Goal: Task Accomplishment & Management: Complete application form

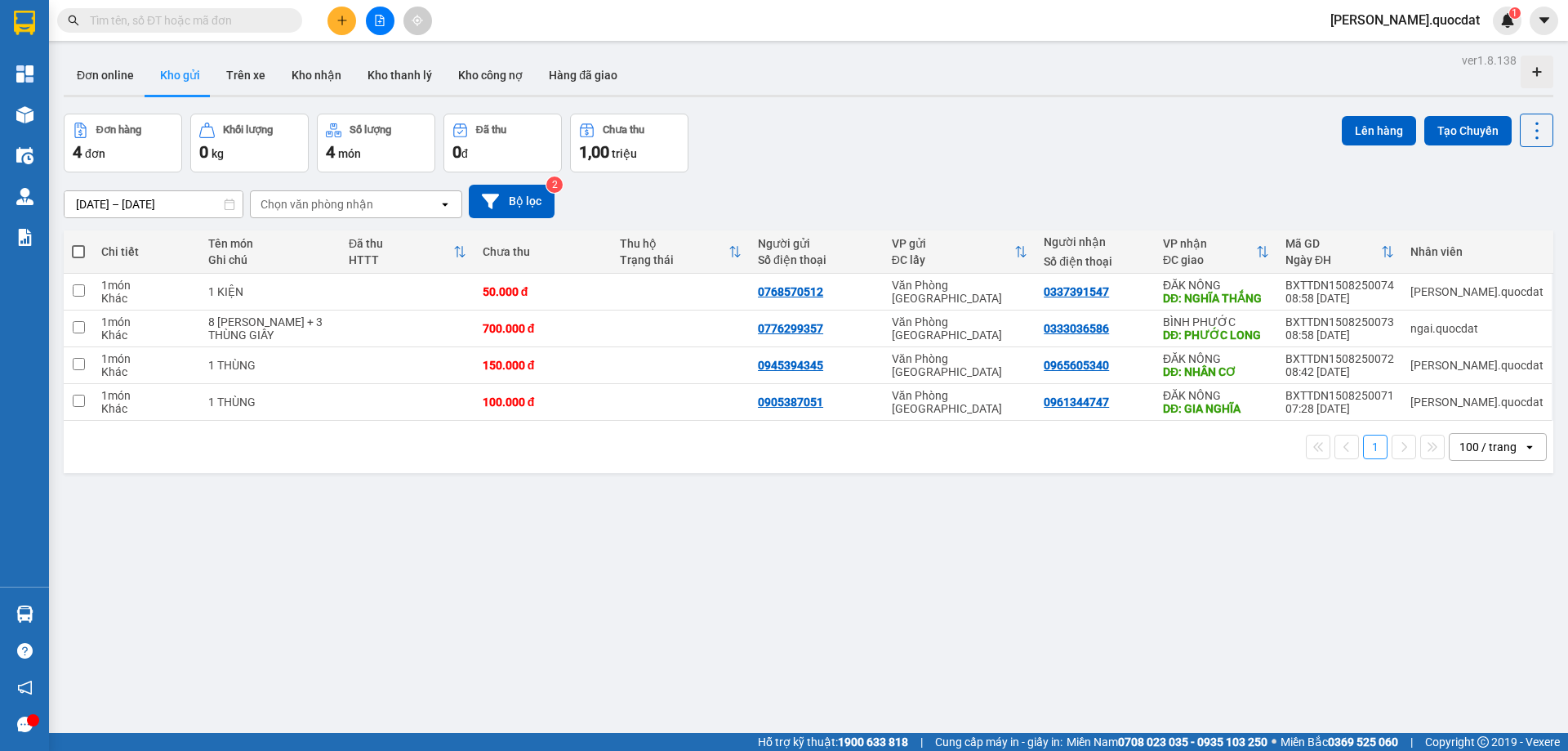
click at [342, 20] on icon "plus" at bounding box center [341, 20] width 9 height 1
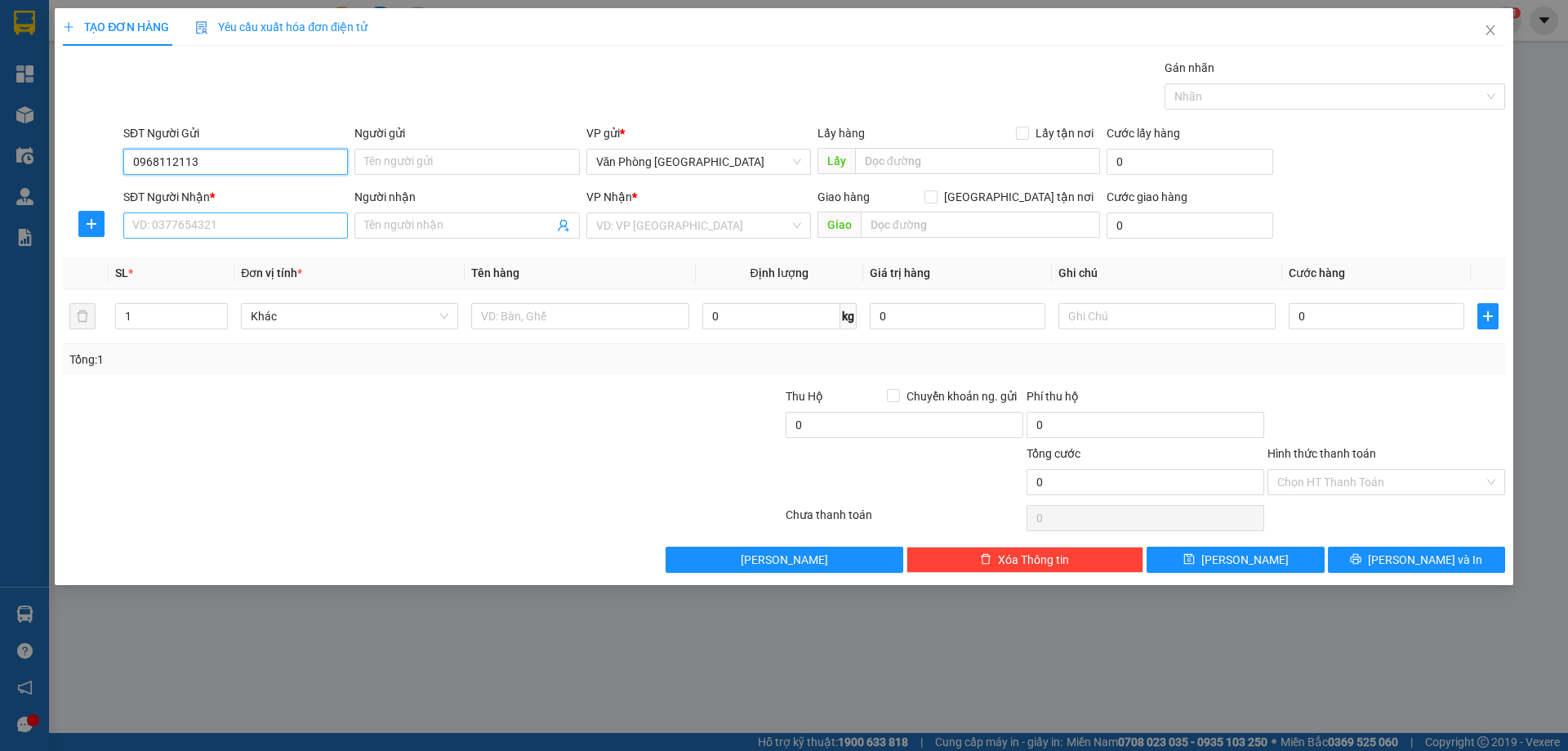
type input "0968112113"
click at [214, 213] on input "SĐT Người Nhận *" at bounding box center [235, 225] width 225 height 26
type input "0943049779"
click at [174, 261] on div "0943049779" at bounding box center [235, 258] width 205 height 18
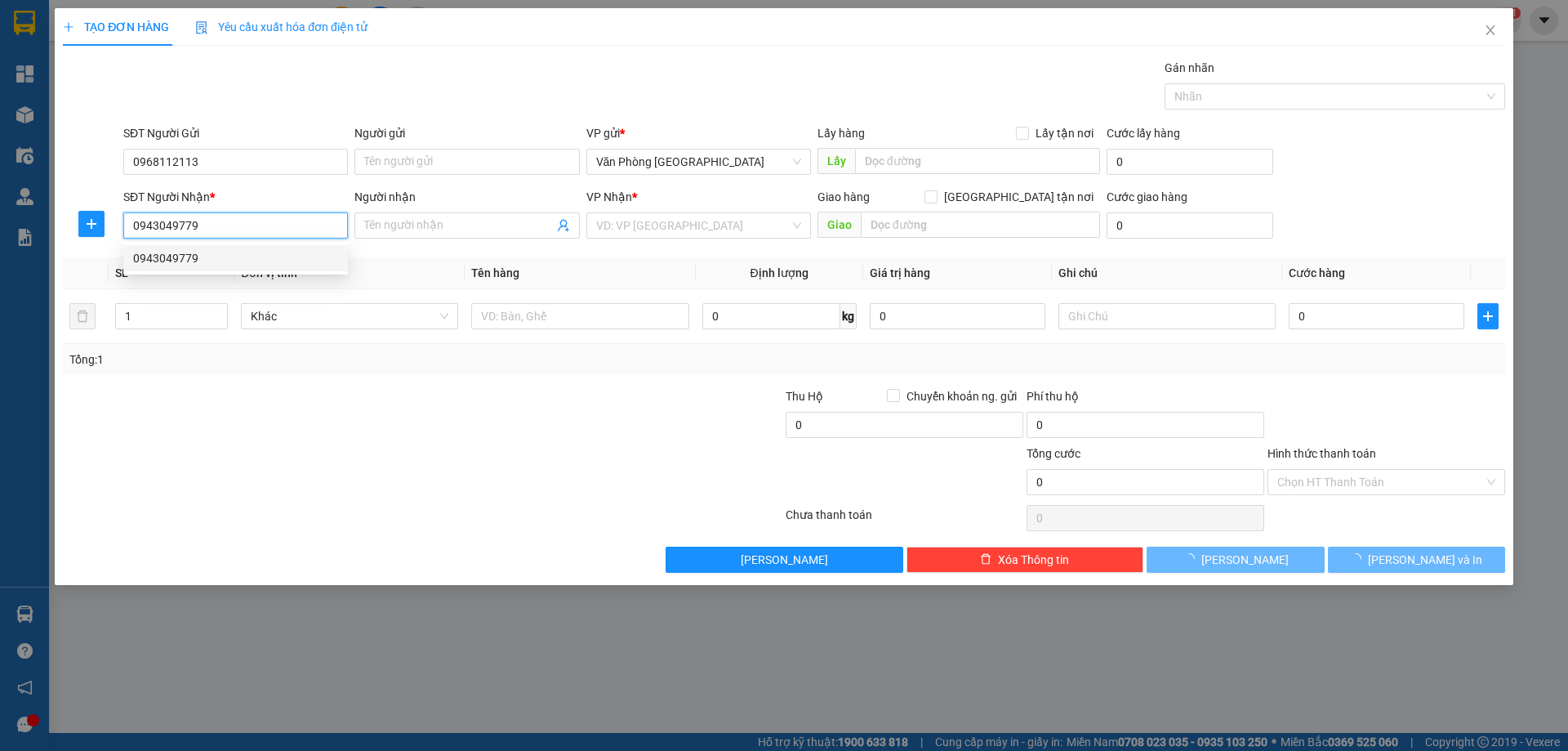
type input "QUẢNG SƠN"
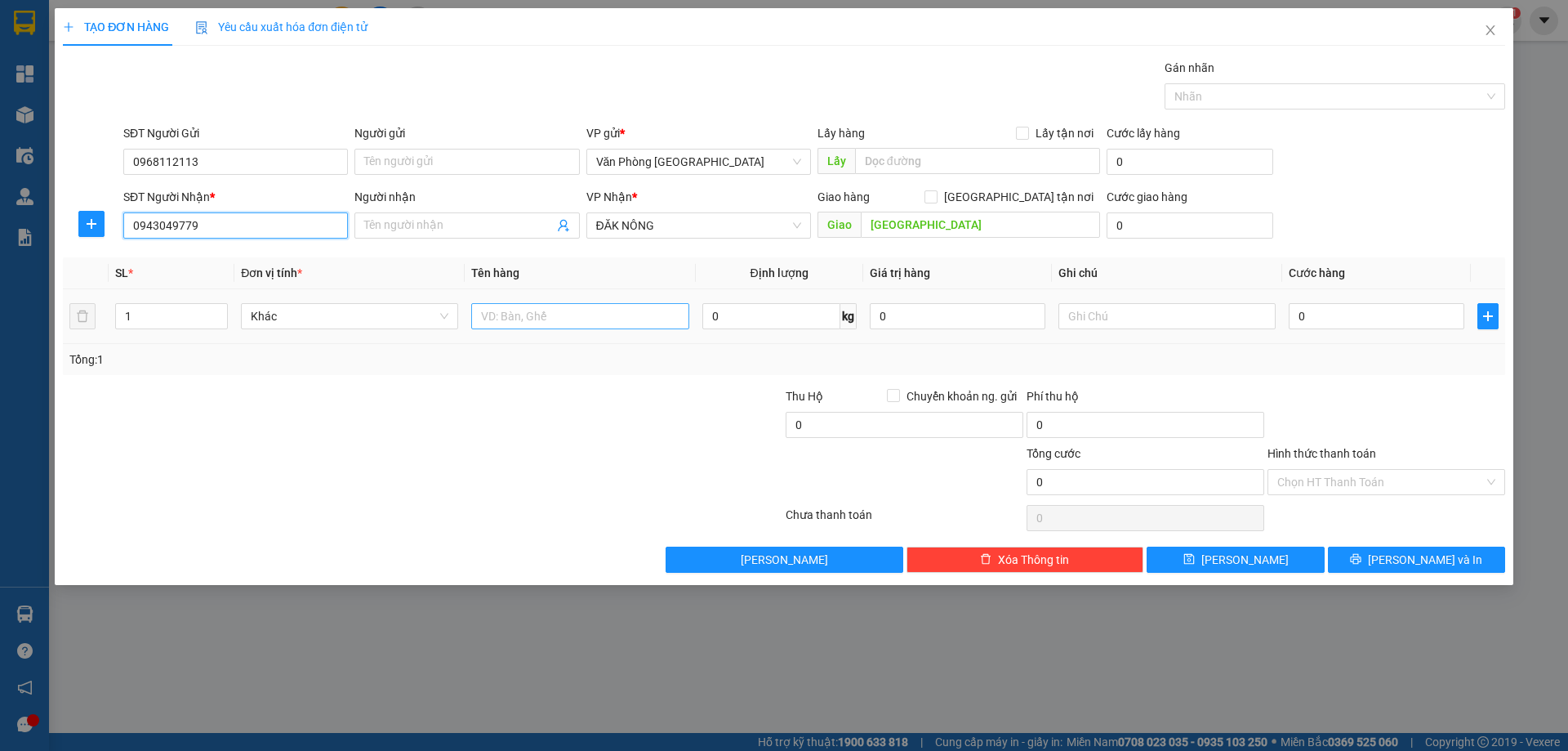
type input "0943049779"
click at [588, 319] on input "text" at bounding box center [579, 316] width 217 height 26
type input "1 THÙNG"
click at [1334, 317] on input "0" at bounding box center [1377, 316] width 176 height 26
type input "1"
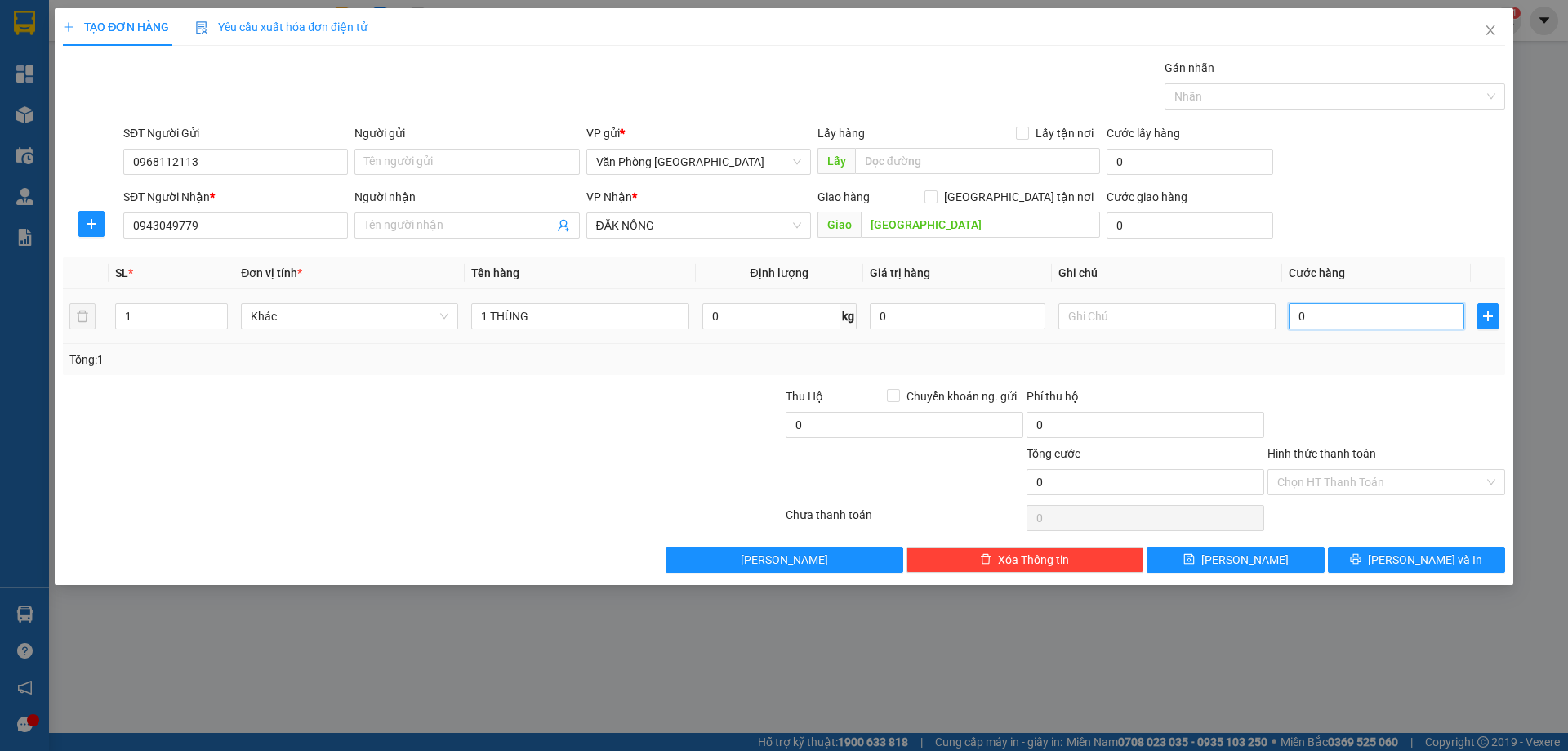
type input "1"
type input "10"
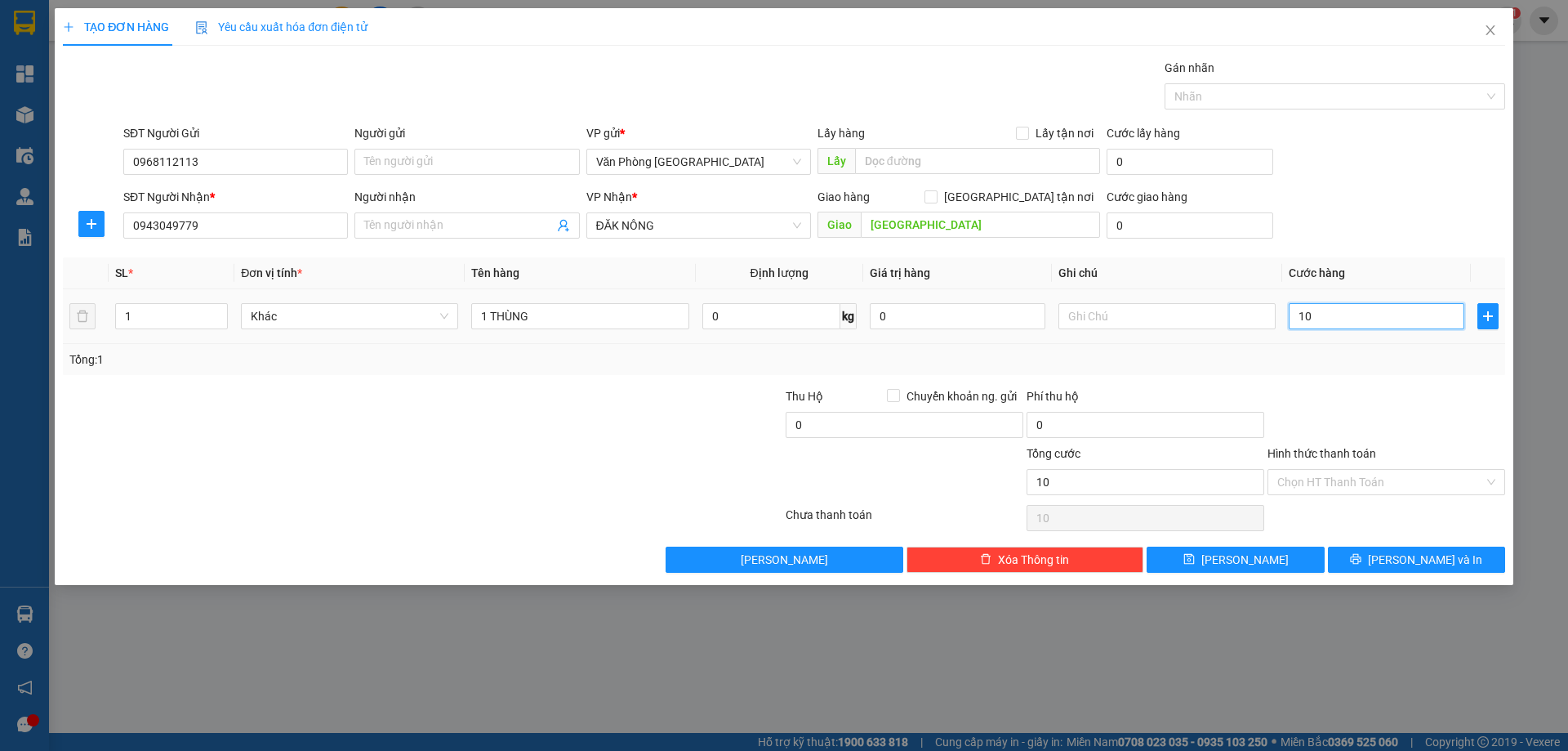
type input "100"
type input "100.000"
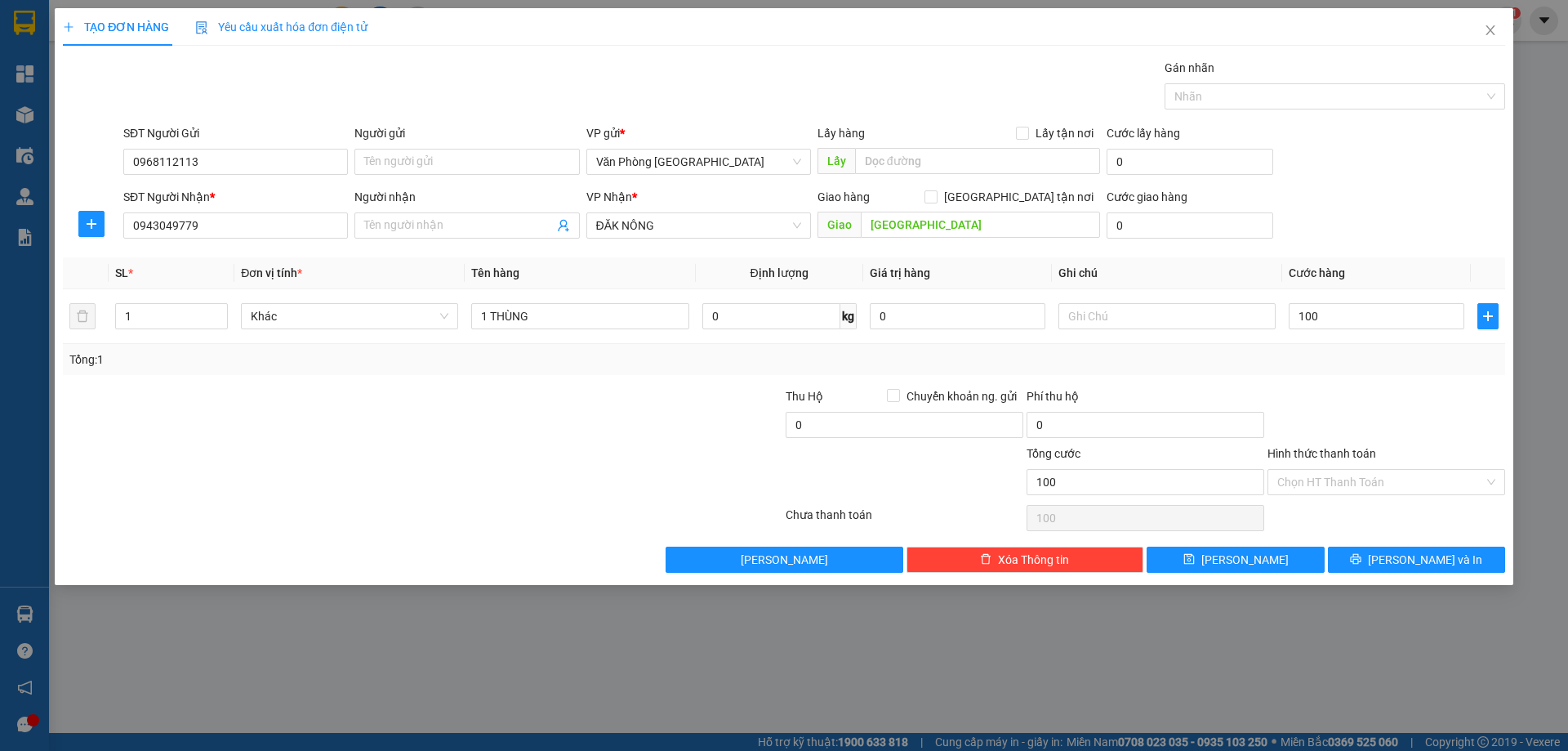
type input "100.000"
click at [1371, 394] on div at bounding box center [1386, 416] width 241 height 57
click at [1404, 563] on span "Lưu và In" at bounding box center [1426, 560] width 115 height 18
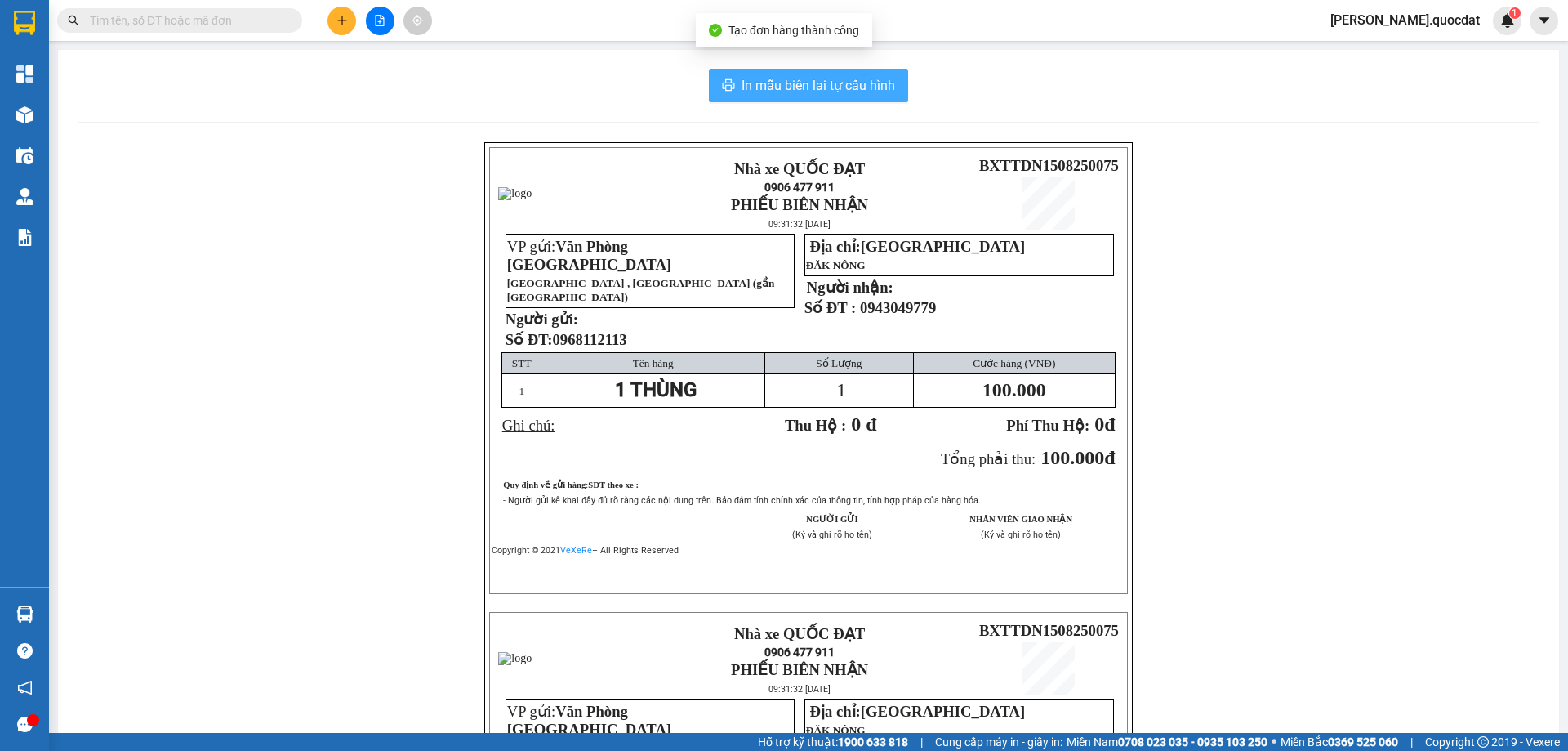
click at [747, 99] on button "In mẫu biên lai tự cấu hình" at bounding box center [808, 86] width 199 height 33
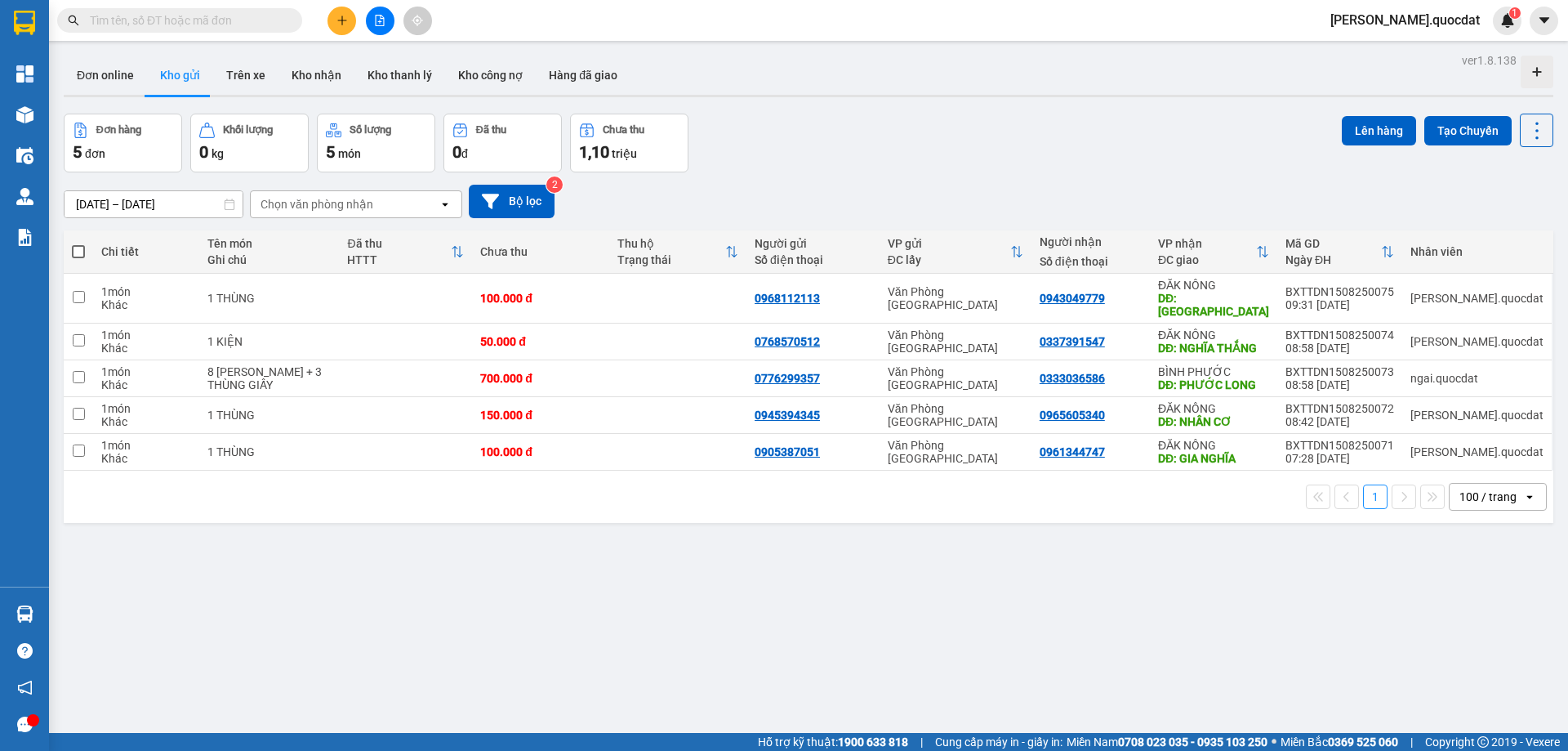
click at [329, 9] on div at bounding box center [380, 21] width 122 height 29
click at [334, 16] on button at bounding box center [342, 21] width 29 height 29
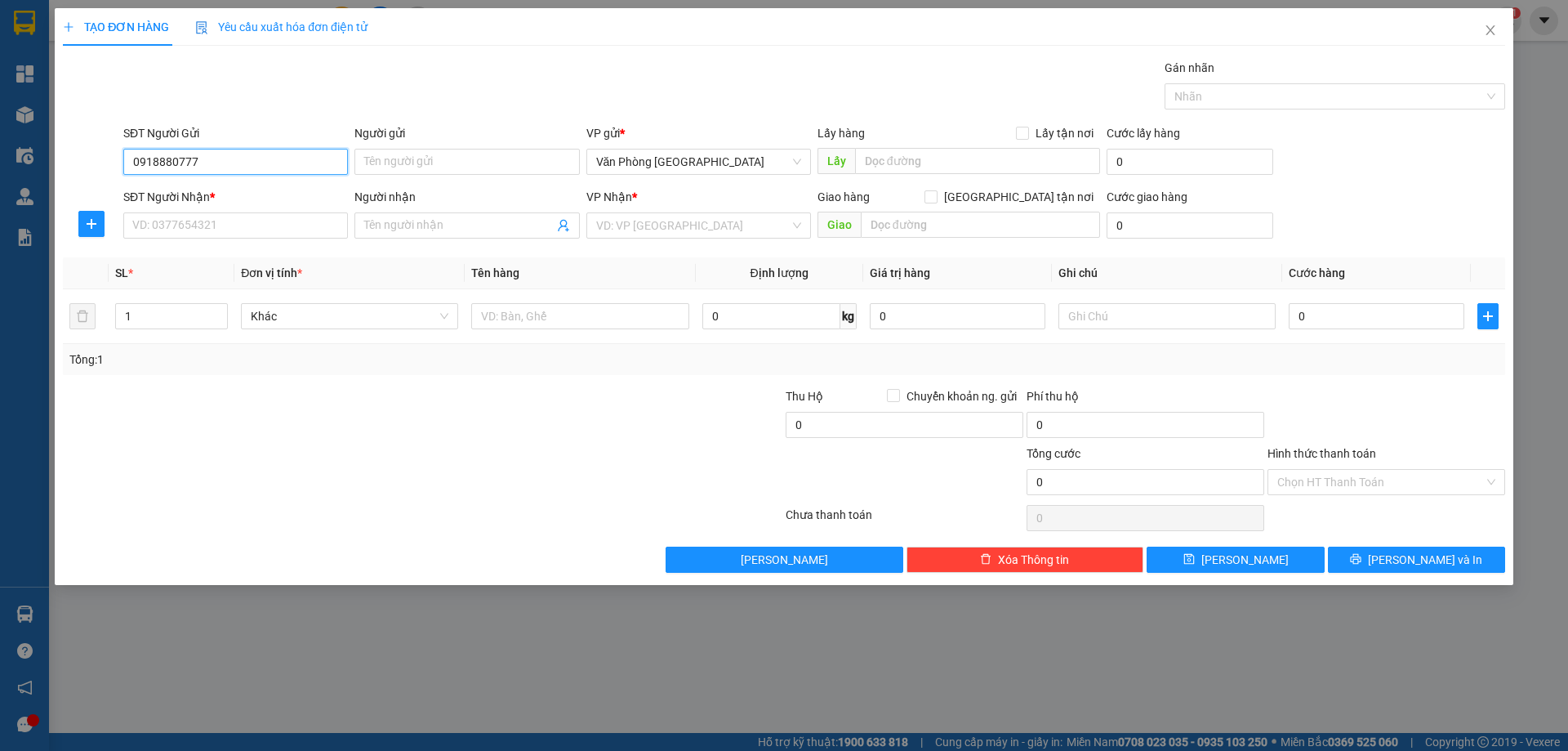
type input "0918880777"
click at [225, 247] on div "Transit Pickup Surcharge Ids Transit Deliver Surcharge Ids Transit Deliver Surc…" at bounding box center [784, 316] width 1443 height 514
click at [229, 221] on input "SĐT Người Nhận *" at bounding box center [235, 225] width 225 height 26
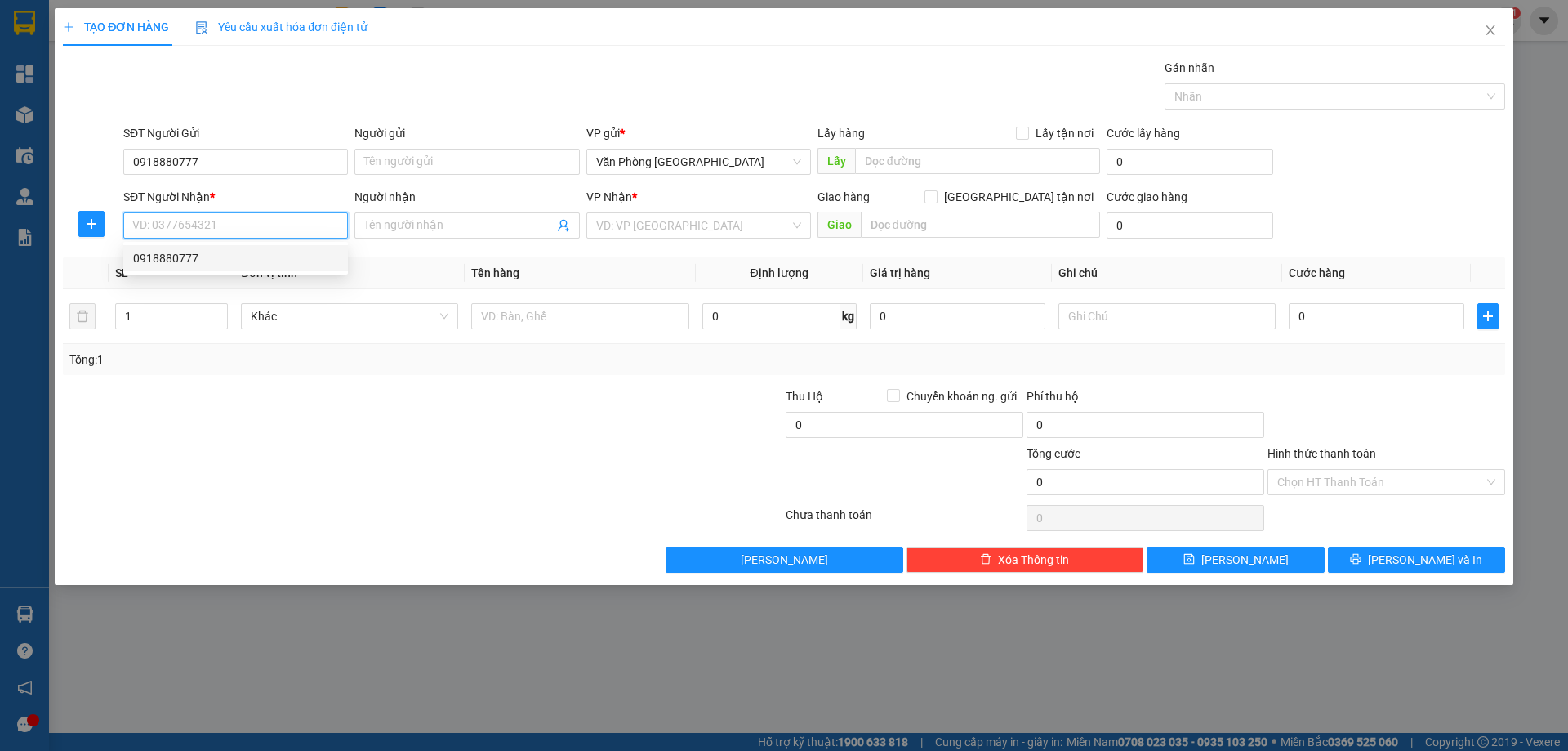
click at [208, 258] on div "0918880777" at bounding box center [235, 258] width 205 height 18
type input "0918880777"
type input "PHƯỚC LONG"
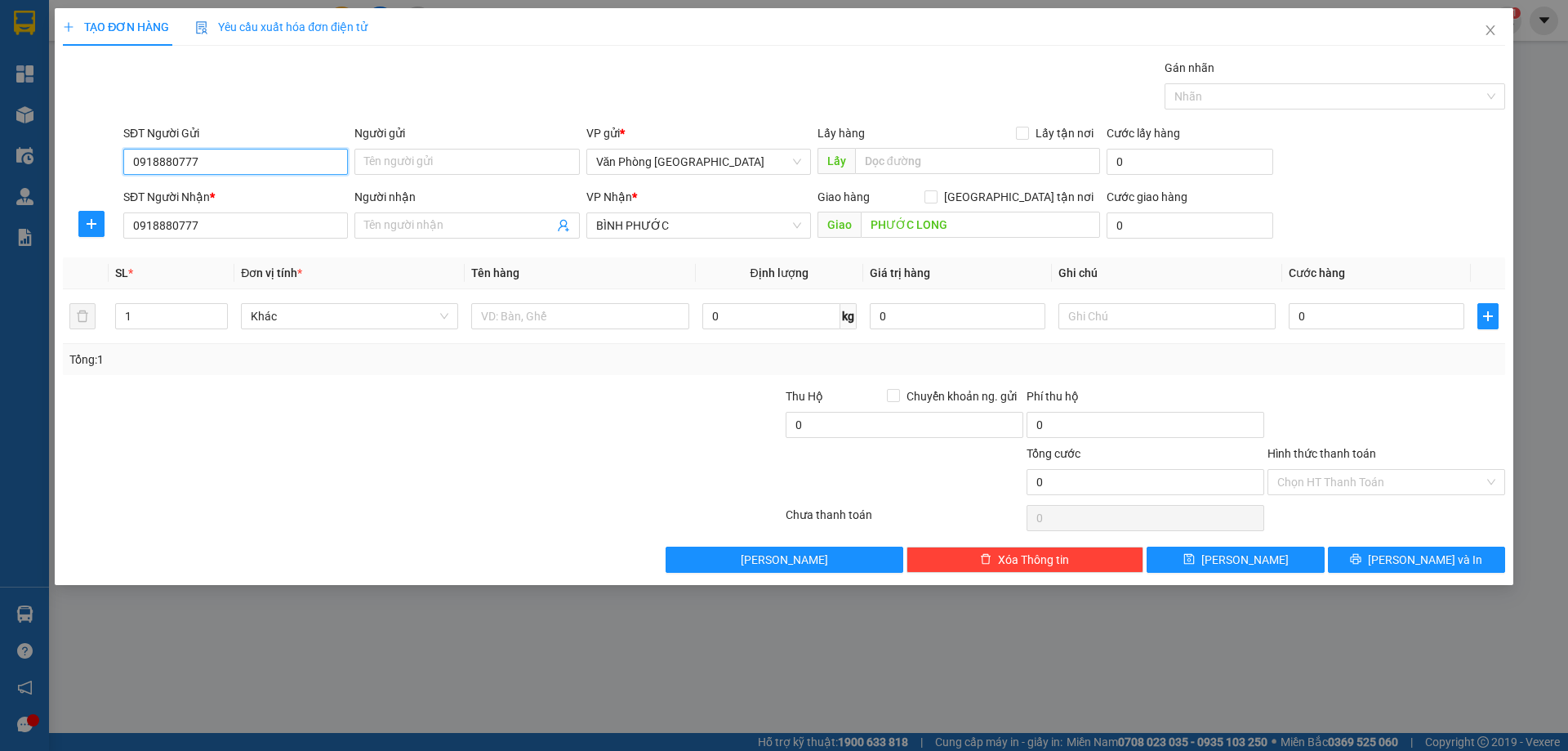
click at [232, 166] on input "0918880777" at bounding box center [235, 161] width 225 height 26
type input "0949702876"
click at [576, 329] on div at bounding box center [579, 316] width 217 height 33
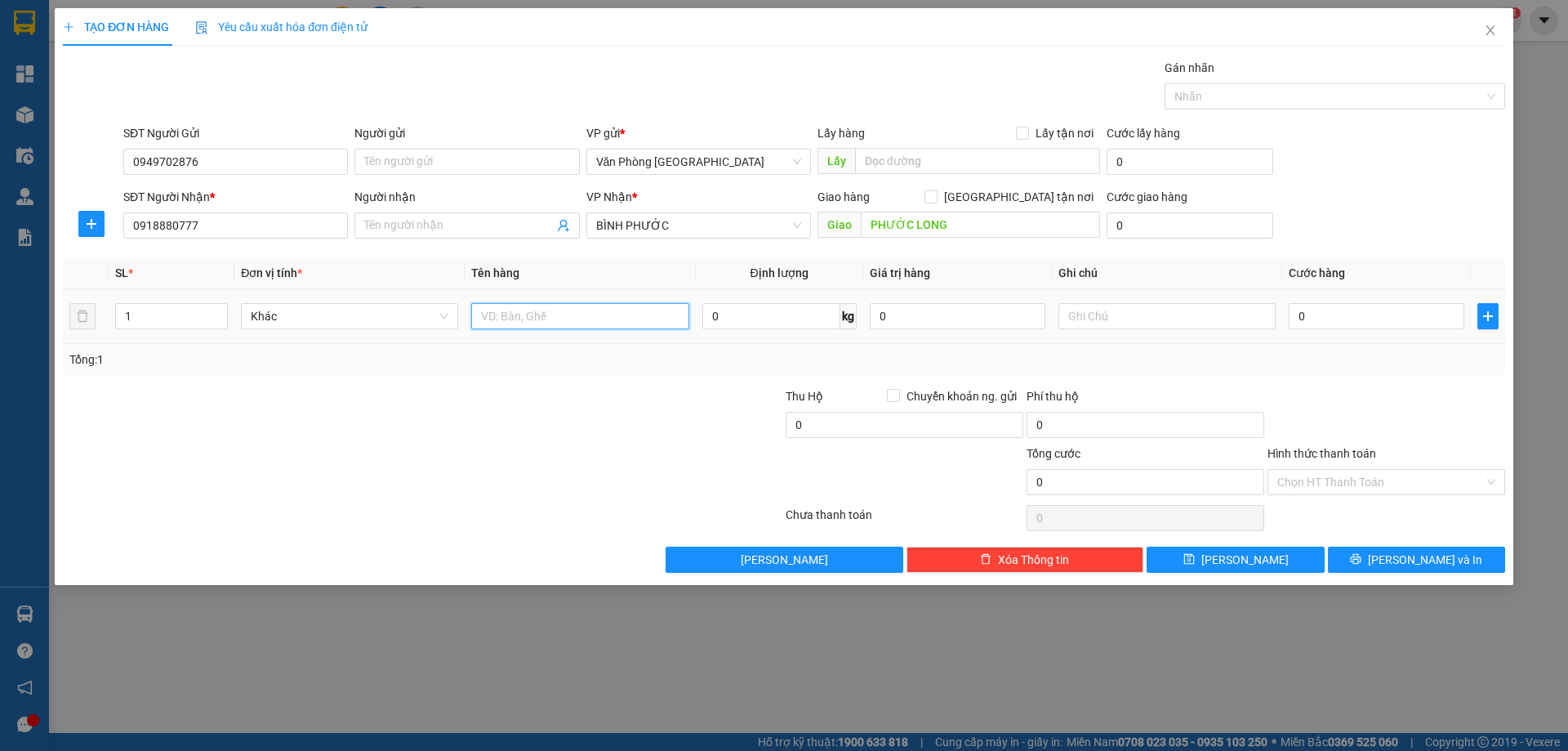
click at [580, 317] on input "text" at bounding box center [579, 316] width 217 height 26
type input "7 THÙNG"
click at [1369, 320] on input "0" at bounding box center [1377, 316] width 176 height 26
click at [1347, 361] on div "Tổng: 1" at bounding box center [784, 359] width 1429 height 18
click at [1335, 316] on input "0" at bounding box center [1377, 316] width 176 height 26
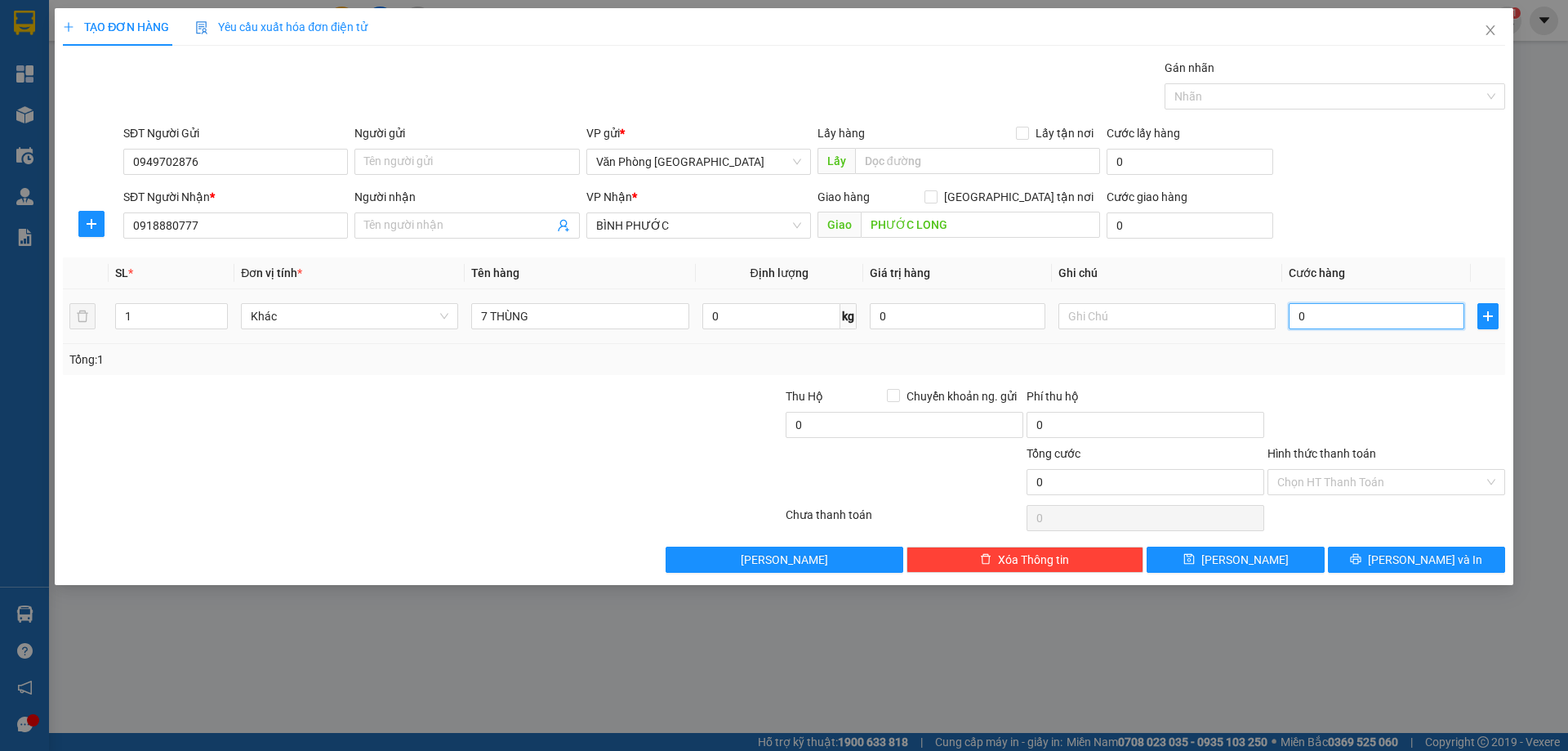
click at [1302, 315] on input "0" at bounding box center [1377, 316] width 176 height 26
click at [1296, 311] on input "0" at bounding box center [1377, 316] width 176 height 26
click at [1368, 312] on input "0" at bounding box center [1377, 316] width 176 height 26
type input "02"
type input "2"
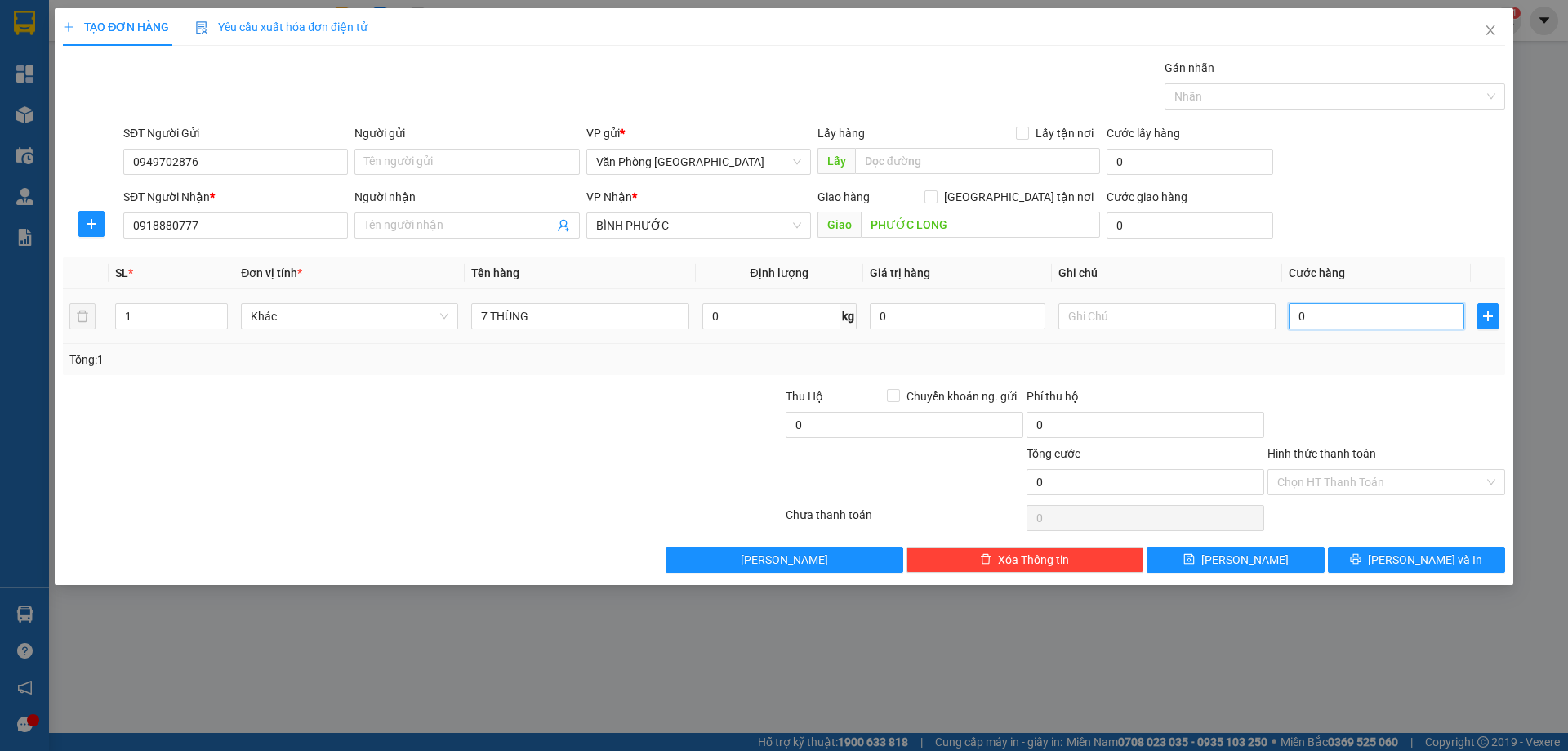
type input "2"
type input "025"
type input "25"
type input "0.250"
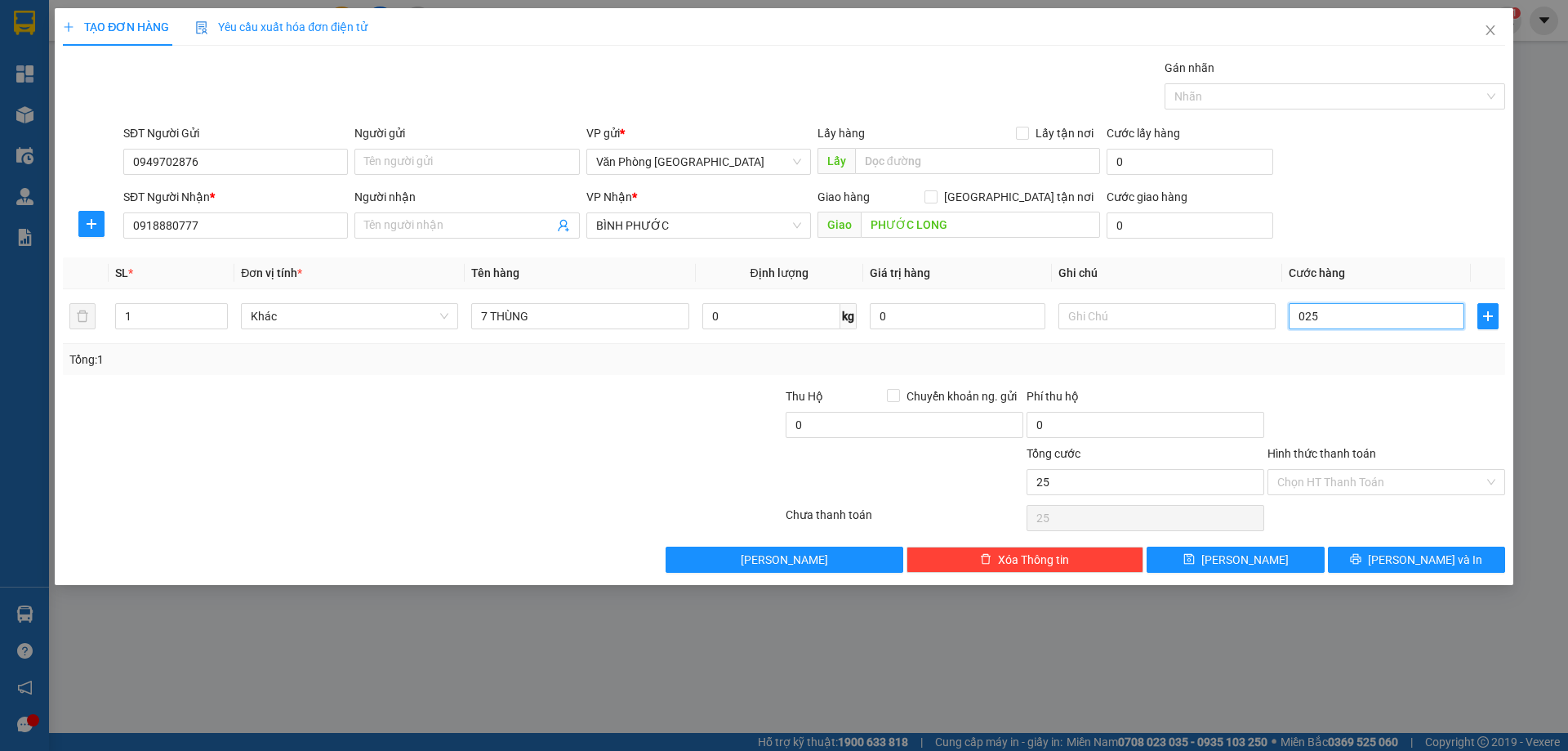
type input "250"
type input "025"
type input "25"
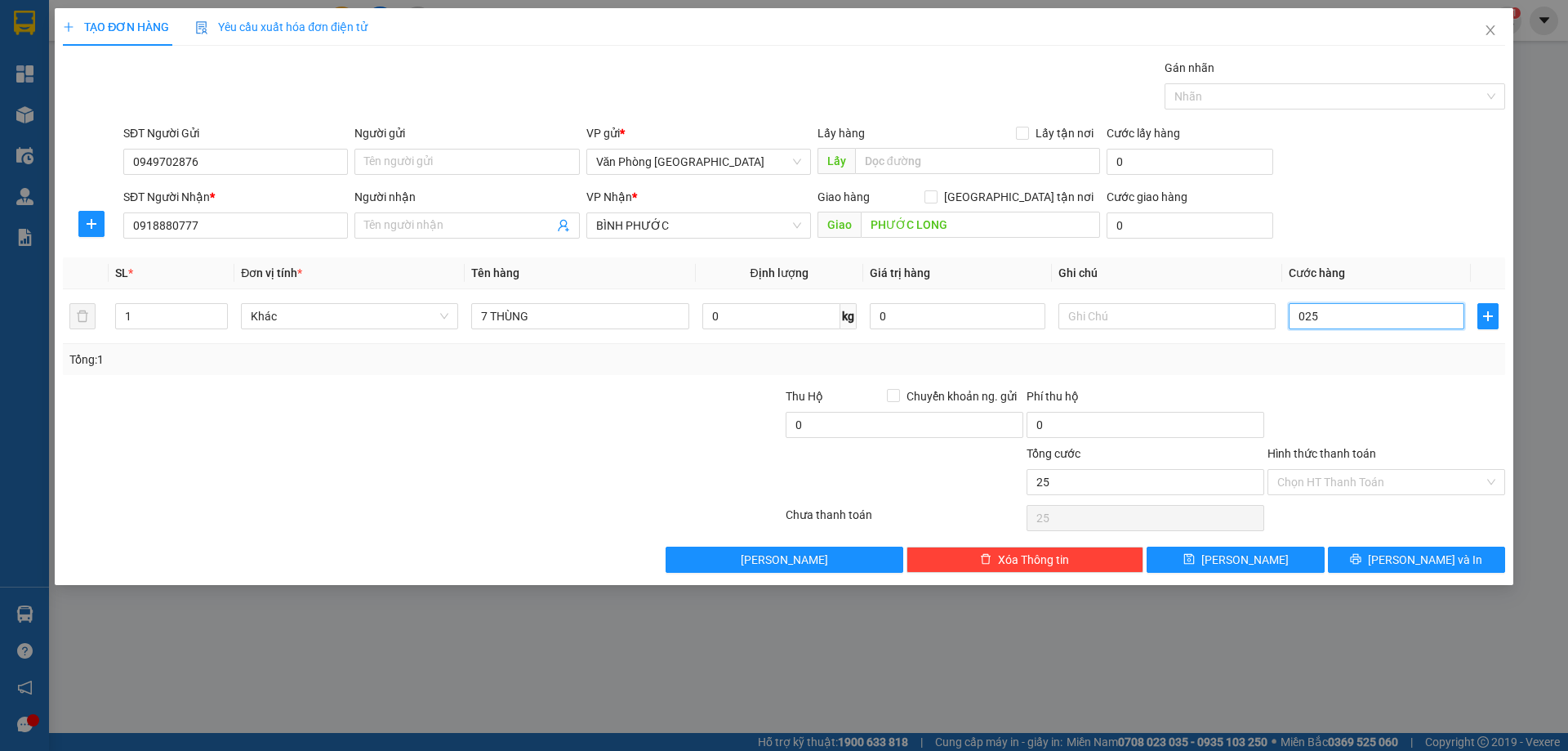
type input "02"
type input "2"
type input "0"
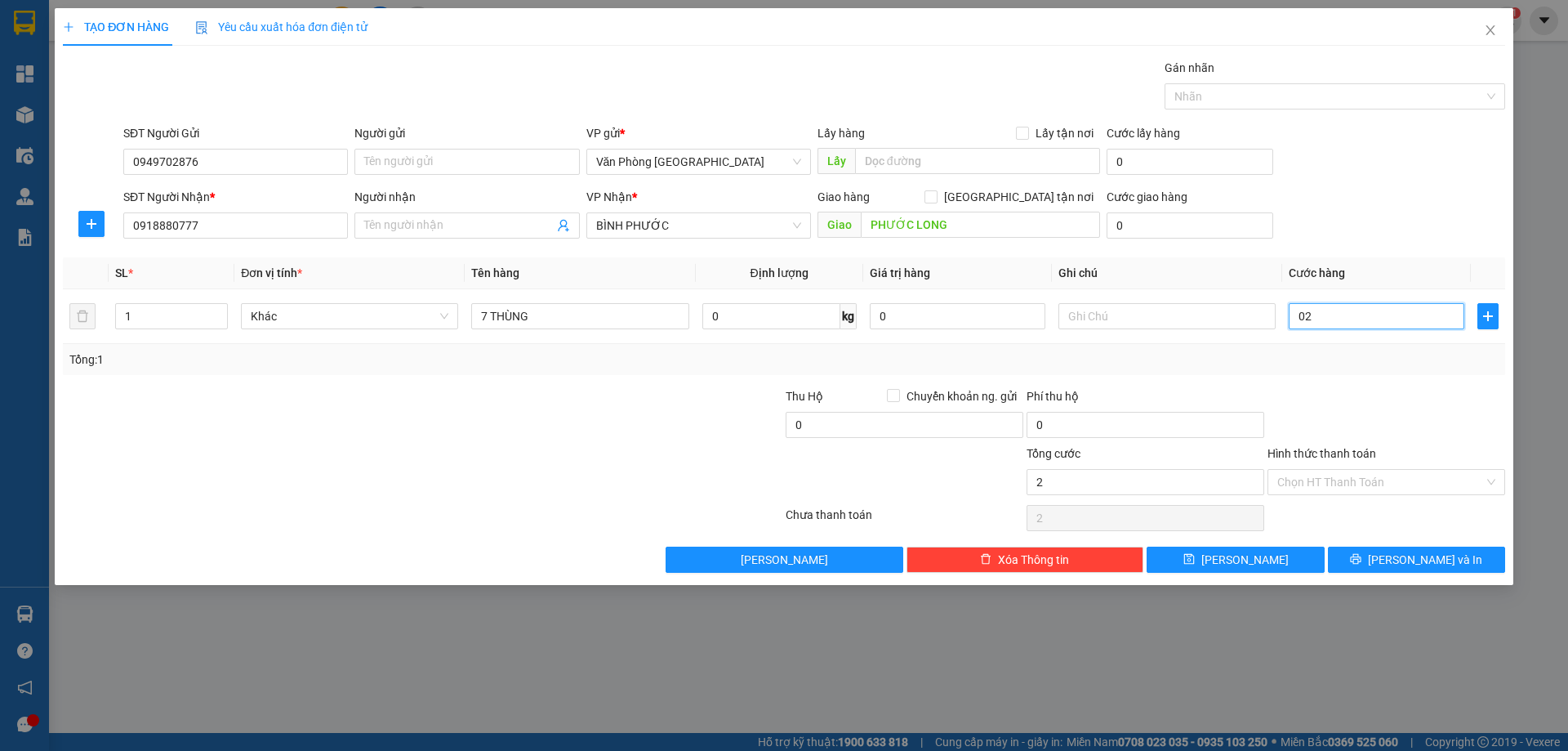
type input "0"
type input "20"
type input "250"
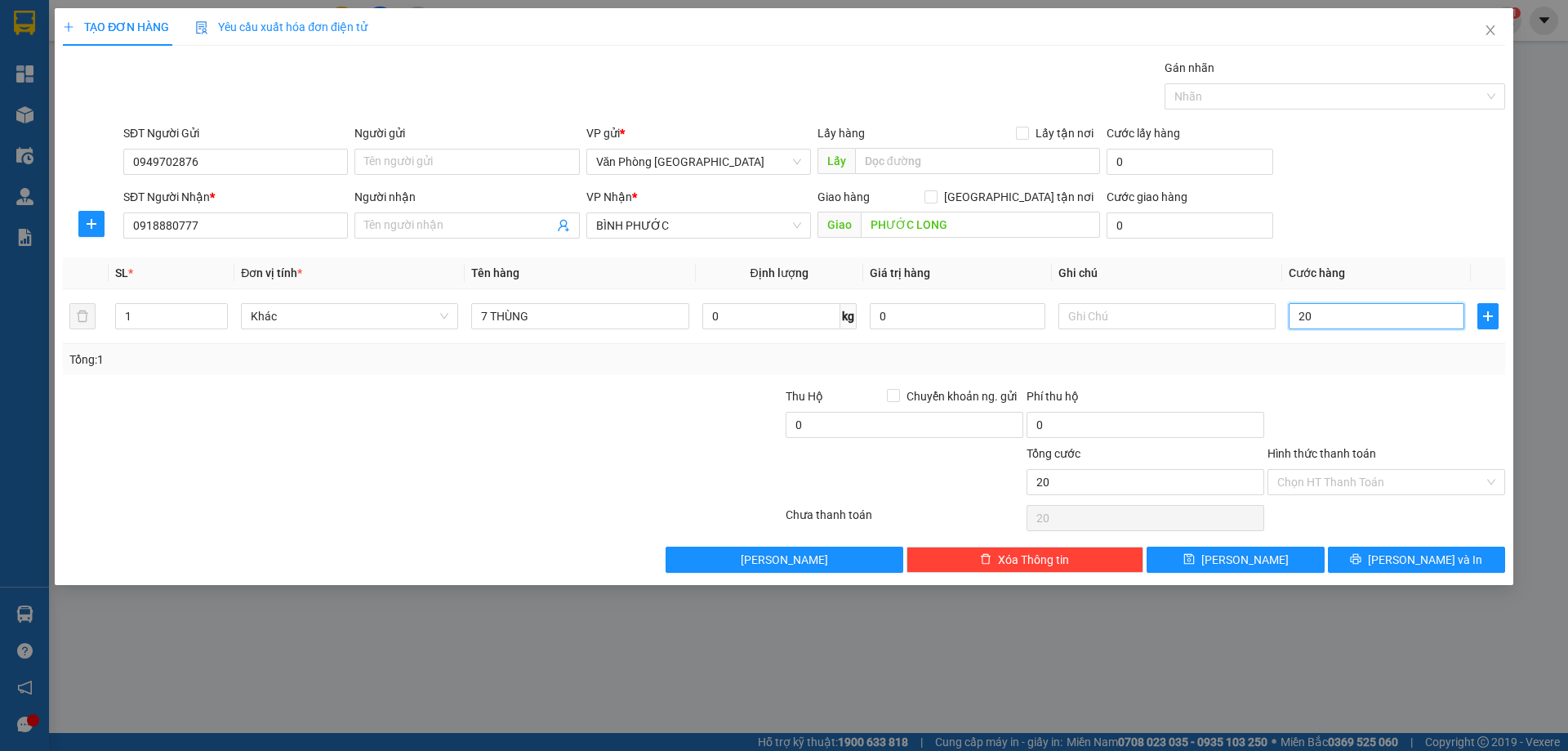
type input "250"
type input "250.000"
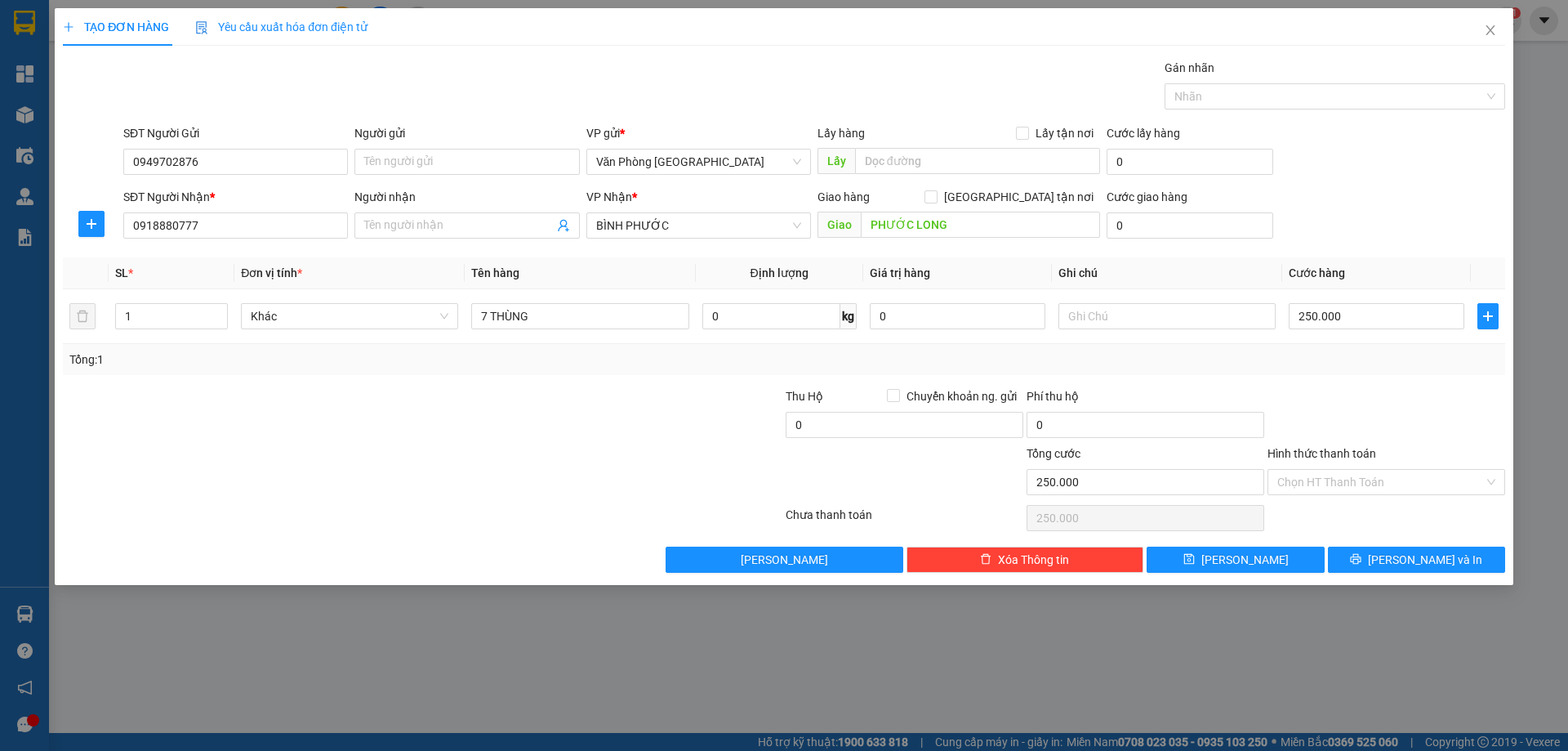
click at [1393, 371] on div "Tổng: 1" at bounding box center [784, 360] width 1443 height 31
click at [1363, 491] on input "Hình thức thanh toán" at bounding box center [1381, 482] width 207 height 25
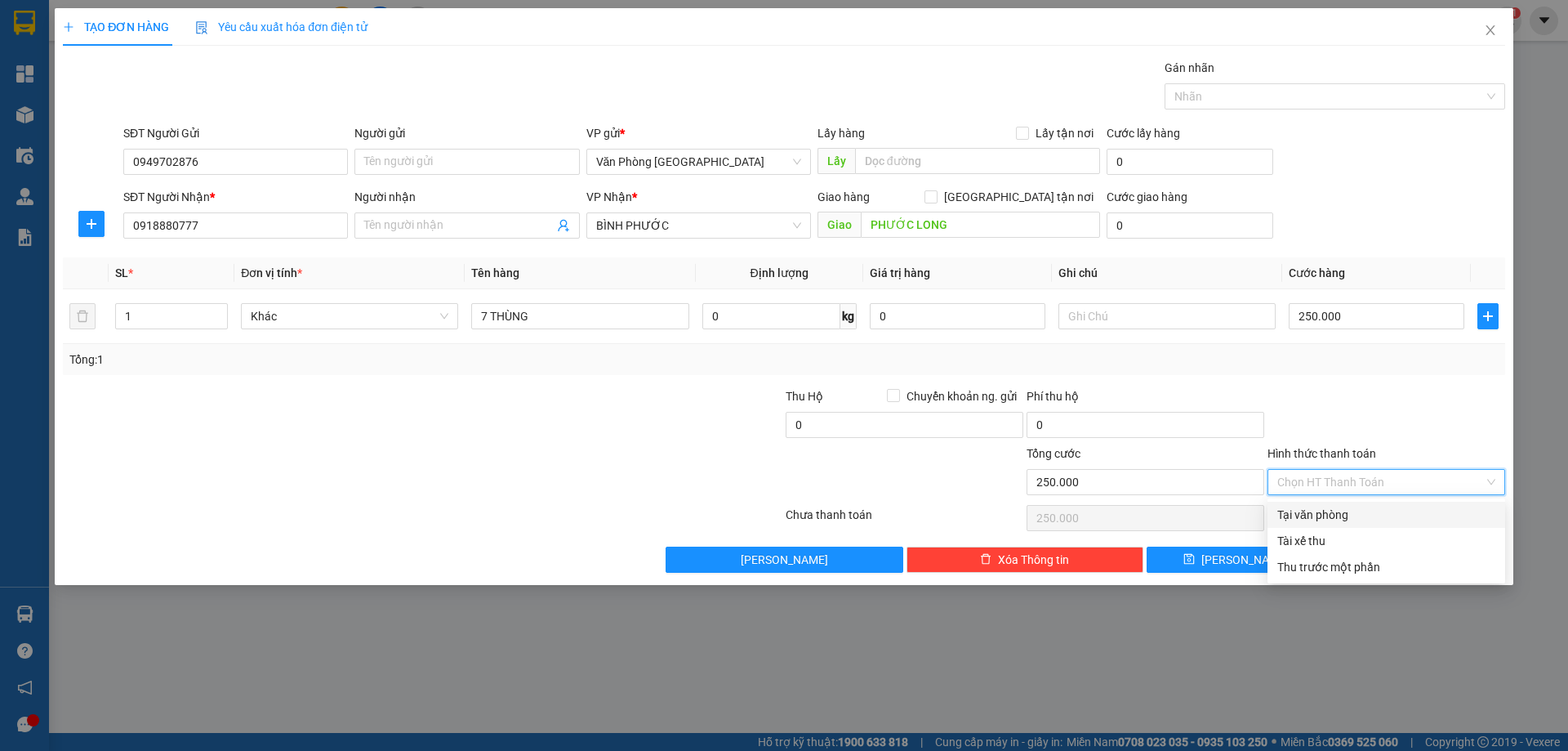
click at [1322, 508] on div "Tại văn phòng" at bounding box center [1386, 515] width 218 height 18
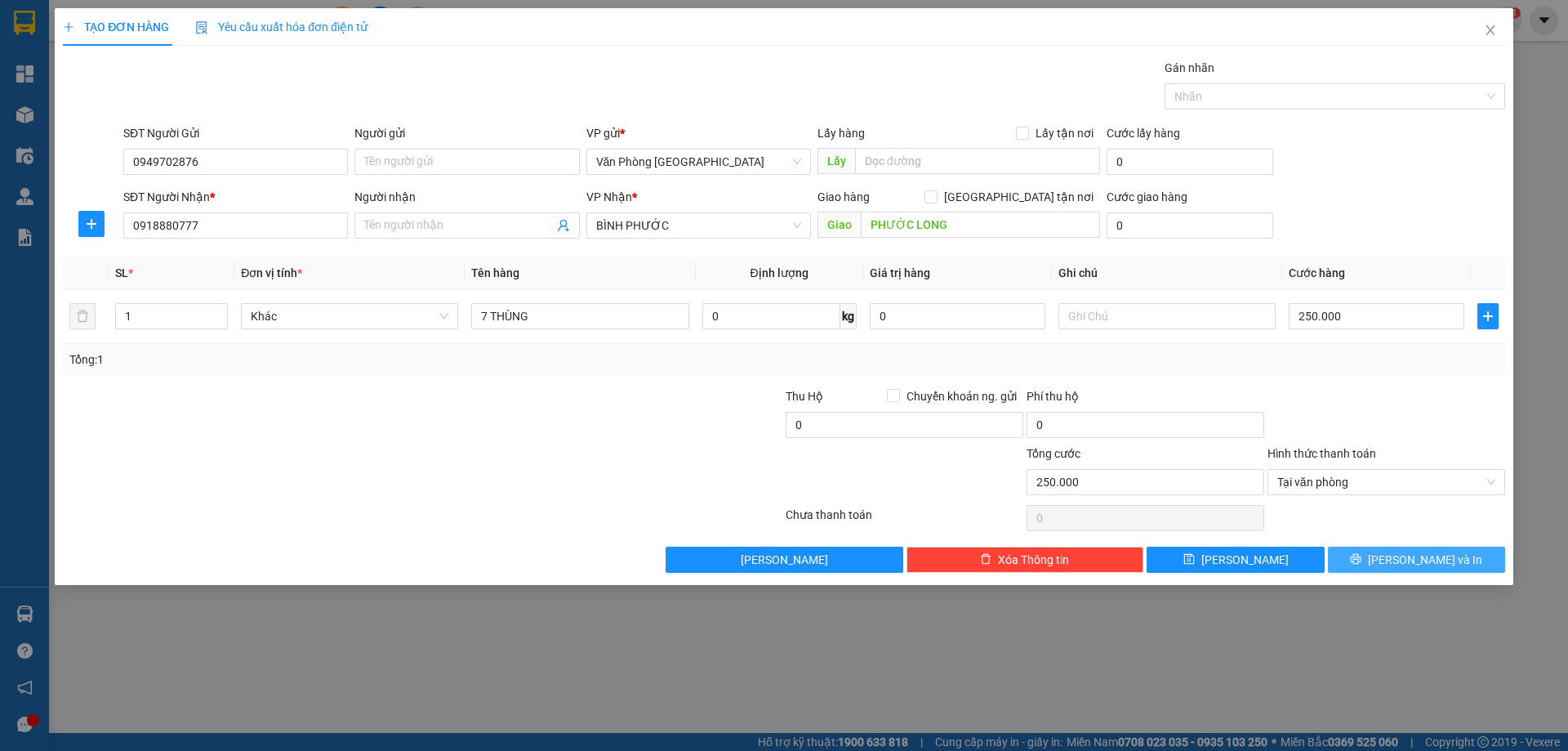
click at [1355, 553] on button "Lưu và In" at bounding box center [1416, 559] width 177 height 26
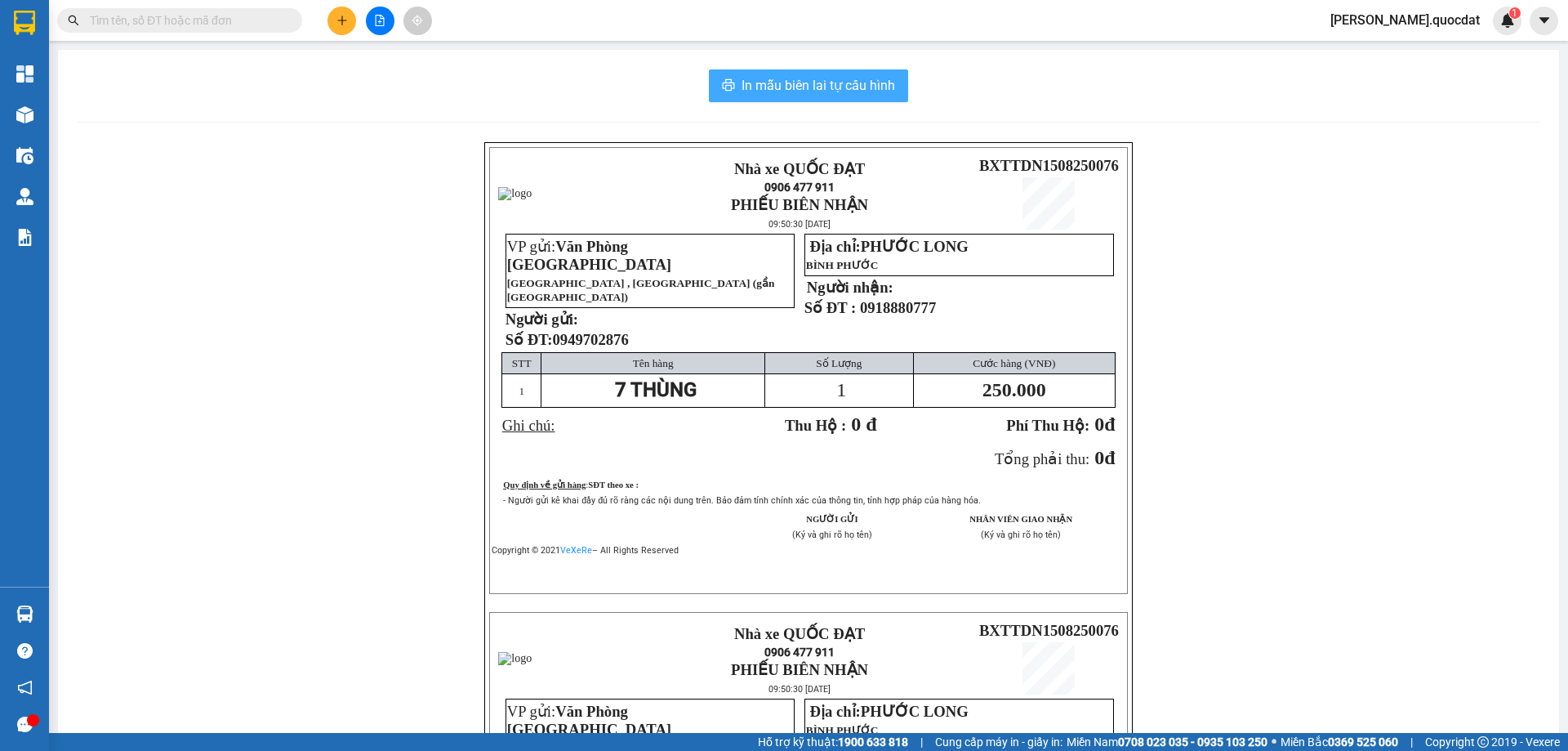
click at [820, 87] on span "In mẫu biên lai tự cấu hình" at bounding box center [818, 85] width 154 height 20
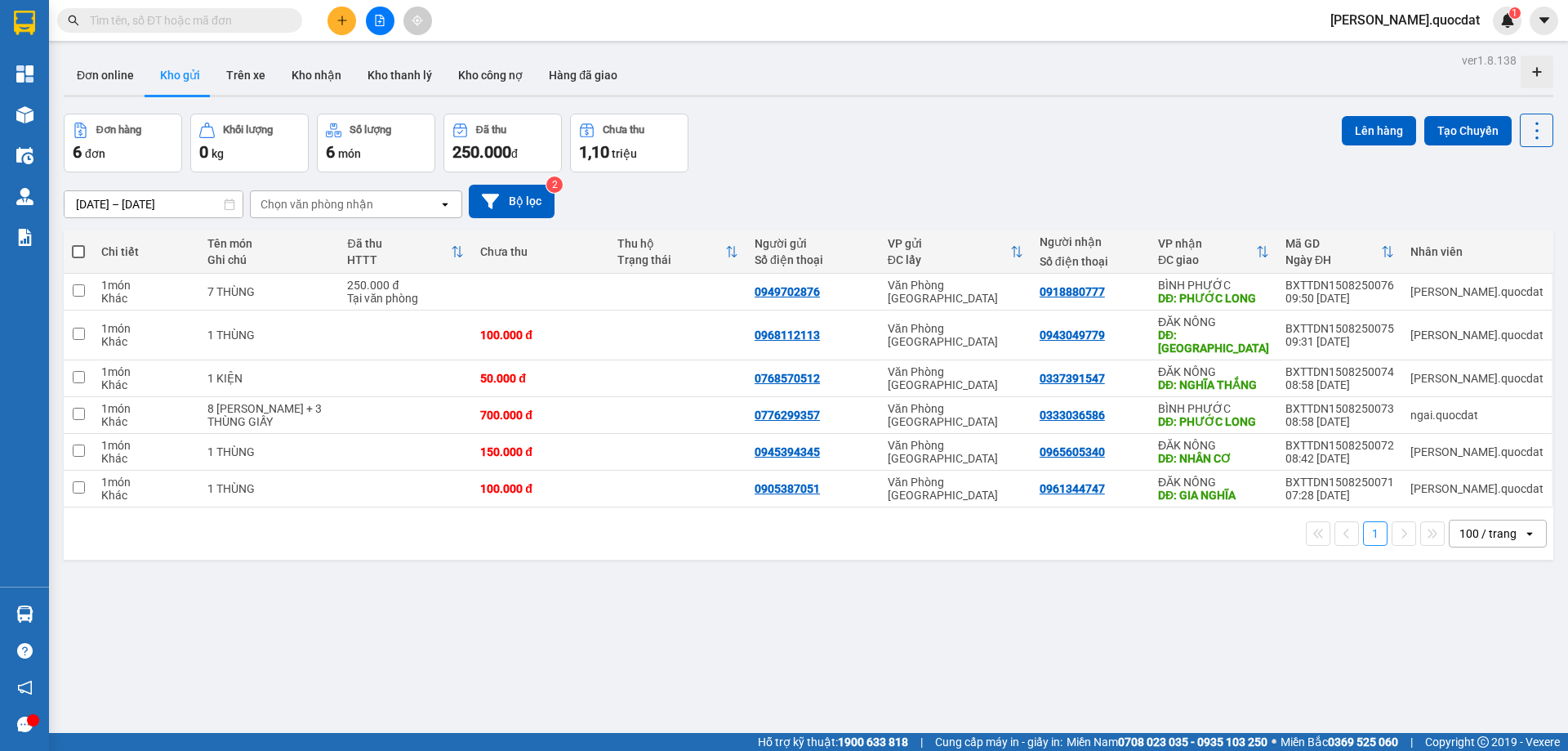
click at [1190, 93] on div "Đơn online Kho gửi Trên xe Kho nhận Kho thanh lý Kho công nợ Hàng đã giao" at bounding box center [809, 77] width 1490 height 43
click at [828, 137] on div "Đơn hàng 6 đơn Khối lượng 0 kg Số lượng 6 món Đã thu 250.000 đ Chưa thu 1,10 tr…" at bounding box center [809, 144] width 1490 height 59
click at [1051, 133] on div "Đơn hàng 6 đơn Khối lượng 0 kg Số lượng 6 món Đã thu 250.000 đ Chưa thu 1,10 tr…" at bounding box center [809, 144] width 1490 height 59
click at [342, 20] on icon "plus" at bounding box center [341, 19] width 1 height 9
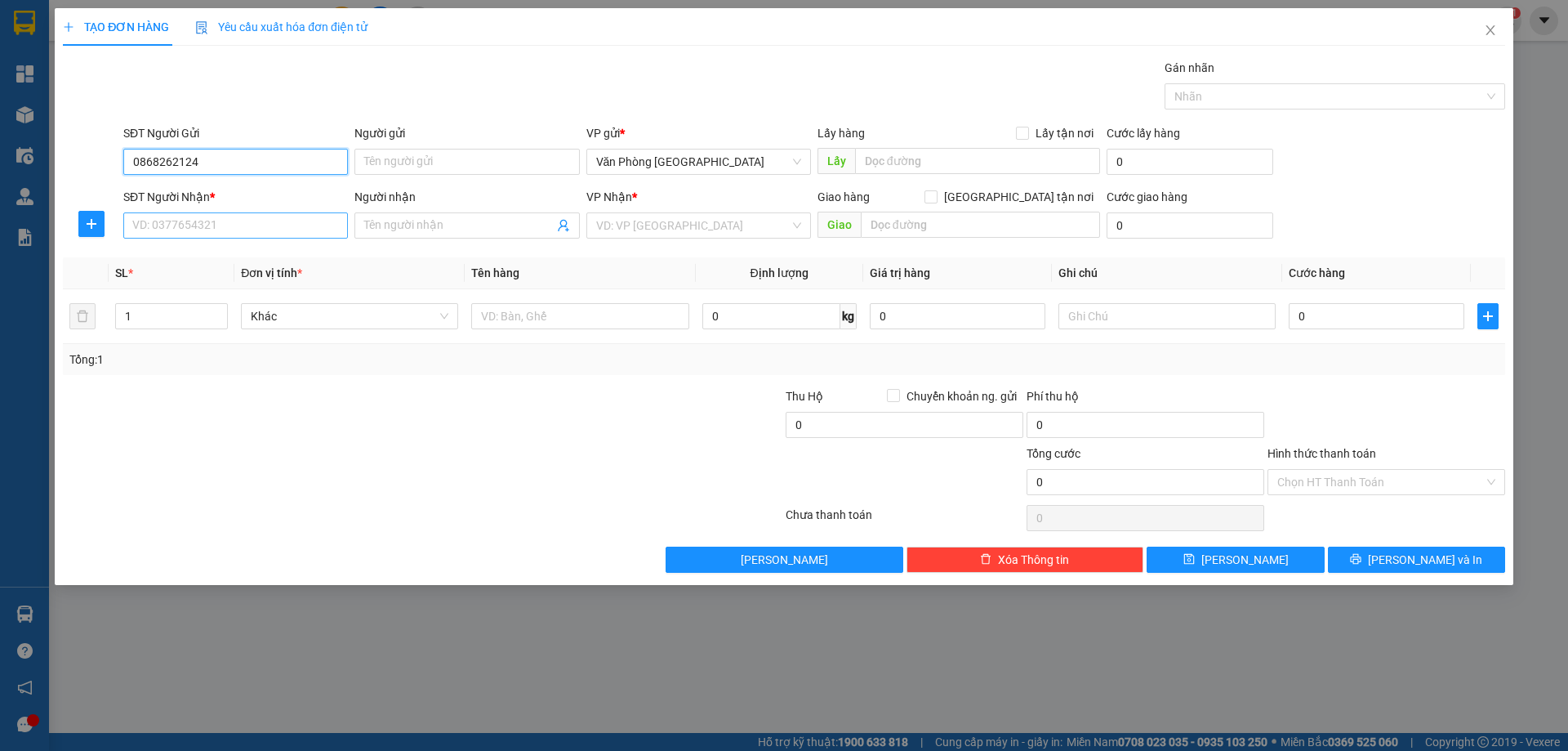
type input "0868262124"
click at [202, 215] on input "SĐT Người Nhận *" at bounding box center [235, 225] width 225 height 26
type input "0948301919"
click at [681, 239] on div "VP Nhận * VD: VP Sài Gòn" at bounding box center [698, 216] width 225 height 57
click at [678, 231] on input "search" at bounding box center [693, 226] width 193 height 25
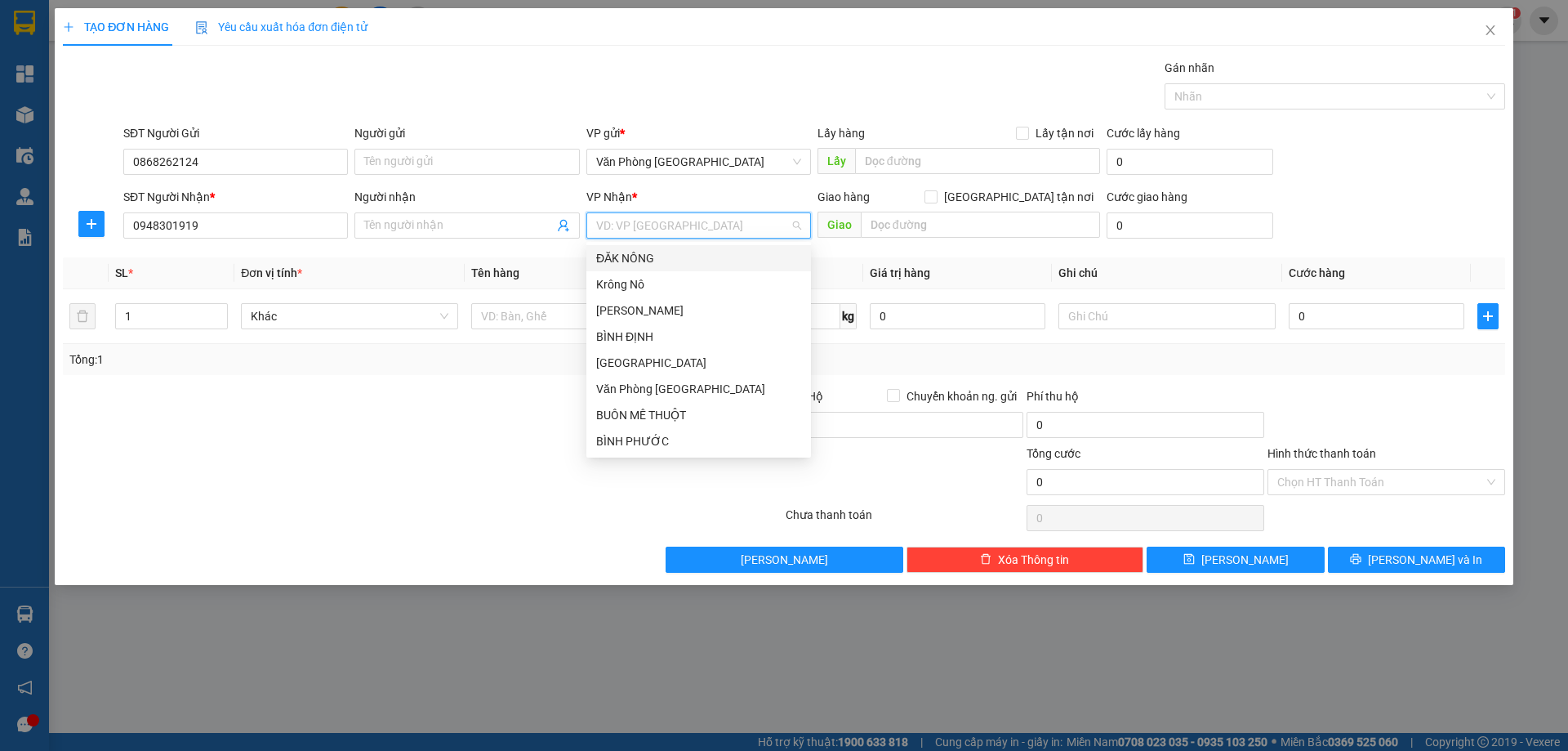
click at [653, 260] on div "ĐĂK NÔNG" at bounding box center [699, 258] width 205 height 18
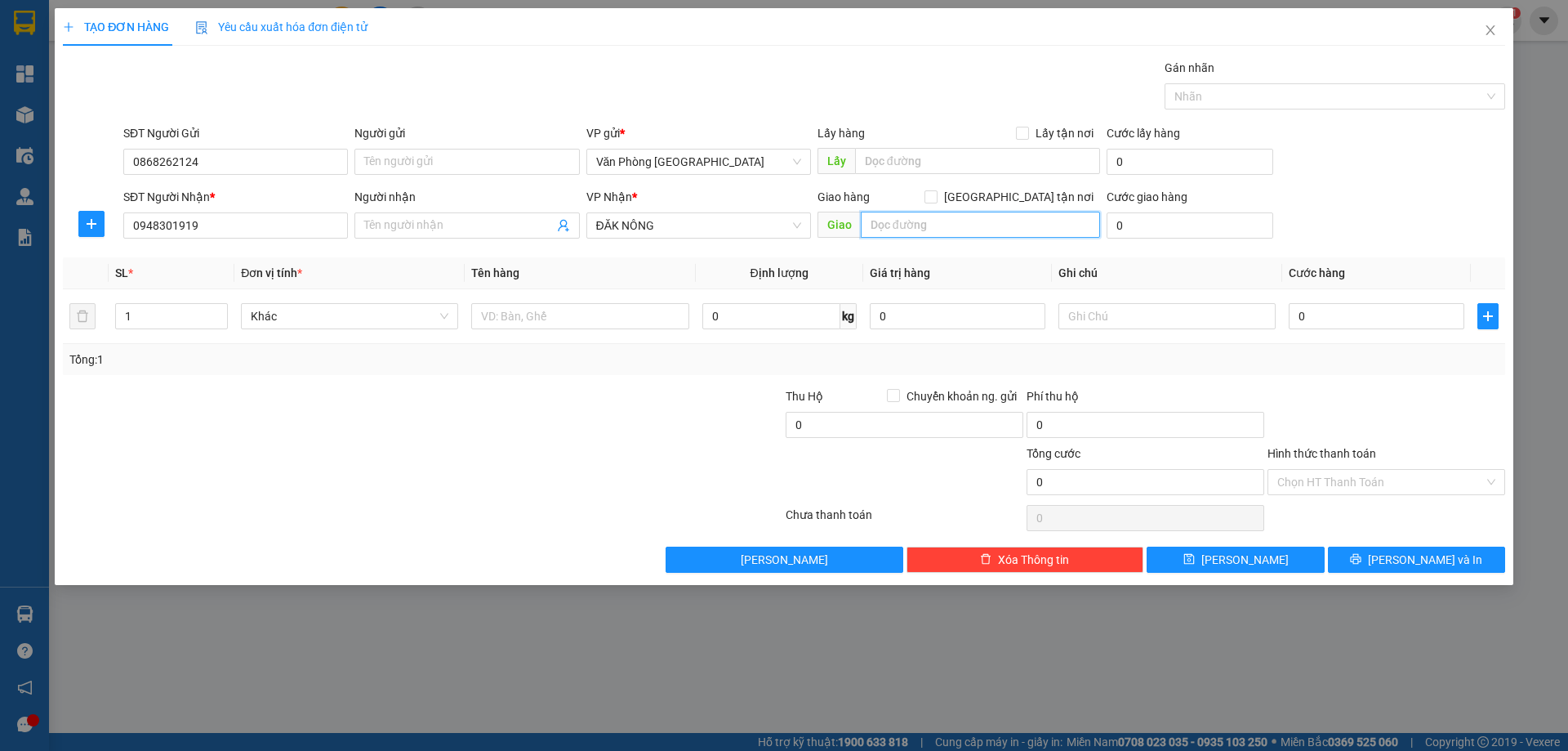
click at [960, 214] on input "text" at bounding box center [980, 224] width 239 height 26
type input "NGÃ 3 SÙNG ĐỨC"
click at [575, 319] on input "text" at bounding box center [579, 316] width 217 height 26
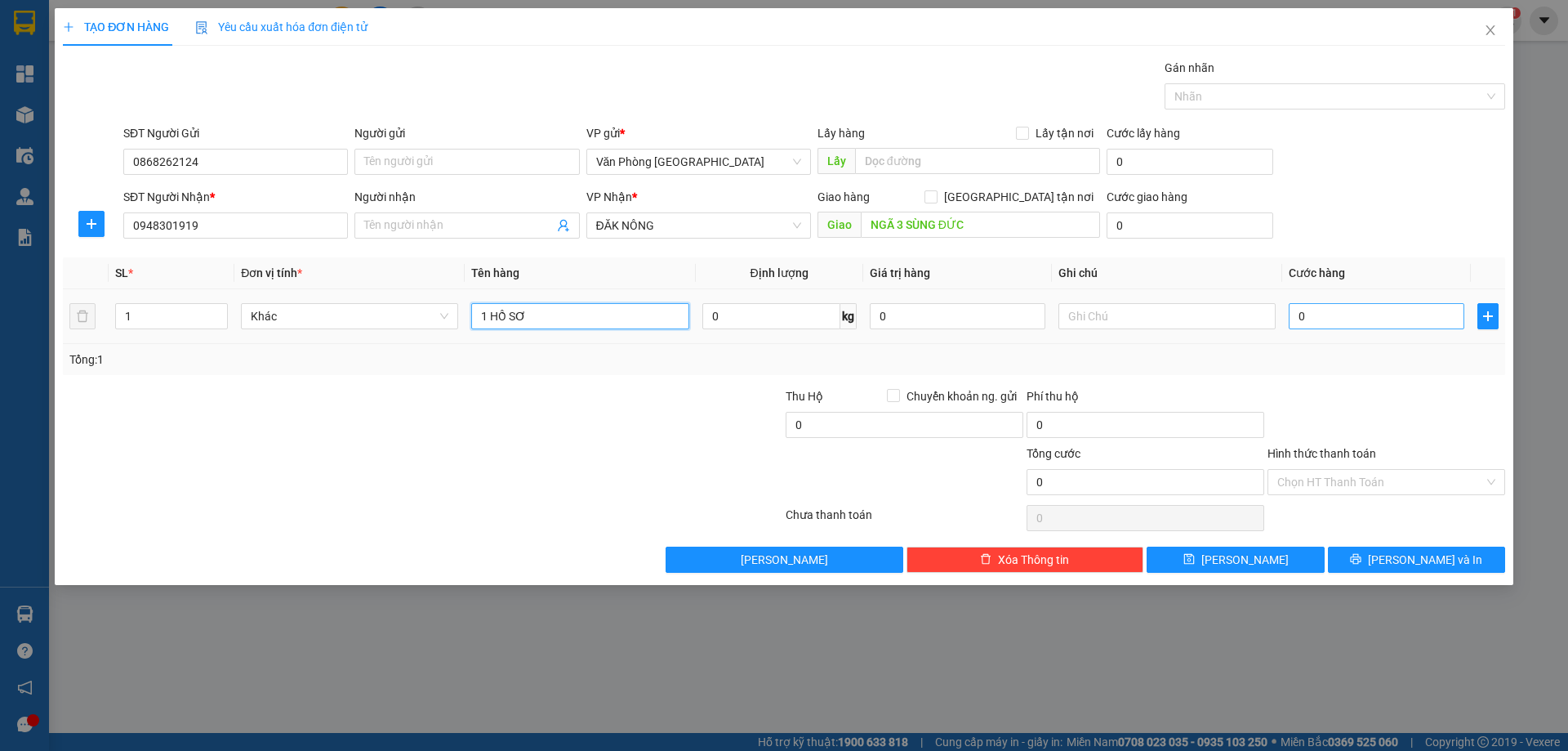
type input "1 HỒ SƠ"
click at [1340, 320] on input "0" at bounding box center [1377, 316] width 176 height 26
type input "05"
type input "5"
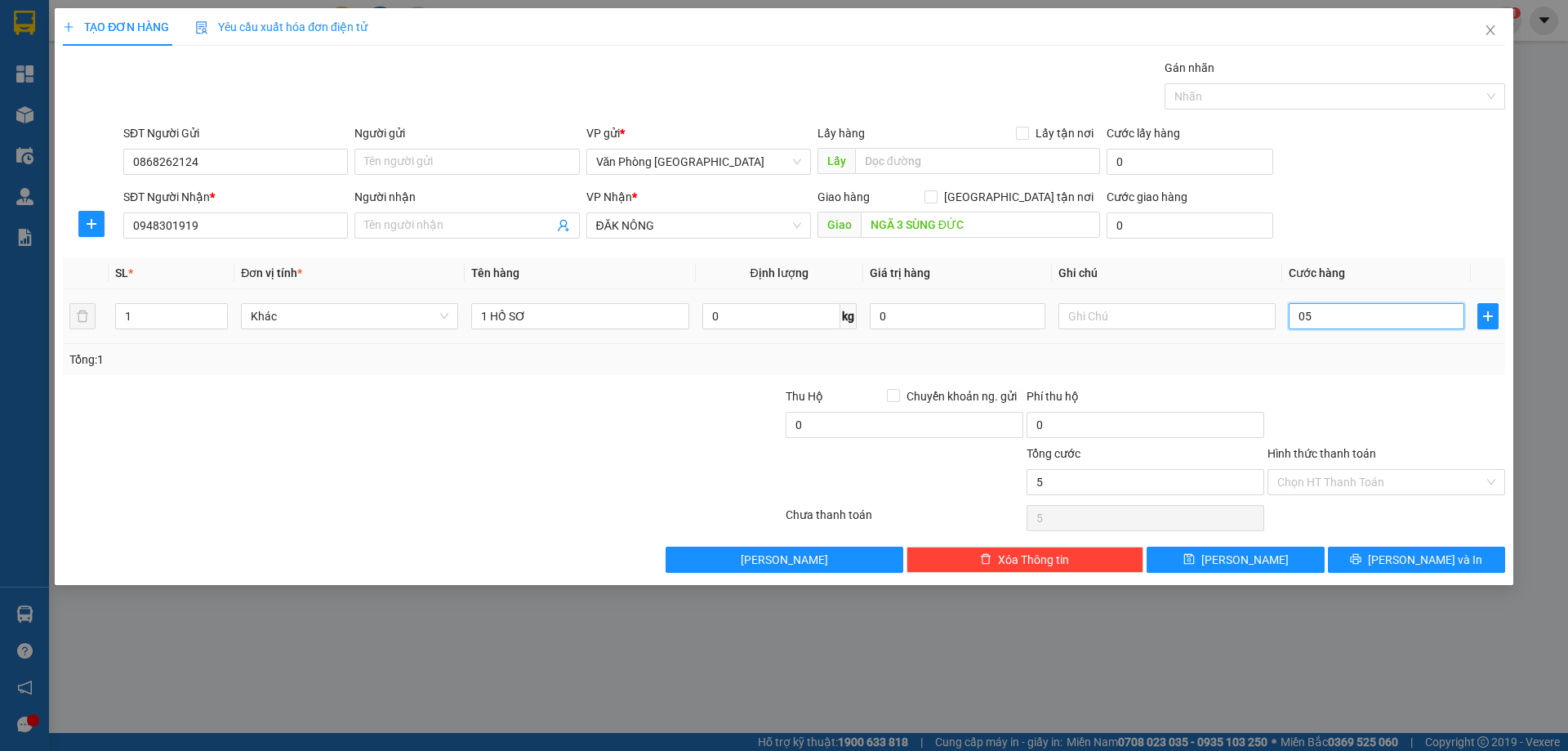
type input "050"
type input "50"
click at [1397, 389] on div at bounding box center [1386, 416] width 241 height 57
click at [1372, 473] on input "Hình thức thanh toán" at bounding box center [1381, 482] width 207 height 25
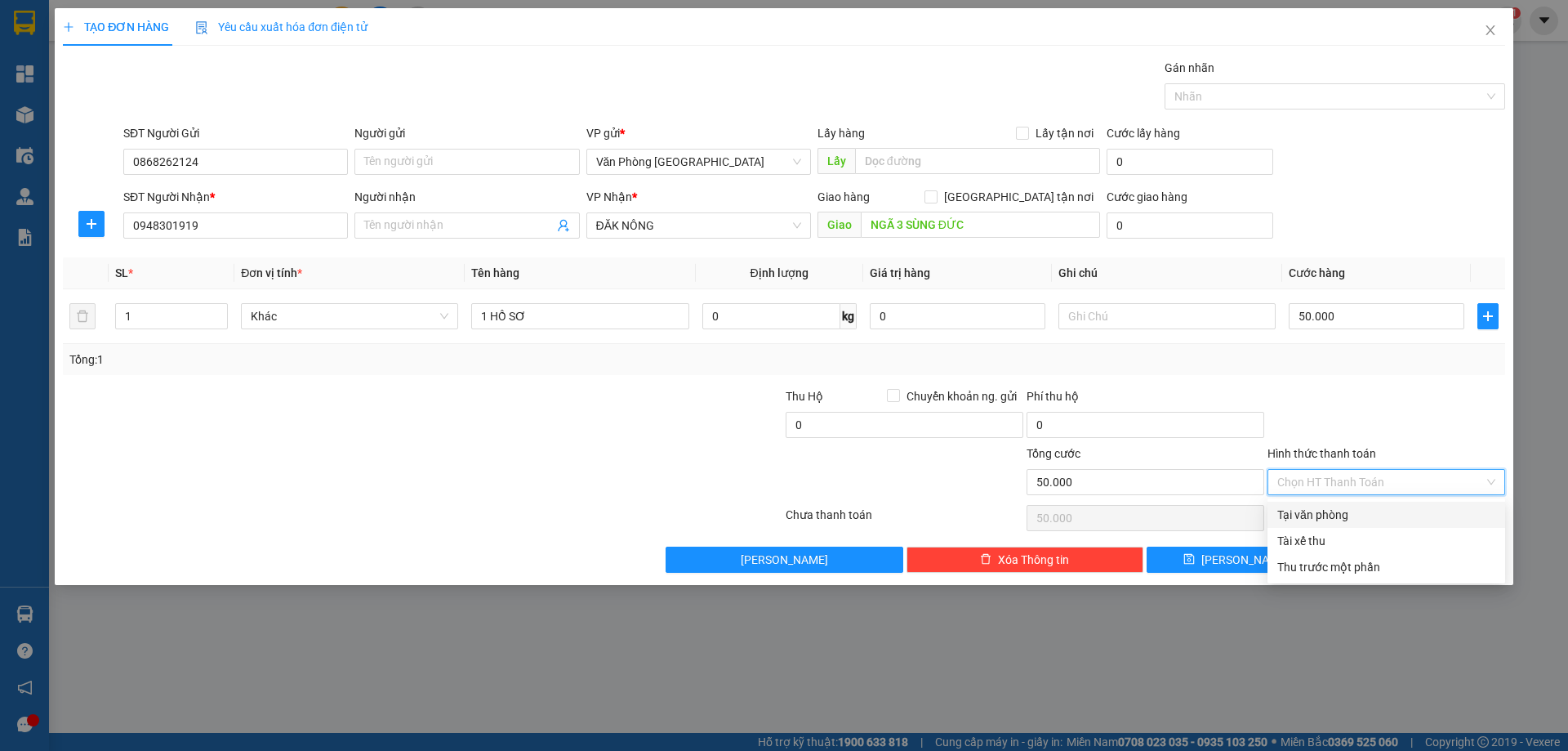
click at [1370, 507] on div "Tại văn phòng" at bounding box center [1386, 515] width 218 height 18
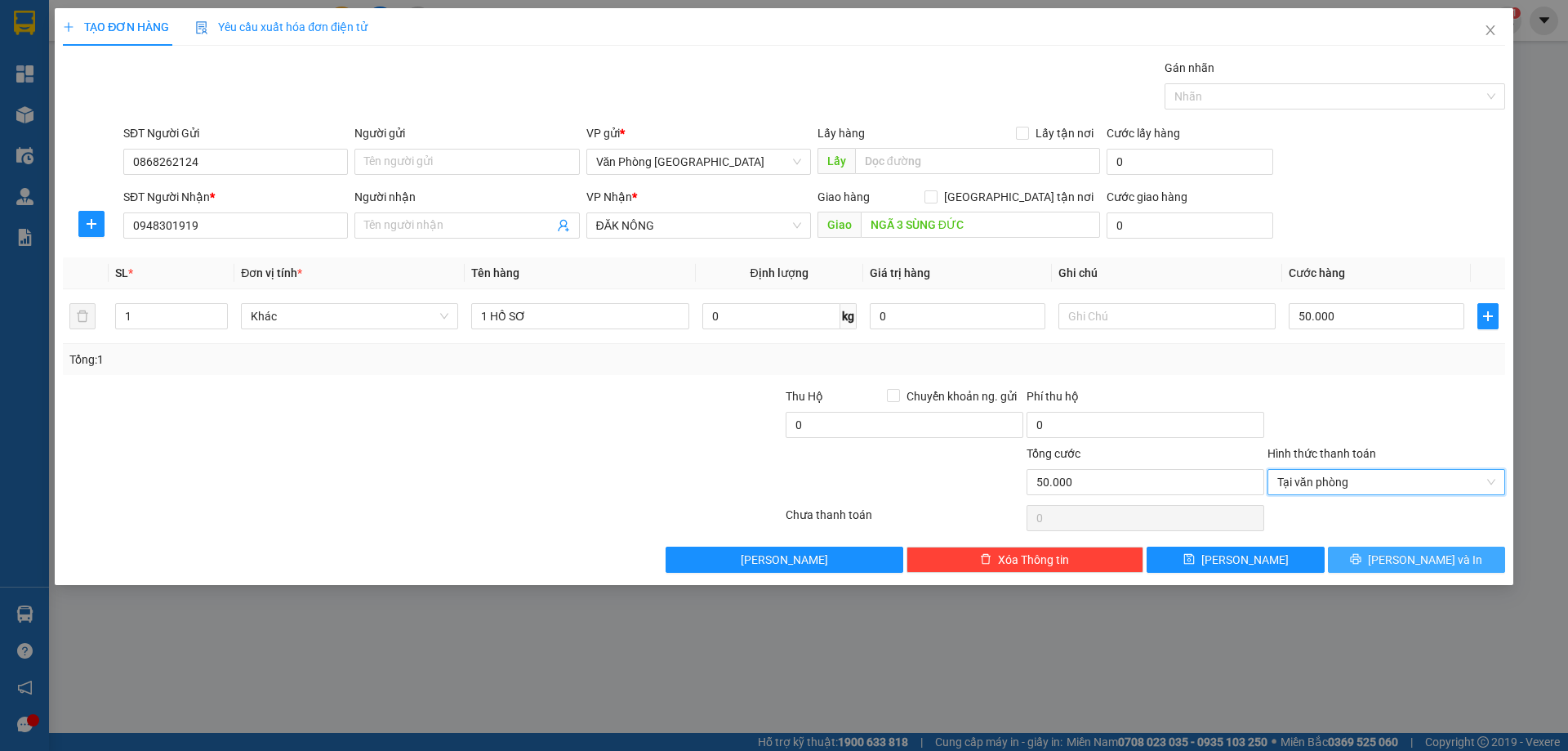
click at [1381, 561] on button "Lưu và In" at bounding box center [1416, 559] width 177 height 26
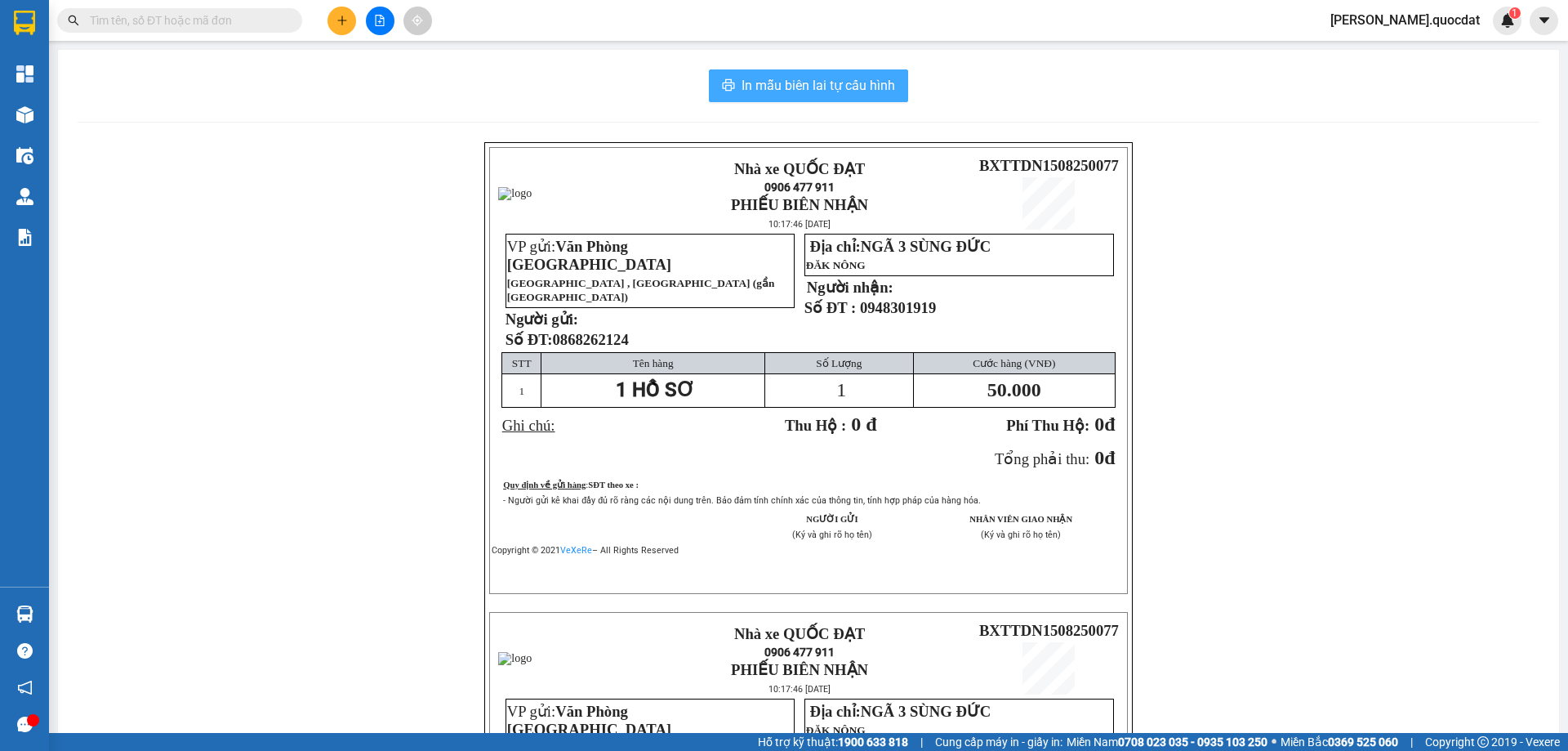
click at [820, 77] on span "In mẫu biên lai tự cấu hình" at bounding box center [818, 85] width 154 height 20
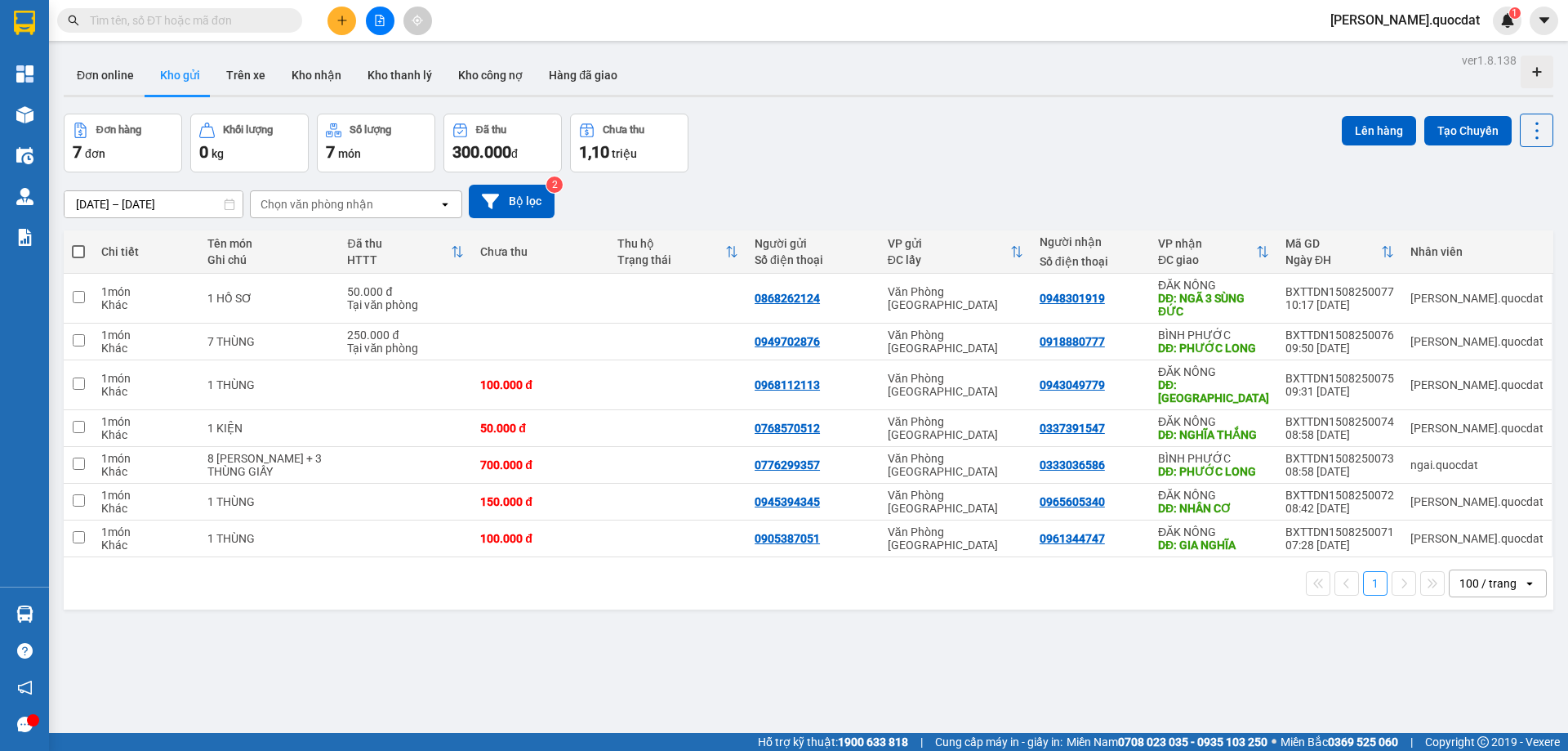
click at [823, 75] on div "Đơn online Kho gửi Trên xe Kho nhận Kho thanh lý Kho công nợ Hàng đã giao" at bounding box center [809, 77] width 1490 height 43
click at [130, 188] on div "15/08/2025 – 15/08/2025 Press the down arrow key to interact with the calendar …" at bounding box center [809, 201] width 1490 height 33
click at [130, 190] on div "[DATE] – [DATE]" at bounding box center [154, 204] width 180 height 28
click at [123, 200] on input "[DATE] – [DATE]" at bounding box center [153, 204] width 178 height 26
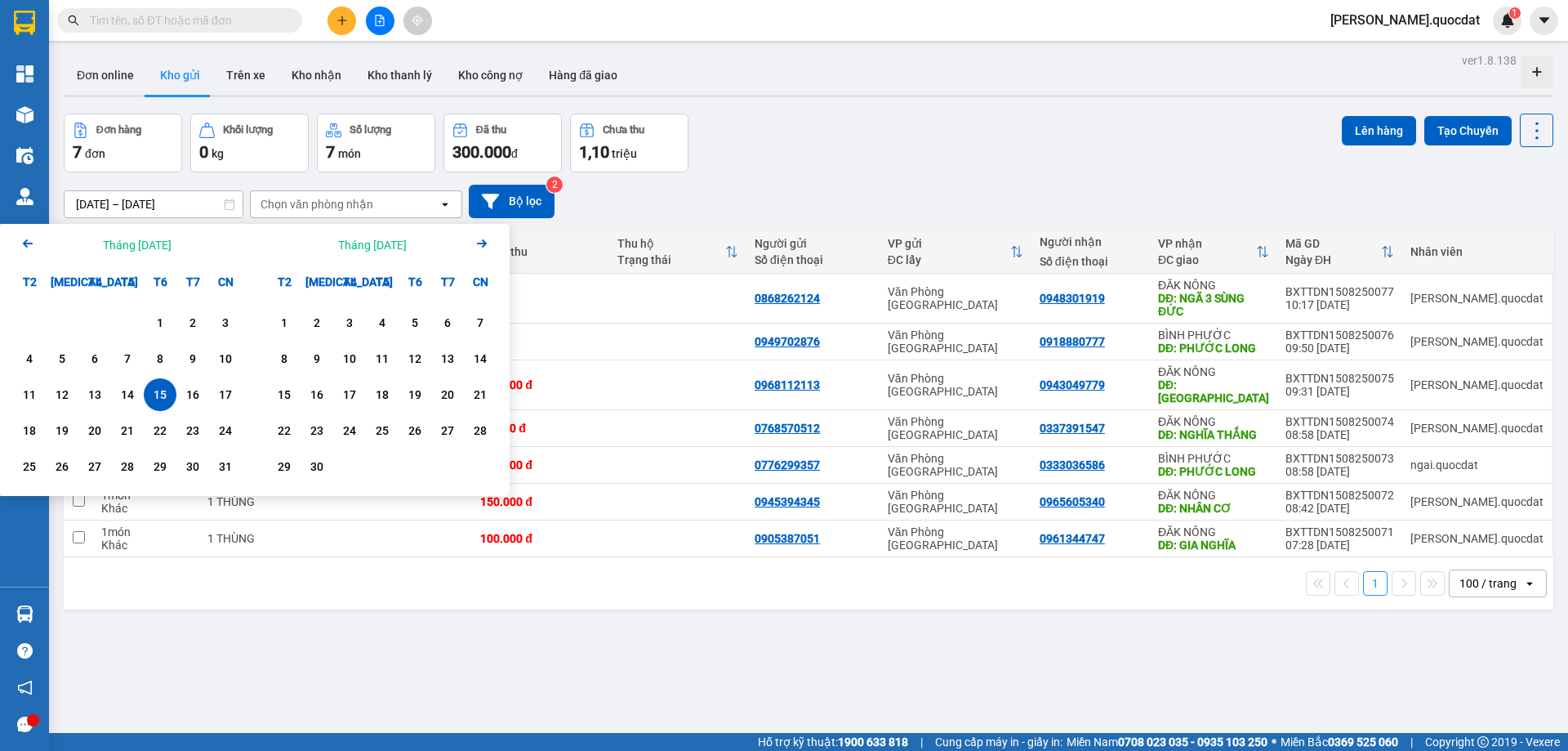
click at [164, 385] on div "15" at bounding box center [160, 394] width 33 height 33
click at [165, 400] on div "15" at bounding box center [160, 394] width 23 height 20
type input "[DATE] – [DATE]"
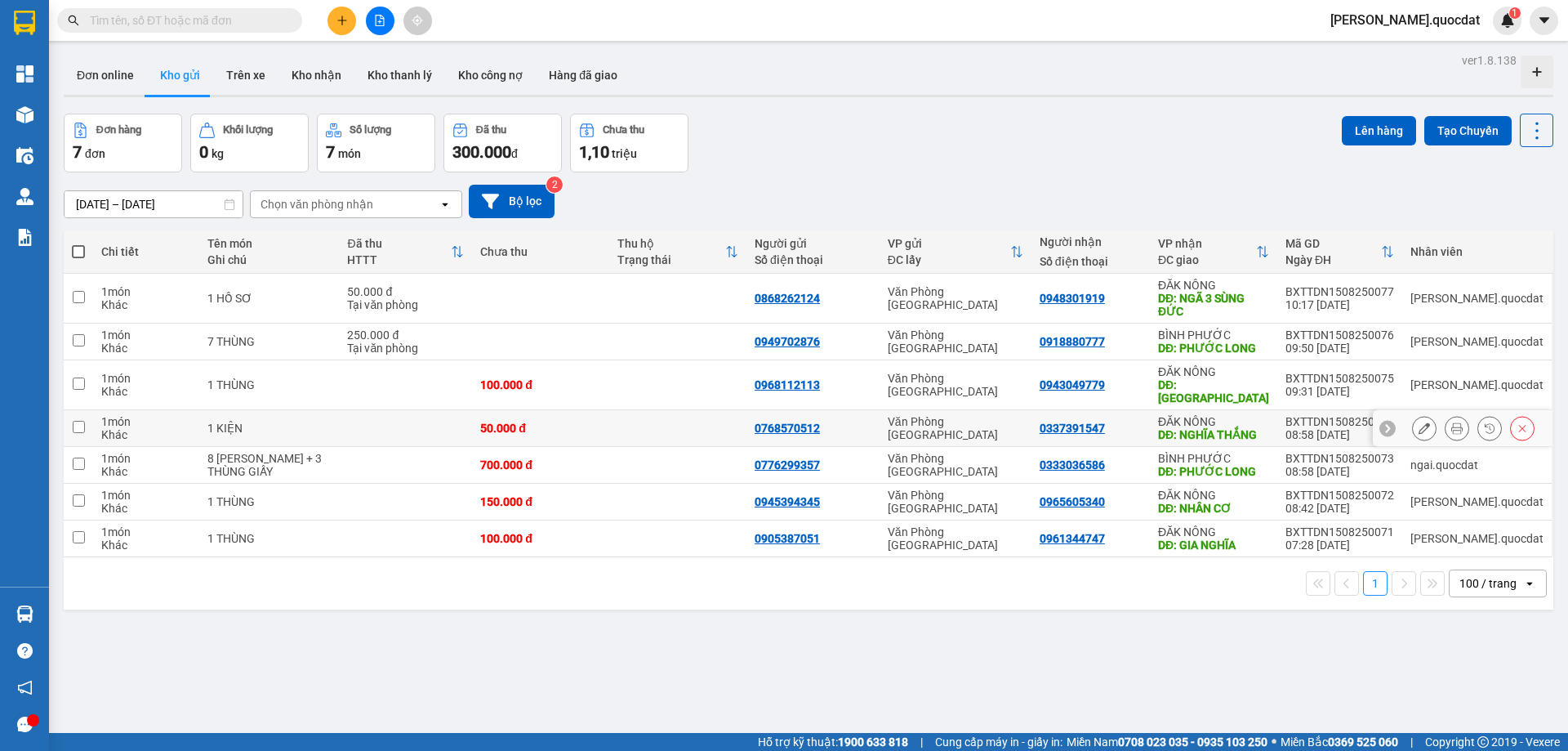
click at [165, 400] on div "Chi tiết Tên món Ghi chú Đã thu HTTT Chưa thu Thu hộ Trạng thái Người gửi Số đi…" at bounding box center [809, 420] width 1490 height 379
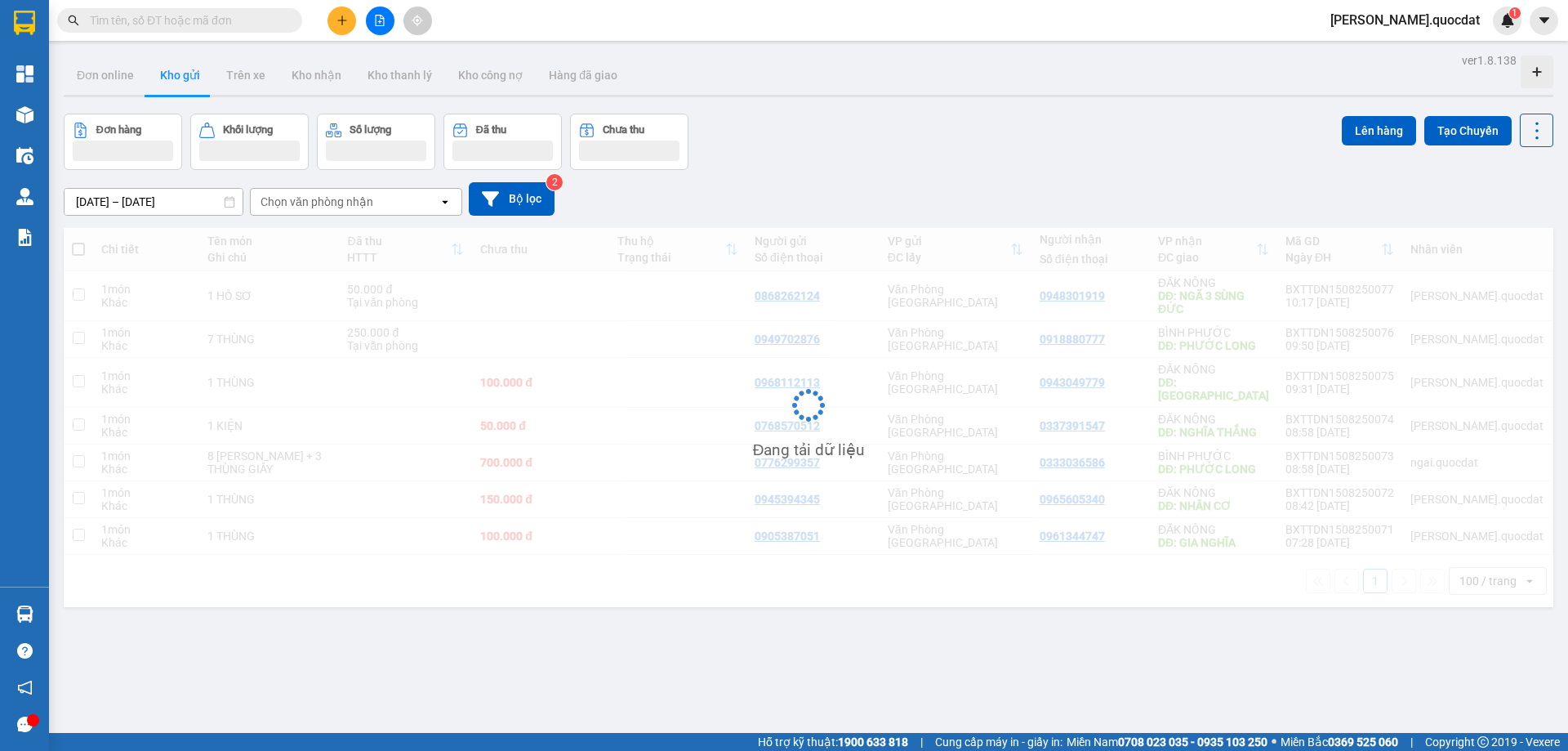
click at [1078, 95] on div at bounding box center [809, 96] width 1490 height 3
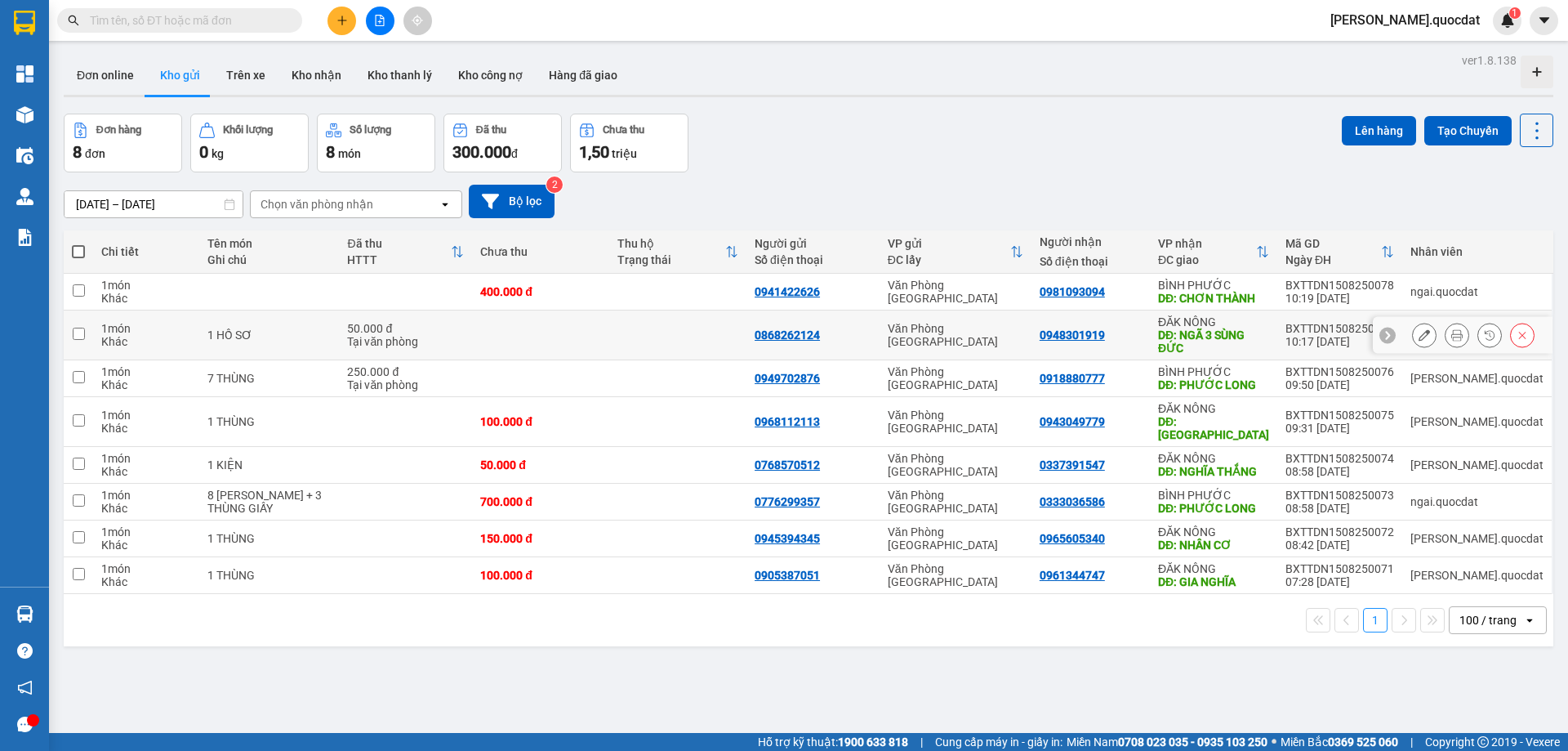
click at [742, 357] on td at bounding box center [678, 336] width 138 height 50
checkbox input "true"
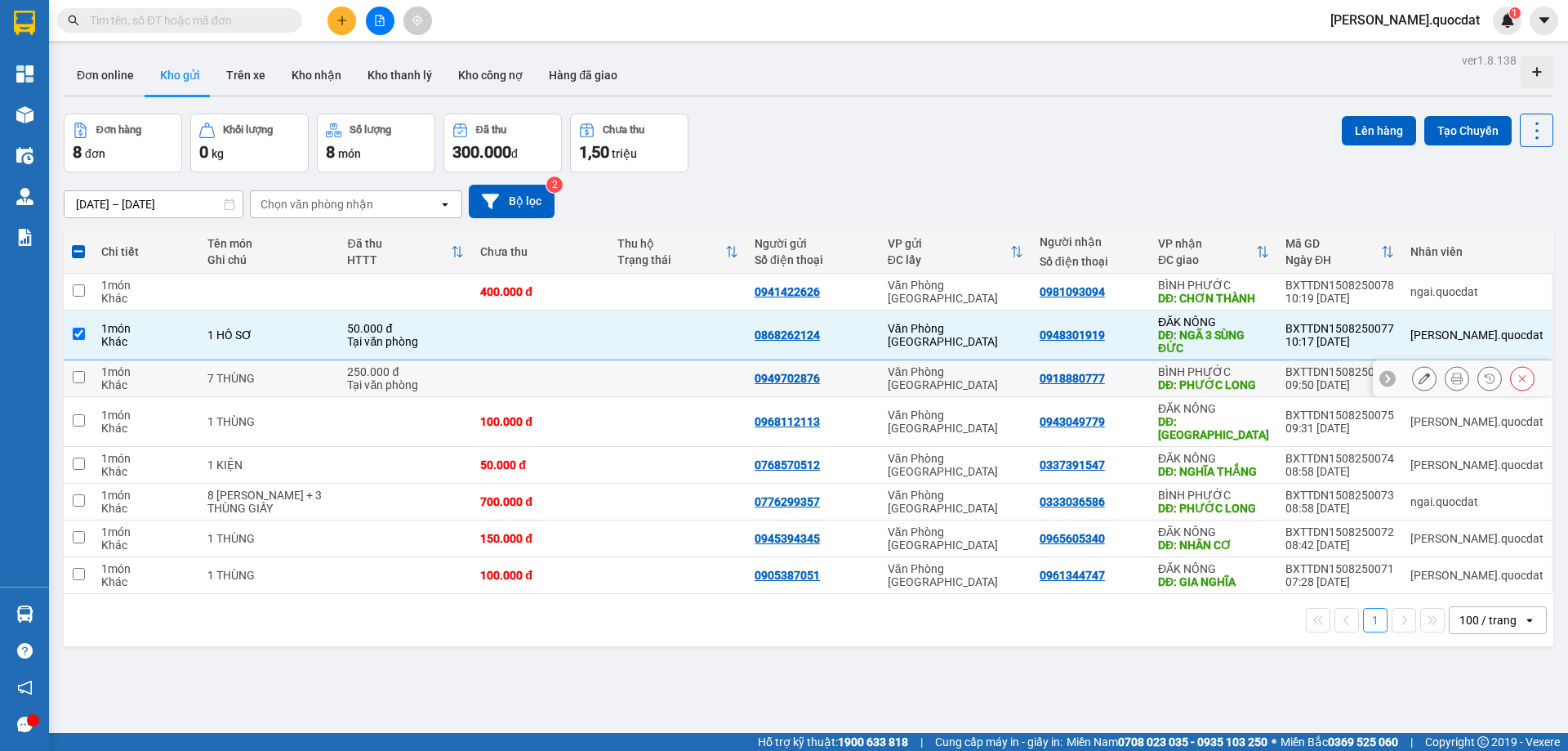
click at [705, 383] on td at bounding box center [678, 379] width 138 height 36
checkbox input "true"
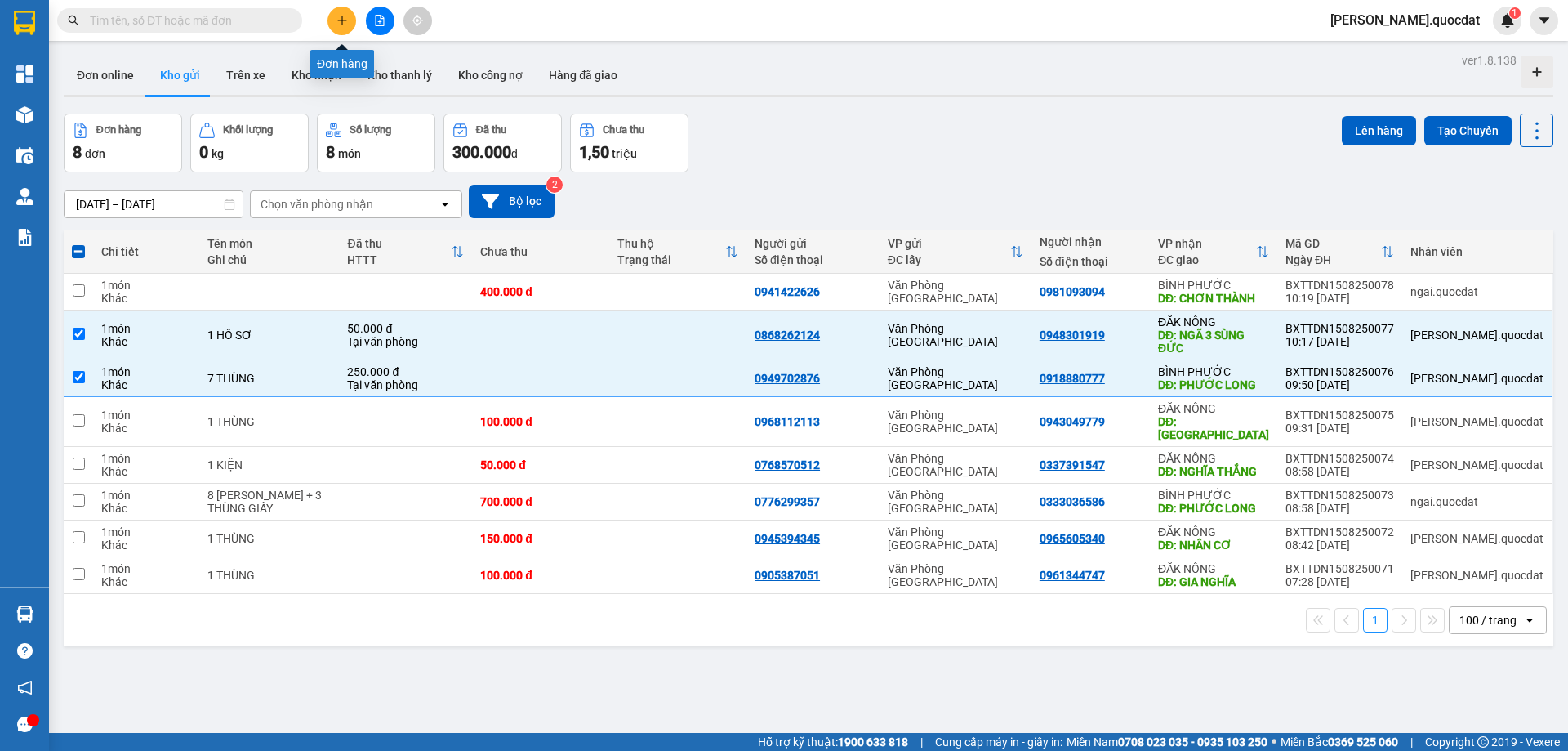
click at [335, 17] on button at bounding box center [342, 21] width 29 height 29
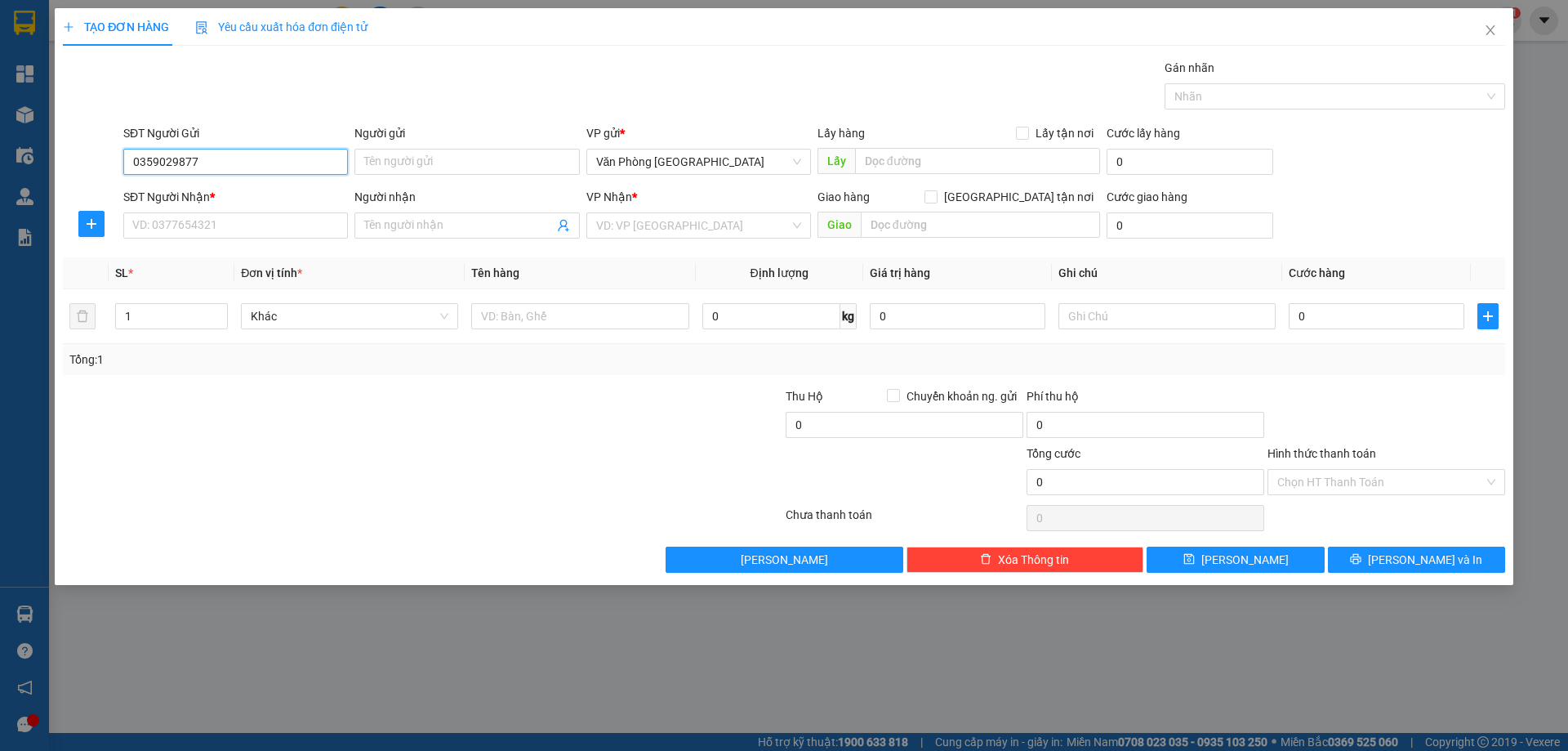
type input "0359029877"
click at [223, 199] on div "SĐT Người Nhận *" at bounding box center [235, 196] width 225 height 18
click at [223, 212] on input "SĐT Người Nhận *" at bounding box center [235, 225] width 225 height 26
click at [227, 171] on input "0359029877" at bounding box center [235, 161] width 225 height 26
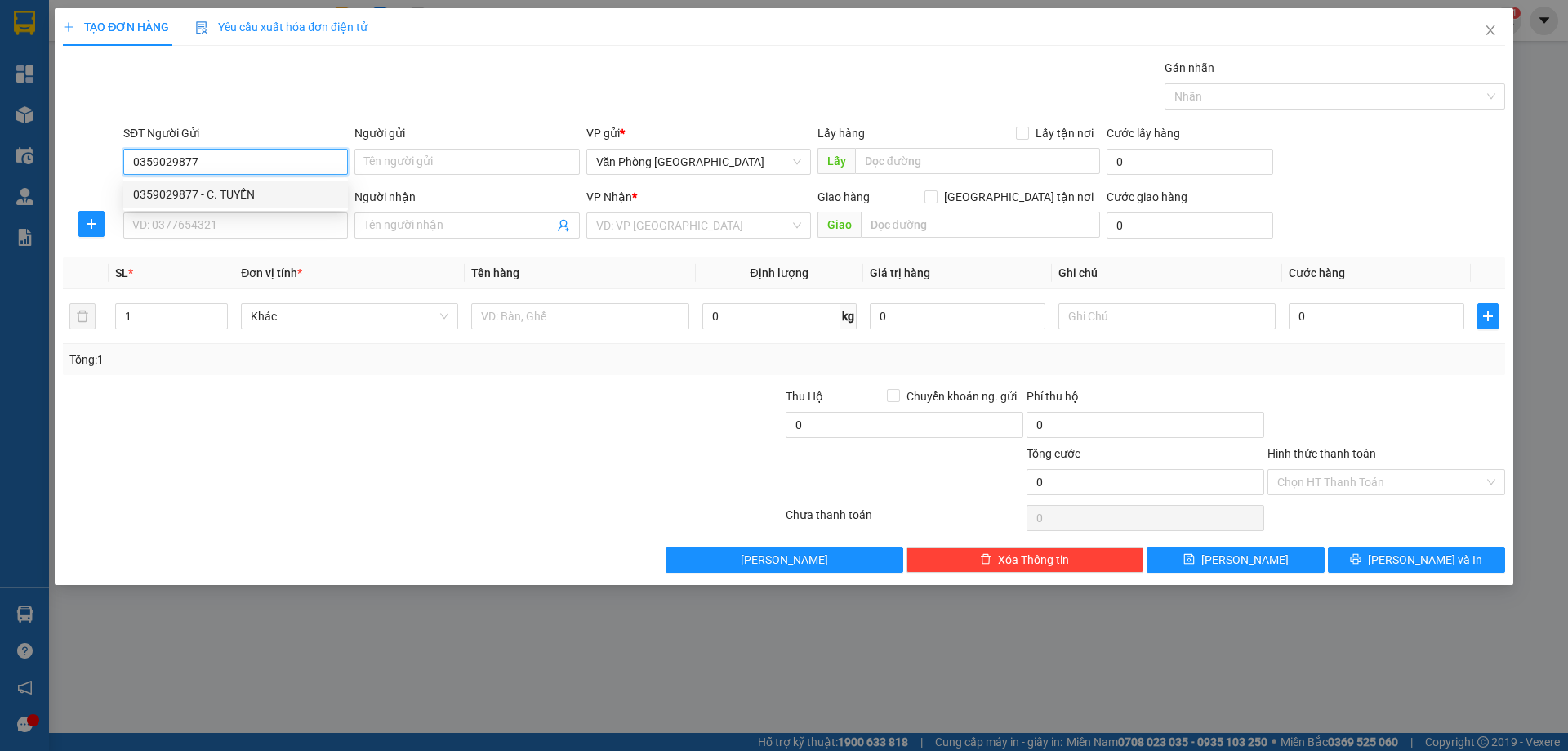
click at [220, 184] on div "0359029877 - C. TUYẾN" at bounding box center [235, 194] width 225 height 26
type input "C. TUYẾN"
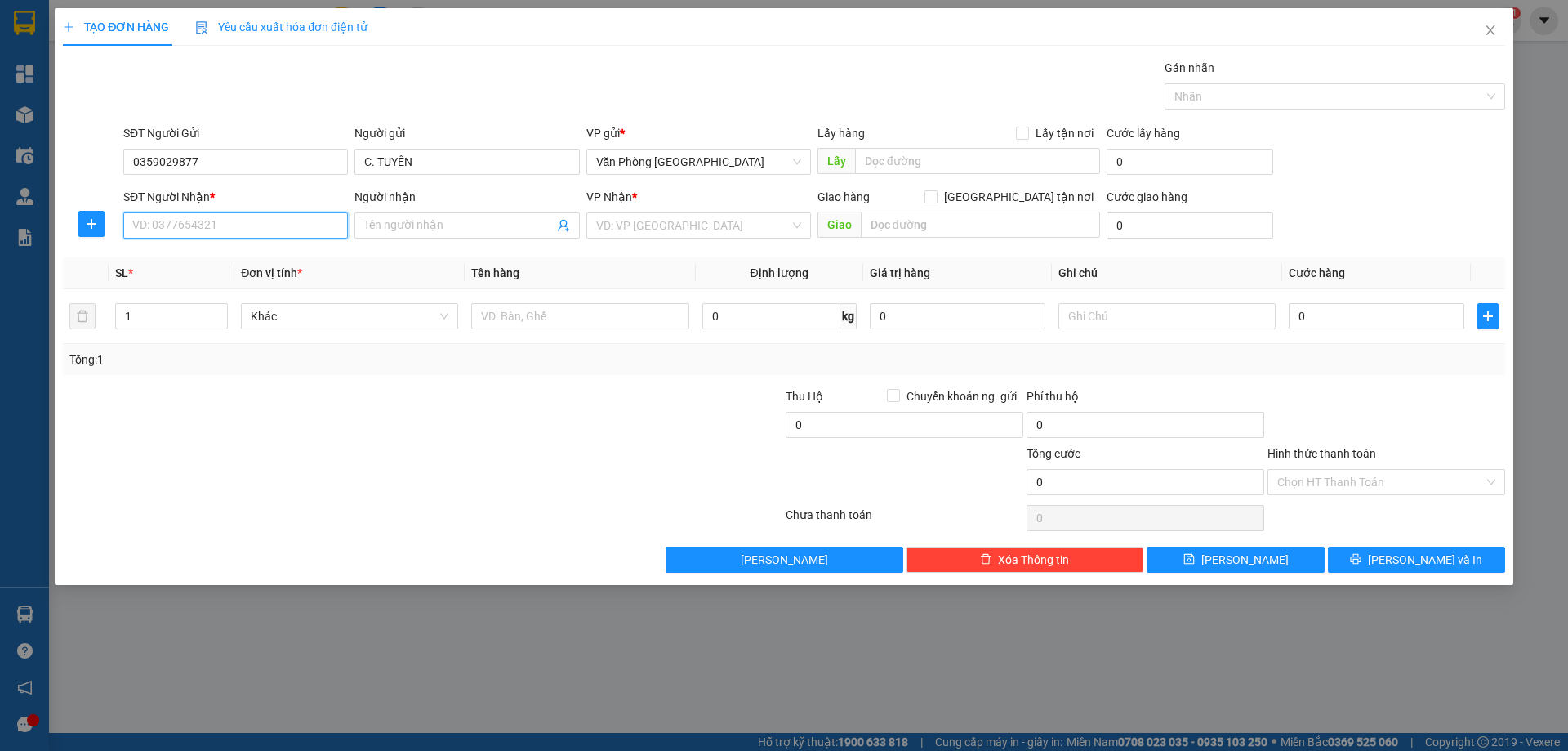
click at [229, 224] on input "SĐT Người Nhận *" at bounding box center [235, 225] width 225 height 26
click at [214, 251] on div "0387402427 - Tú" at bounding box center [235, 258] width 205 height 18
type input "0387402427"
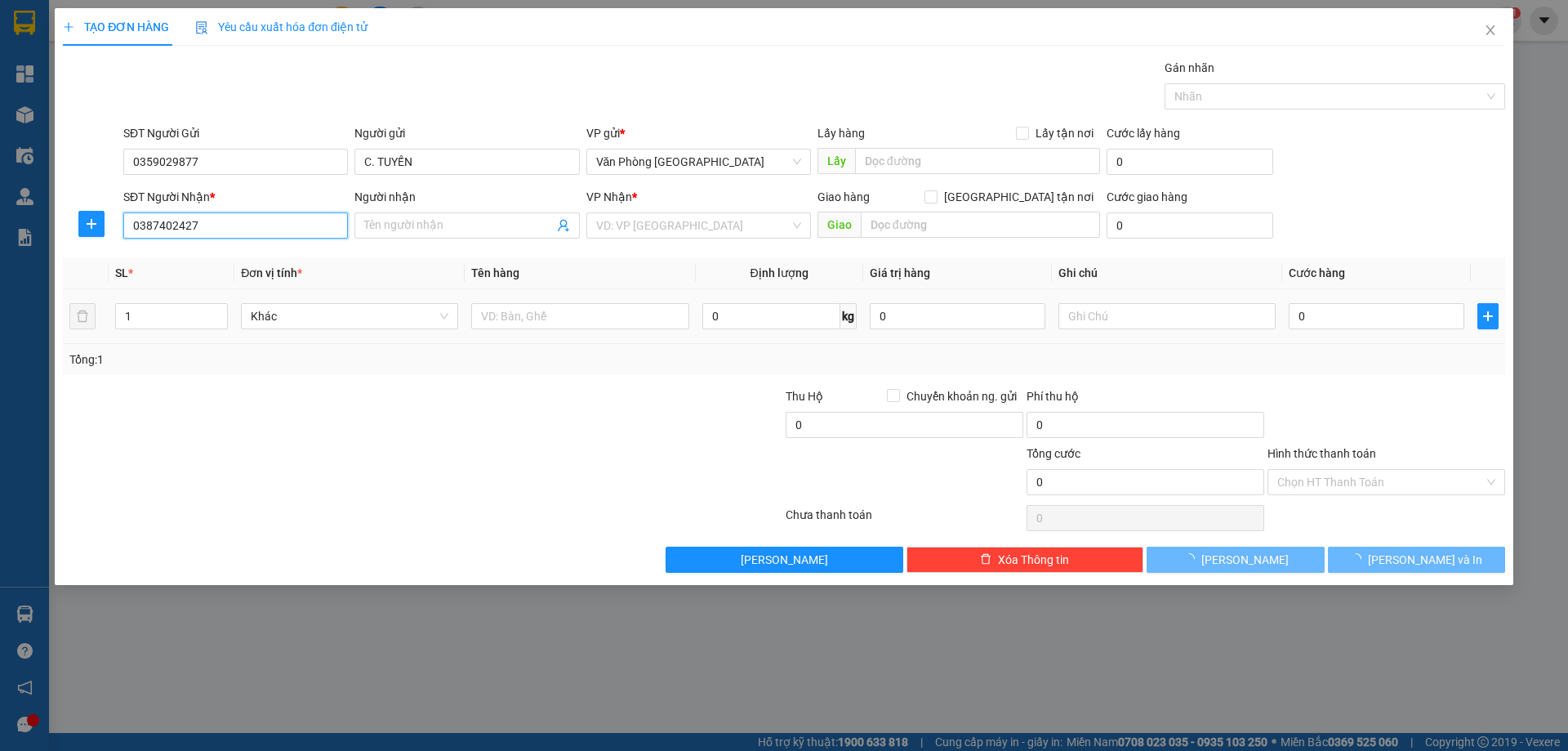
type input "Tú"
type input "ĐỒNG XOÀI"
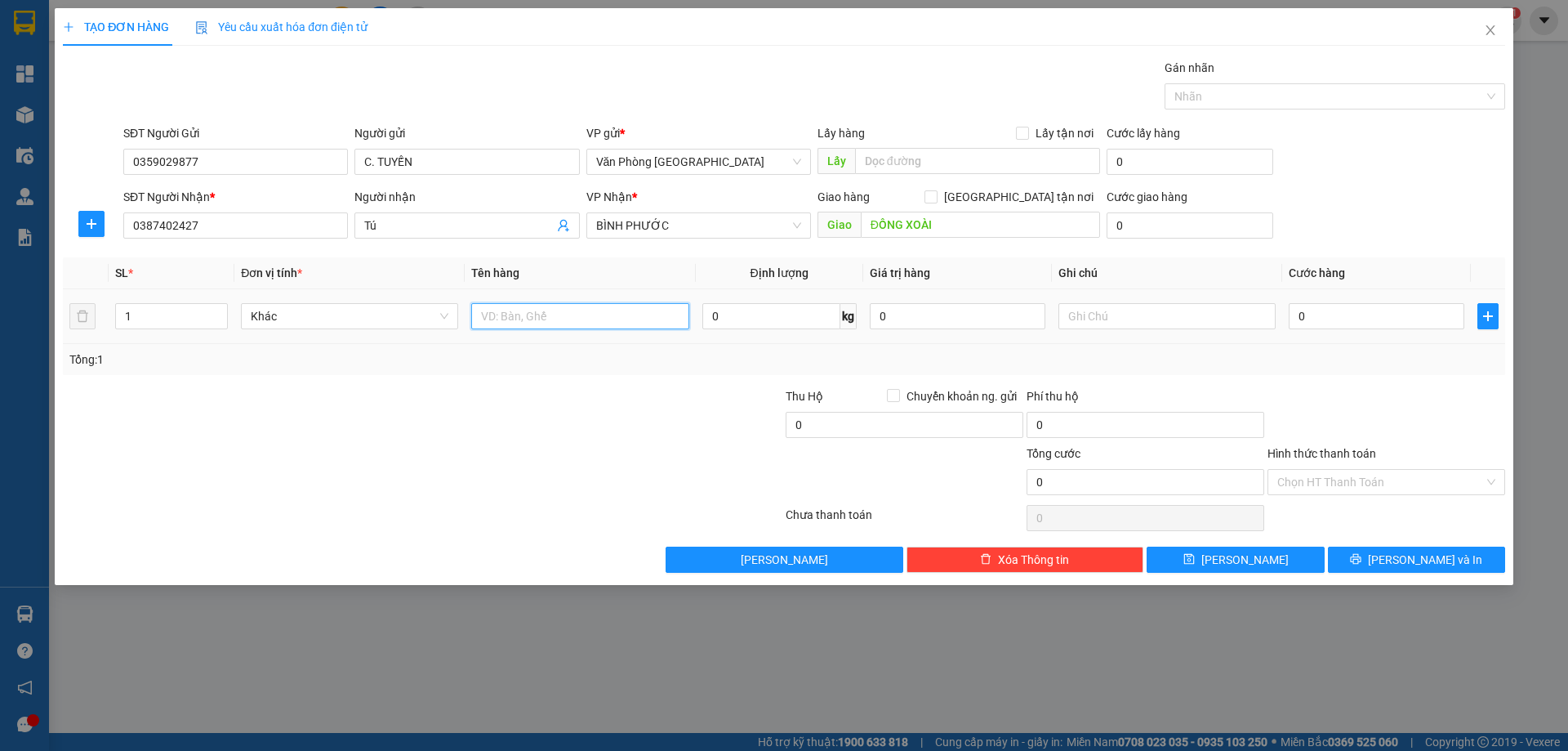
click at [669, 320] on input "text" at bounding box center [579, 316] width 217 height 26
type input "1 KIỆN"
type input "5"
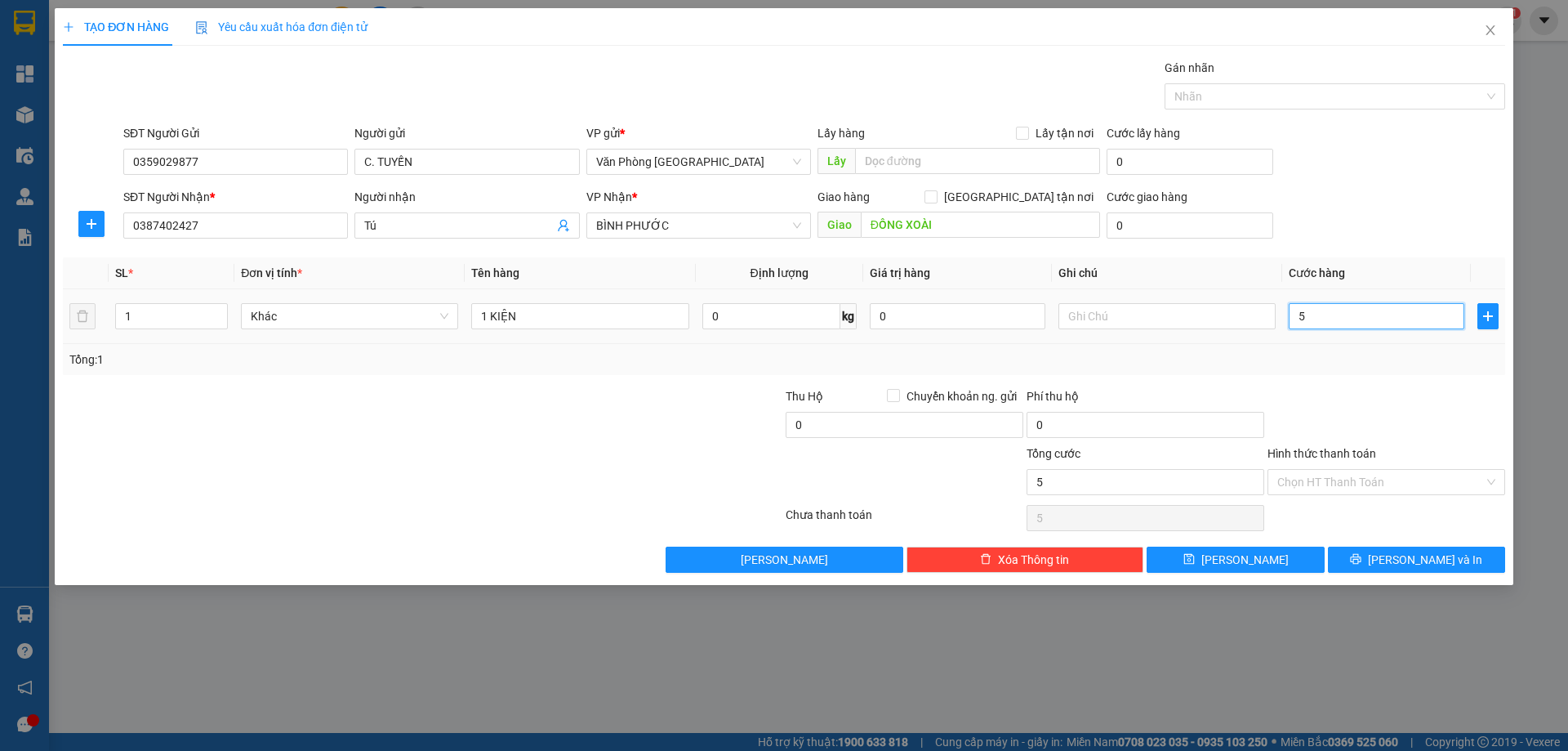
type input "50"
type input "50.000"
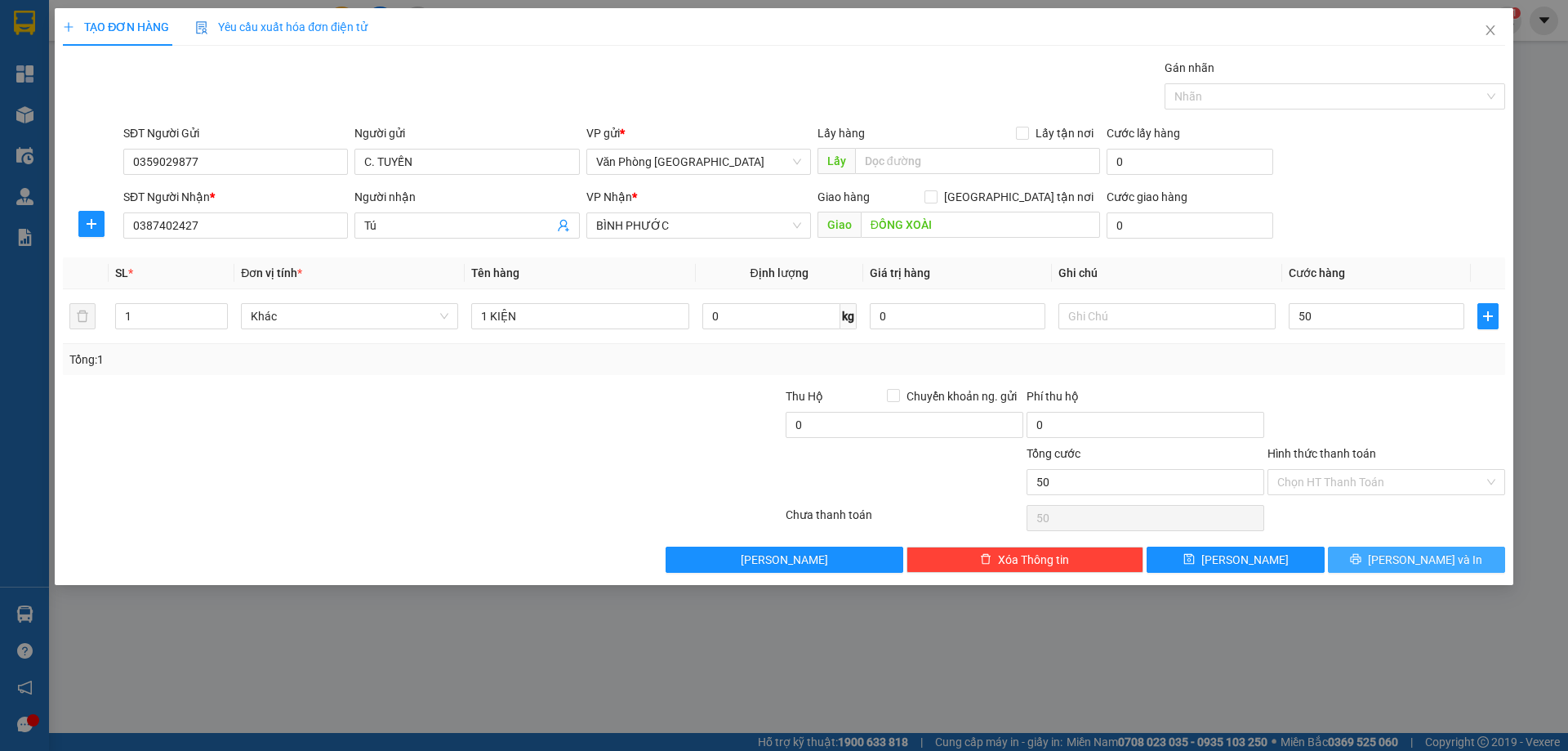
type input "50.000"
click at [1404, 560] on span "Lưu và In" at bounding box center [1426, 560] width 115 height 18
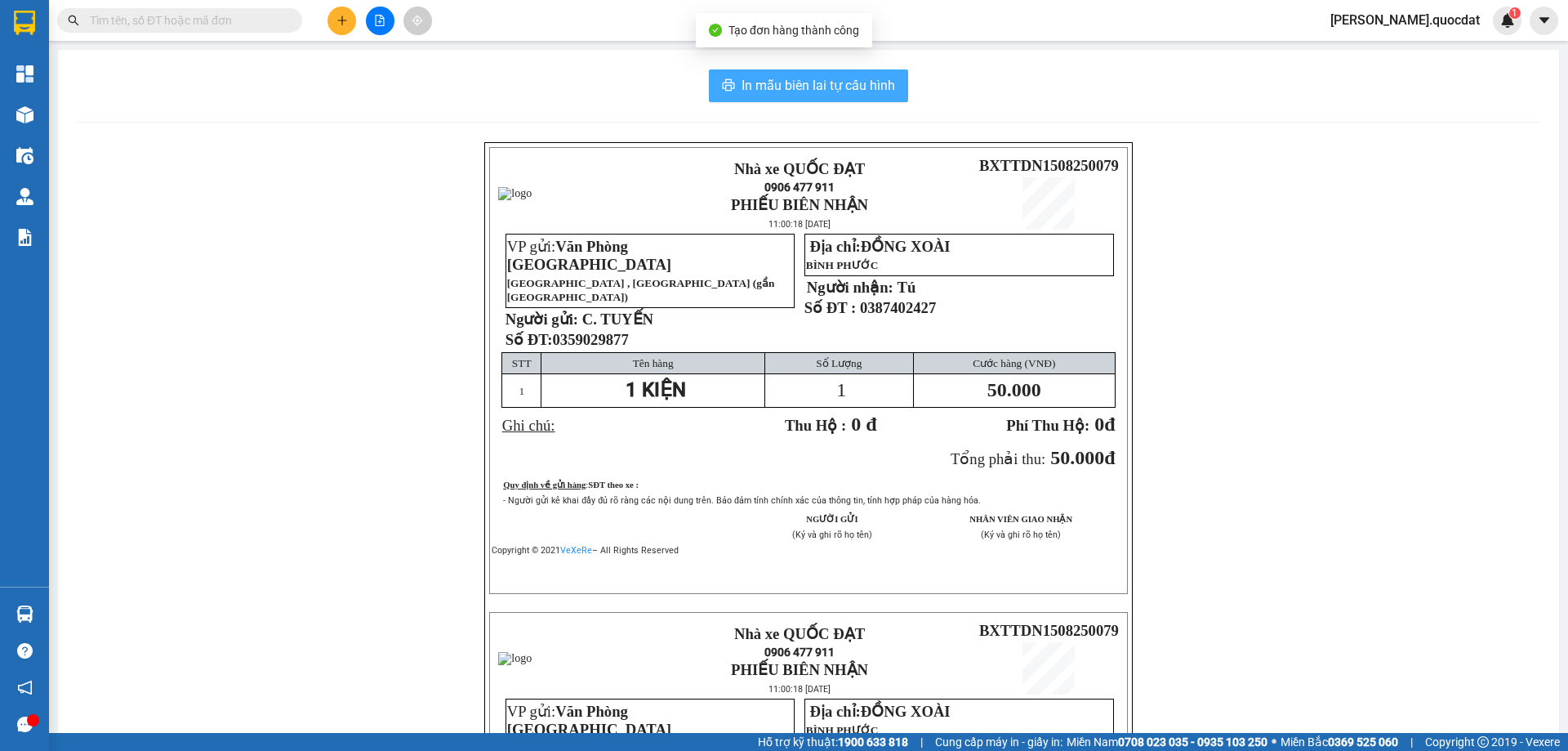
click at [771, 87] on span "In mẫu biên lai tự cấu hình" at bounding box center [818, 85] width 154 height 20
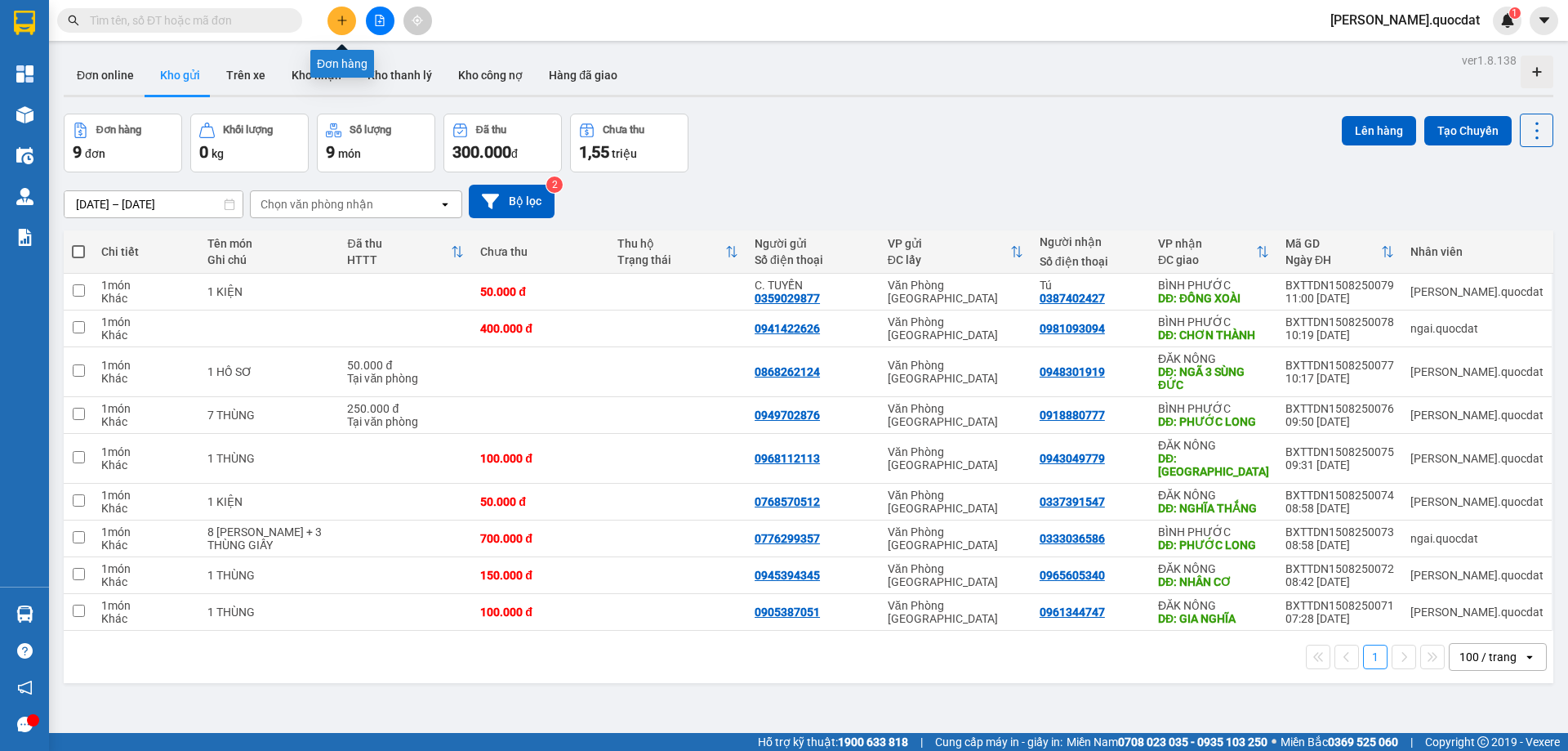
click at [355, 22] on button at bounding box center [342, 21] width 29 height 29
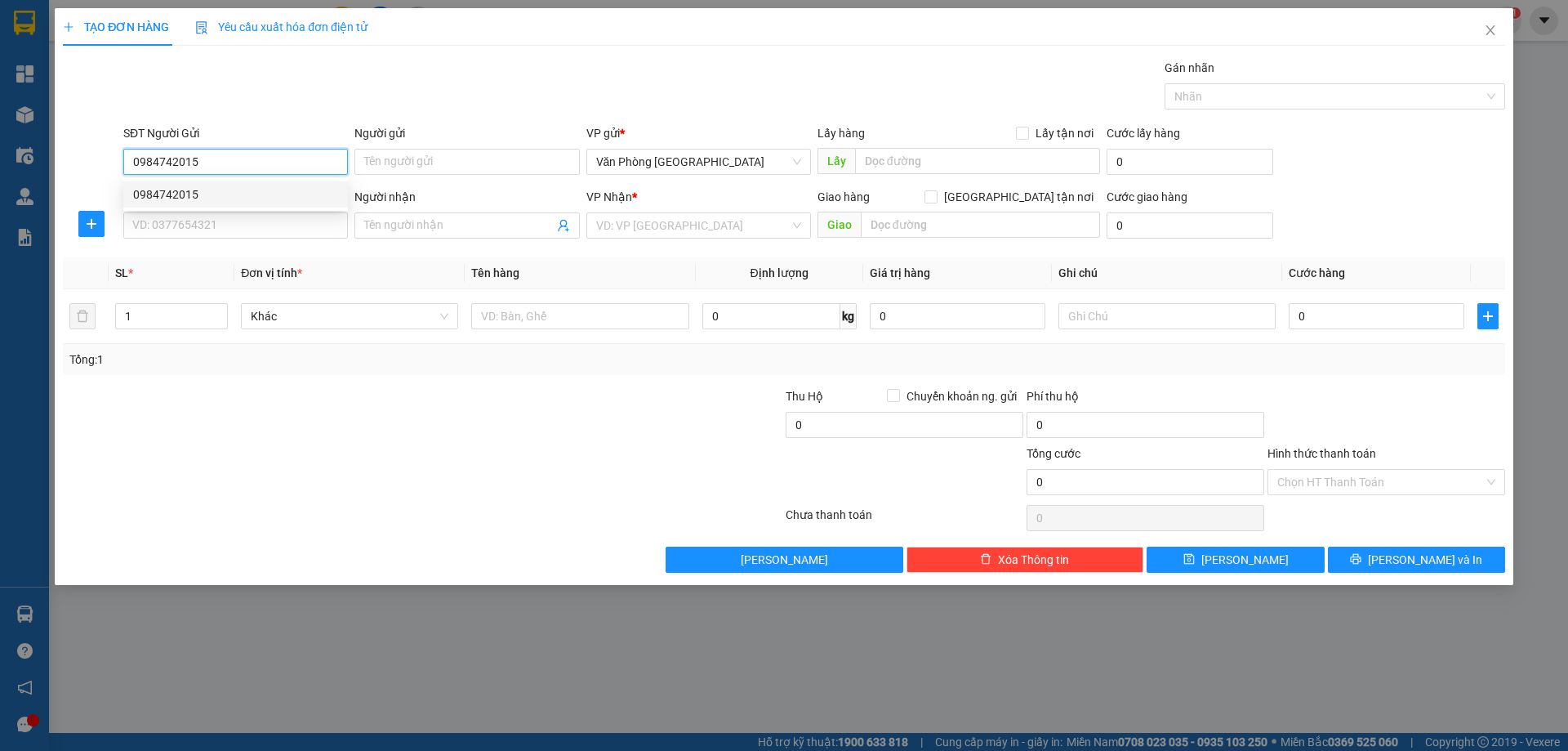
click at [166, 193] on div "0984742015" at bounding box center [235, 194] width 205 height 18
type input "0984742015"
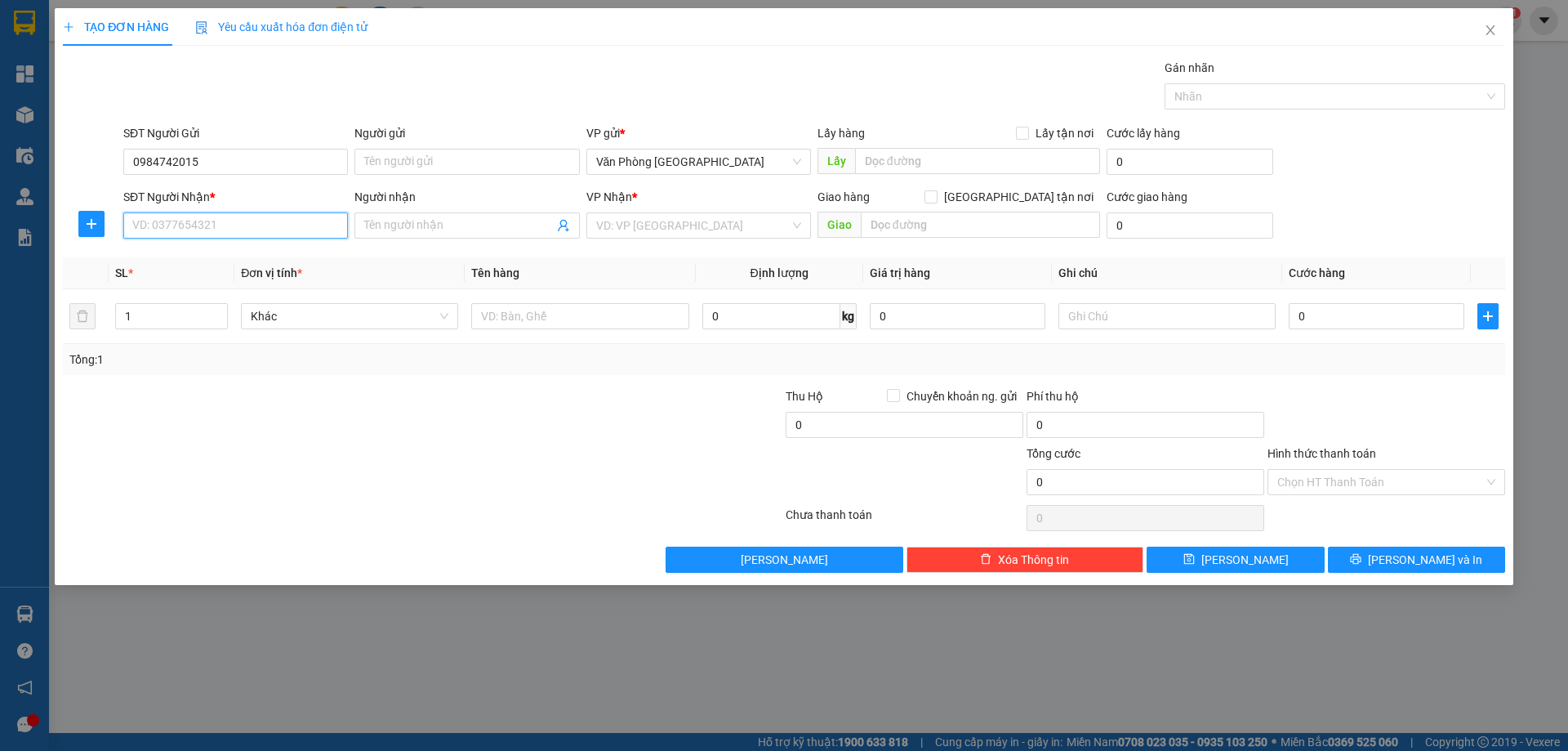
click at [183, 223] on input "SĐT Người Nhận *" at bounding box center [235, 225] width 225 height 26
click at [179, 255] on div "0978132508" at bounding box center [235, 258] width 205 height 18
type input "0978132508"
type input "kiến đức"
click at [214, 227] on input "0978132508" at bounding box center [235, 225] width 225 height 26
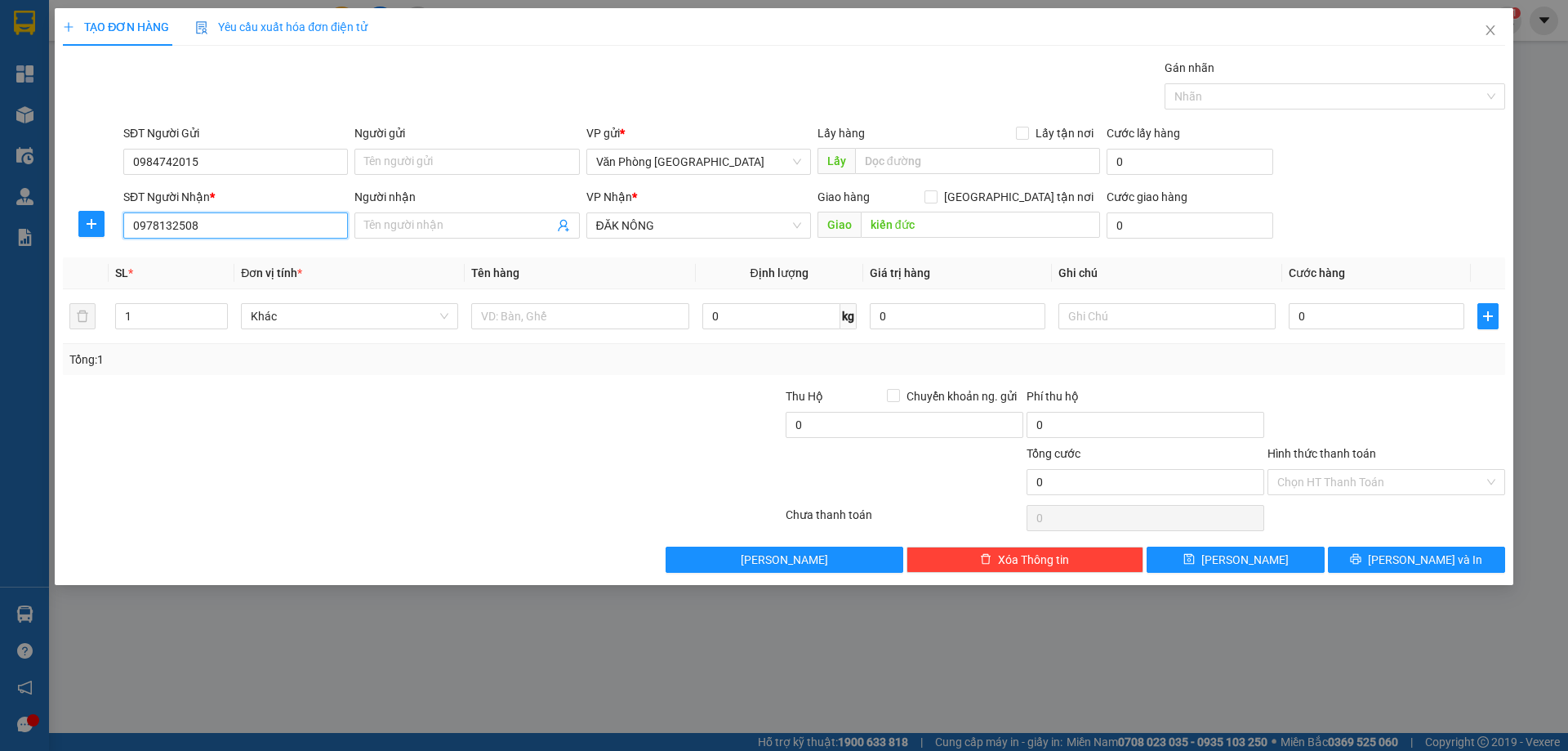
click at [214, 227] on input "0978132508" at bounding box center [235, 225] width 225 height 26
type input "0984519295"
click at [963, 227] on input "kiến đức" at bounding box center [980, 224] width 239 height 26
type input "d"
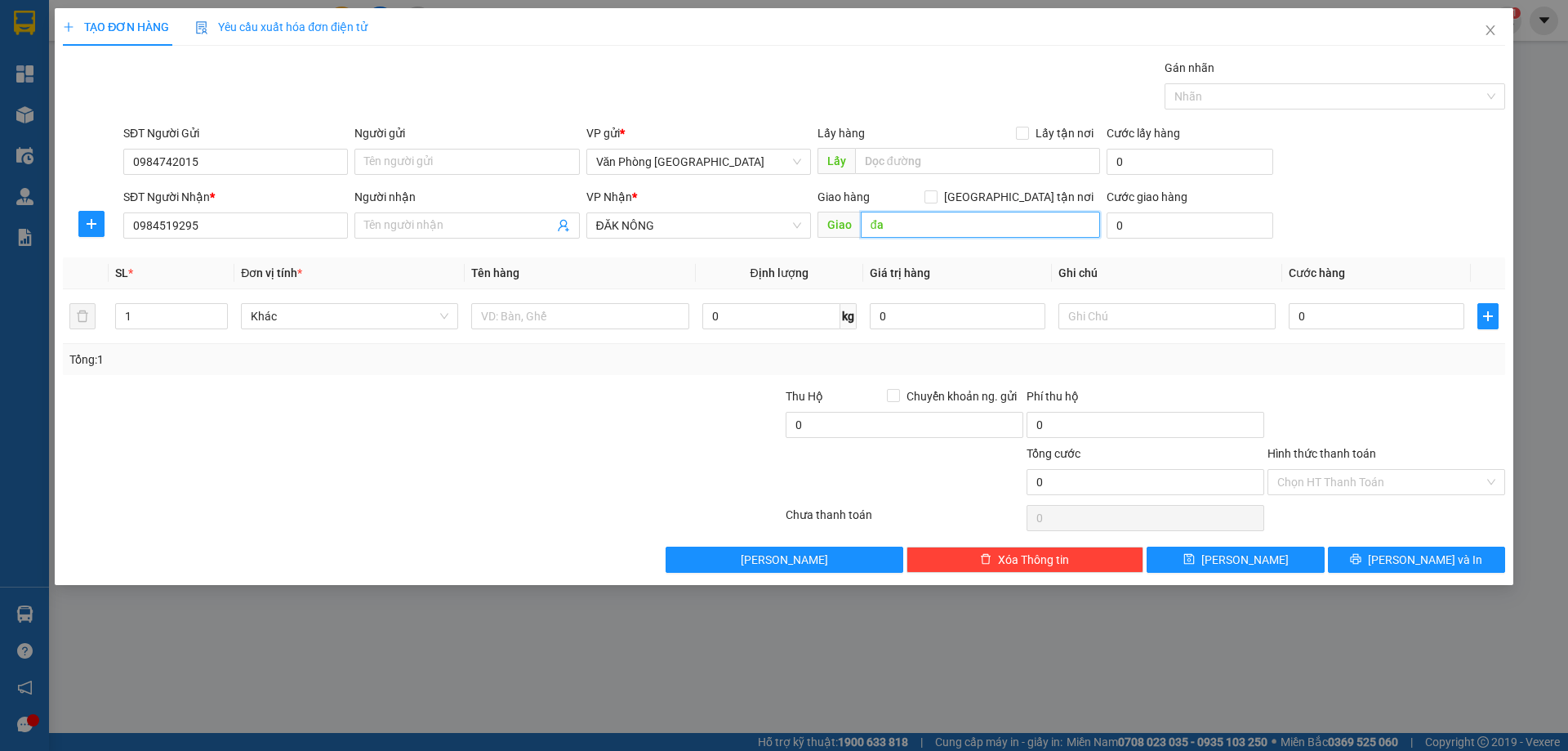
type input "đ"
type input "D"
type input "ĐẠO NGHĨA"
click at [556, 308] on input "text" at bounding box center [579, 316] width 217 height 26
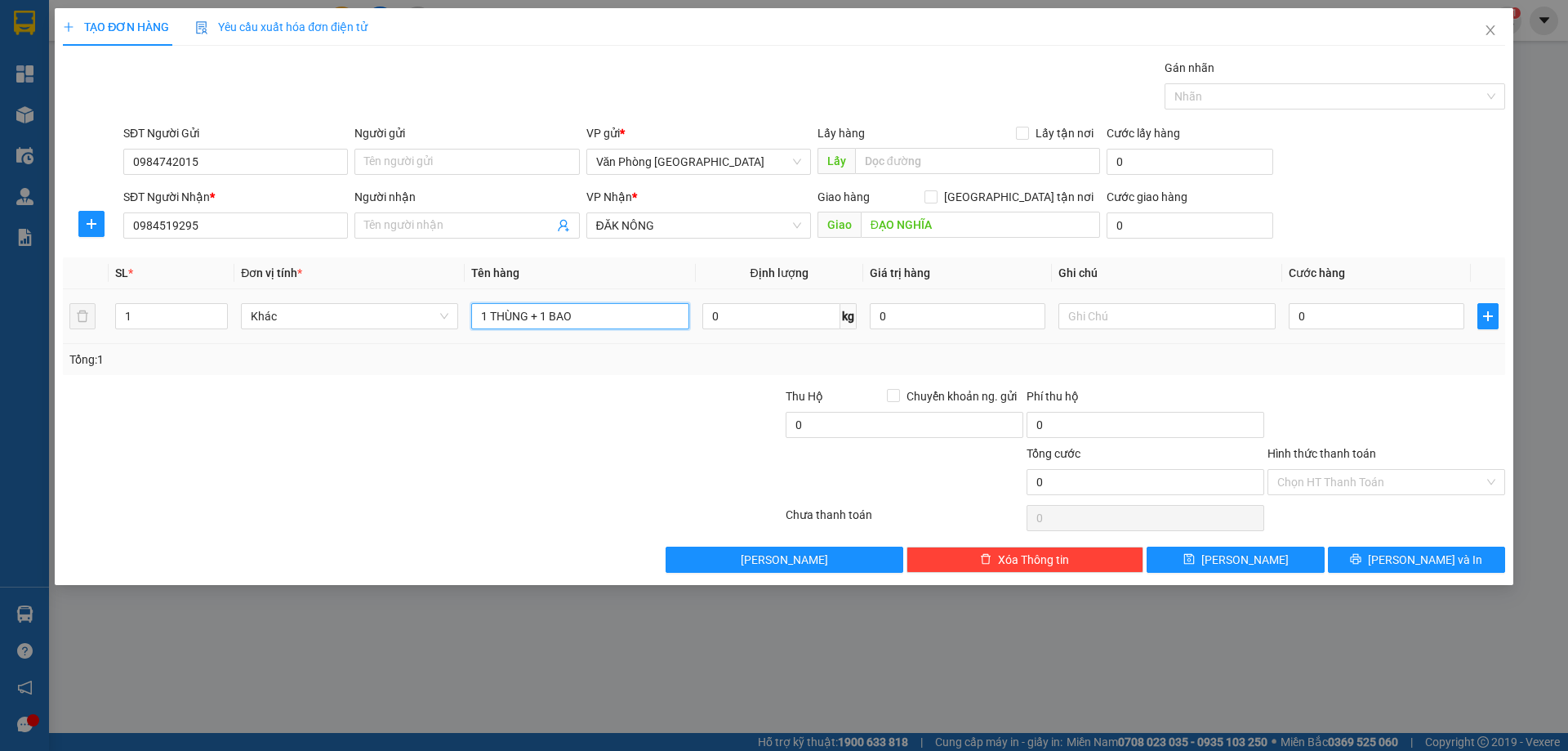
type input "1 THÙNG + 1 BAO"
type input "2"
type input "20"
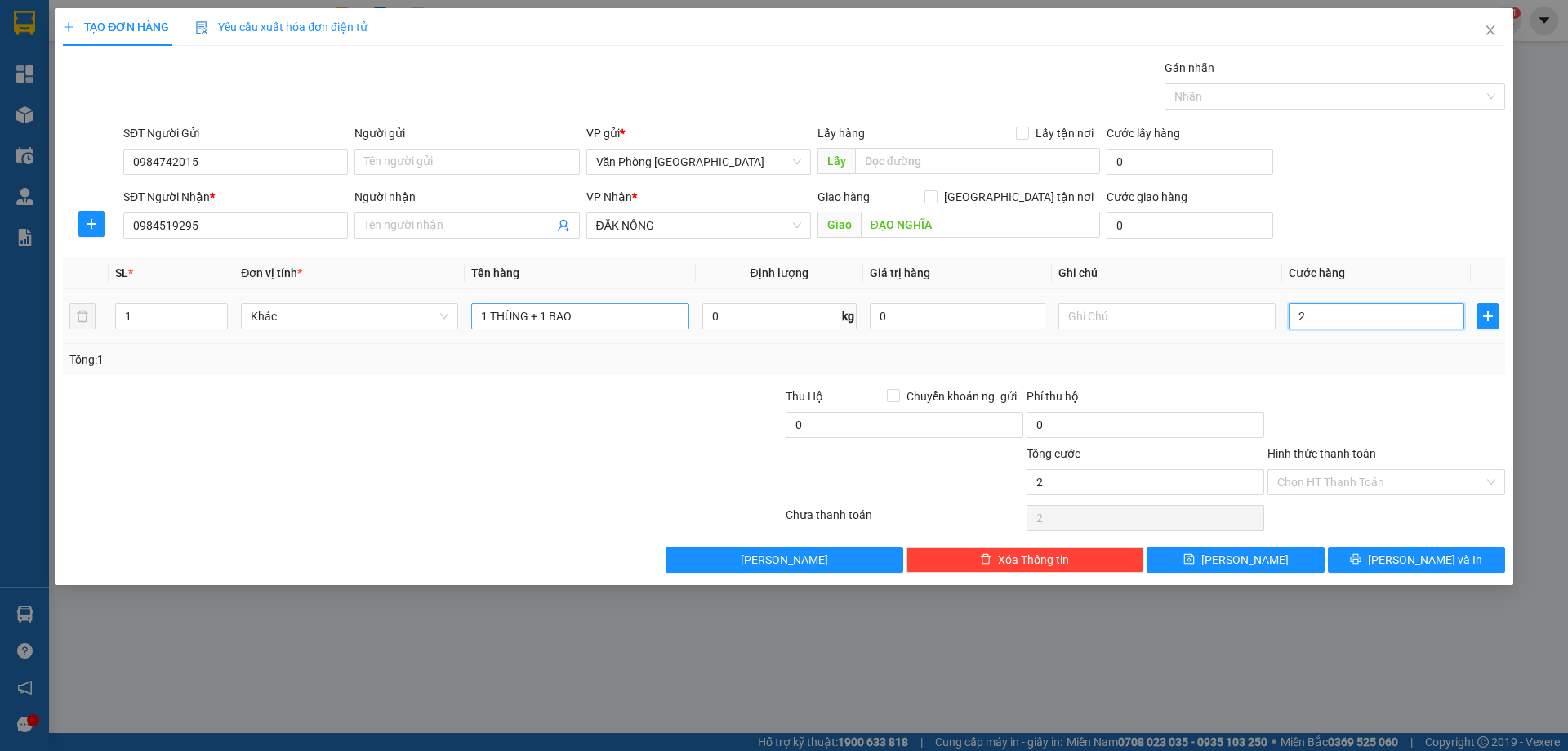
type input "20"
type input "200"
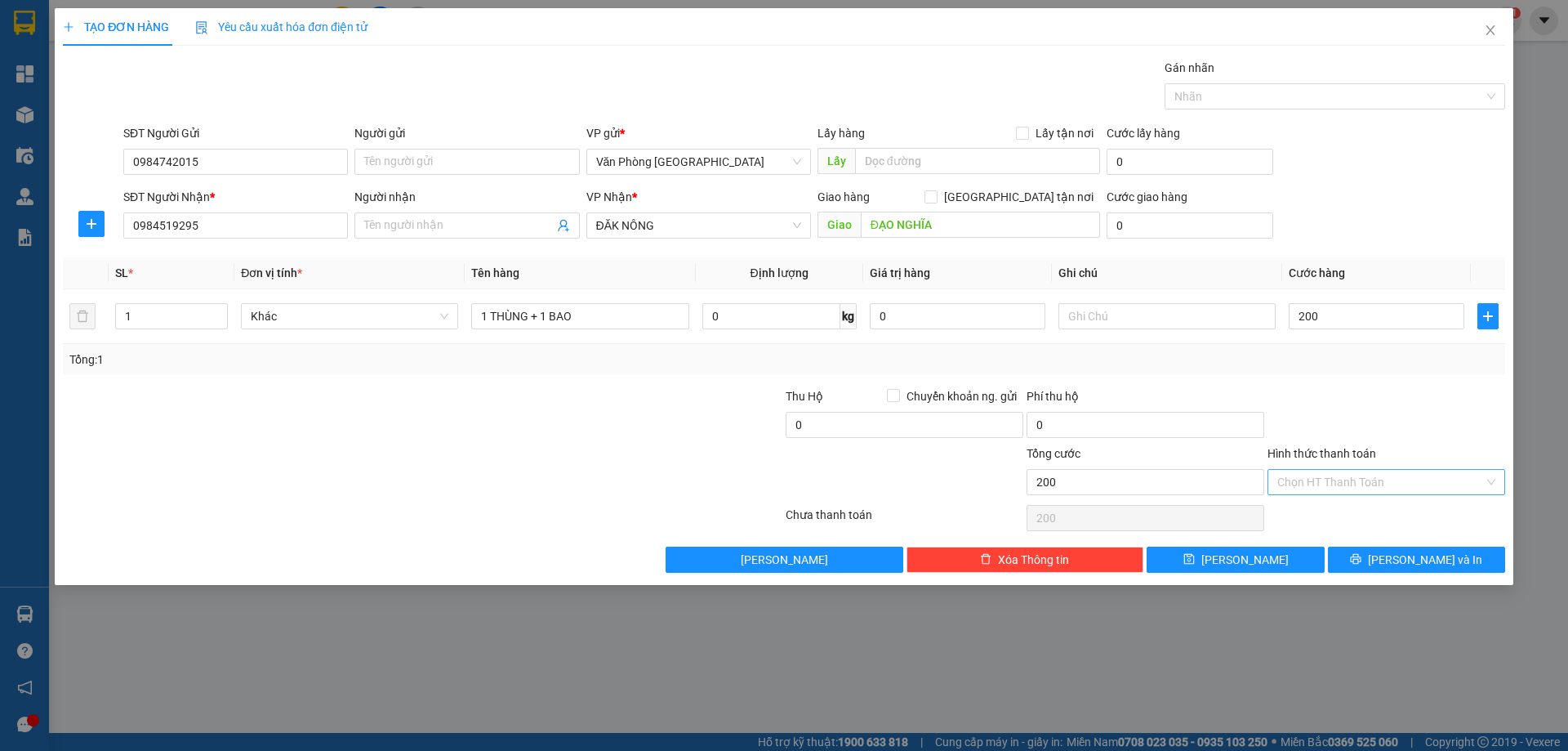
type input "200.000"
click at [1448, 488] on input "Hình thức thanh toán" at bounding box center [1381, 482] width 207 height 25
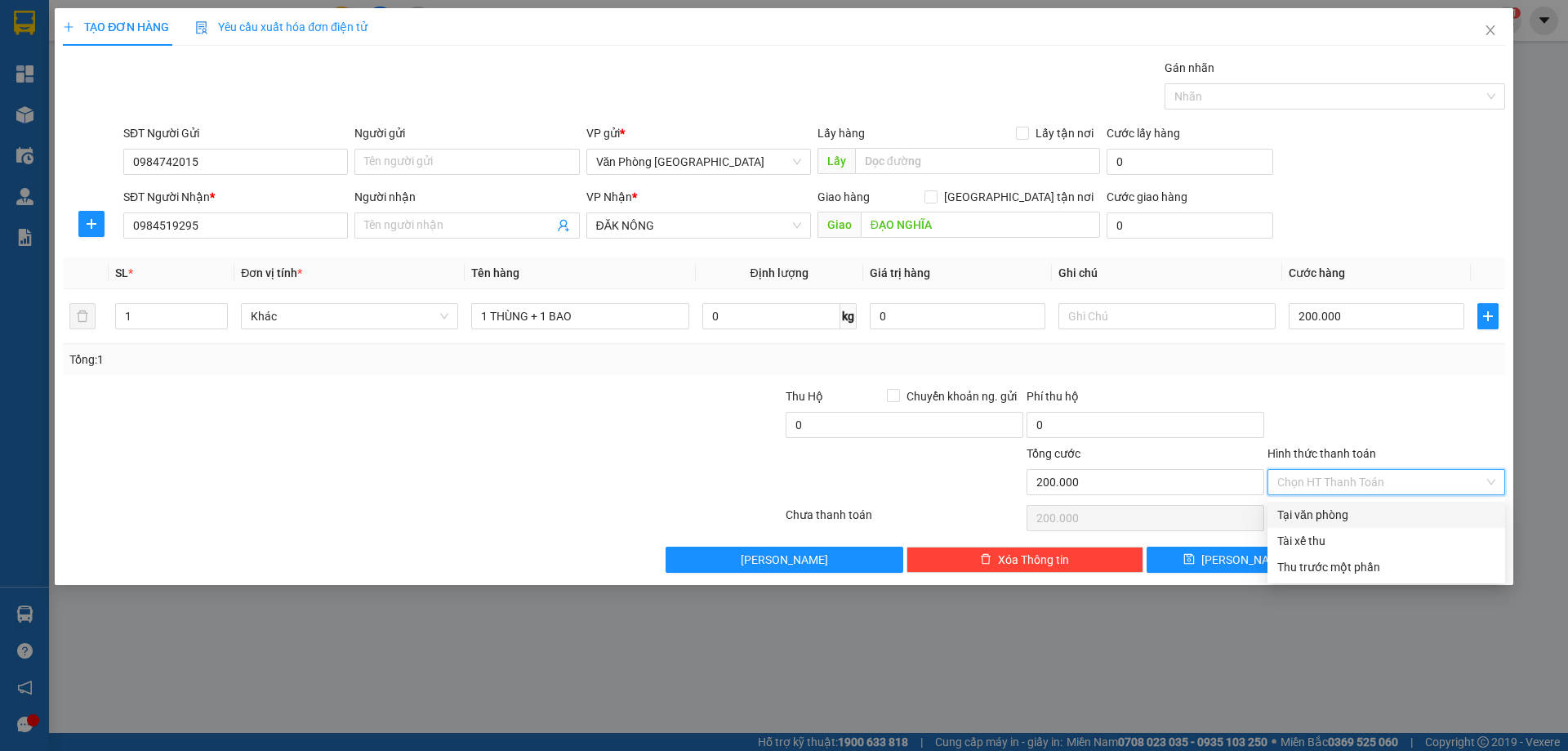
click at [1307, 524] on div "Tại văn phòng" at bounding box center [1386, 514] width 238 height 26
type input "0"
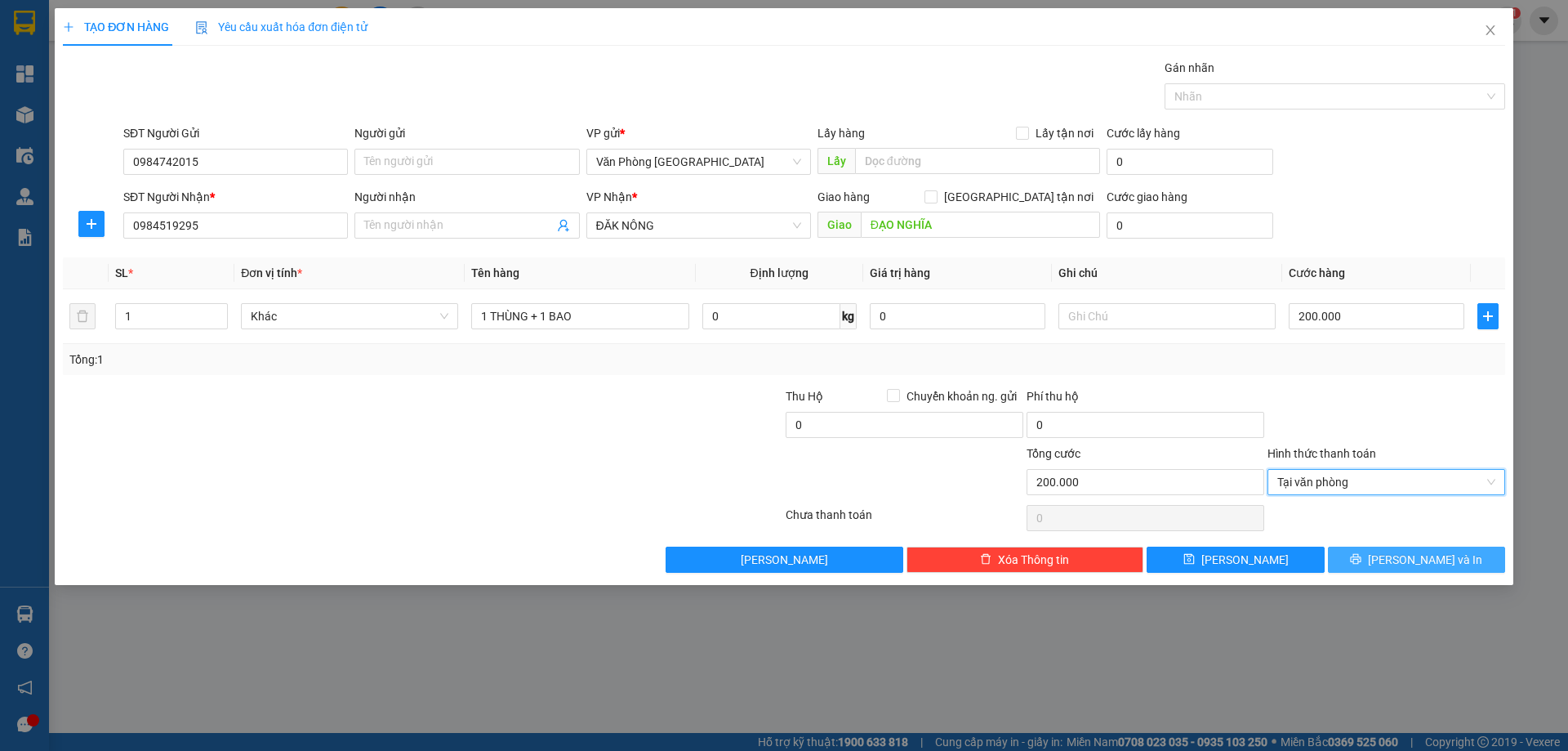
click at [1368, 541] on div "Transit Pickup Surcharge Ids Transit Deliver Surcharge Ids Transit Deliver Surc…" at bounding box center [784, 316] width 1443 height 514
click at [1370, 575] on div "TẠO ĐƠN HÀNG Yêu cầu xuất hóa đơn điện tử Transit Pickup Surcharge Ids Transit …" at bounding box center [784, 297] width 1459 height 577
click at [1374, 565] on button "Lưu và In" at bounding box center [1416, 559] width 177 height 26
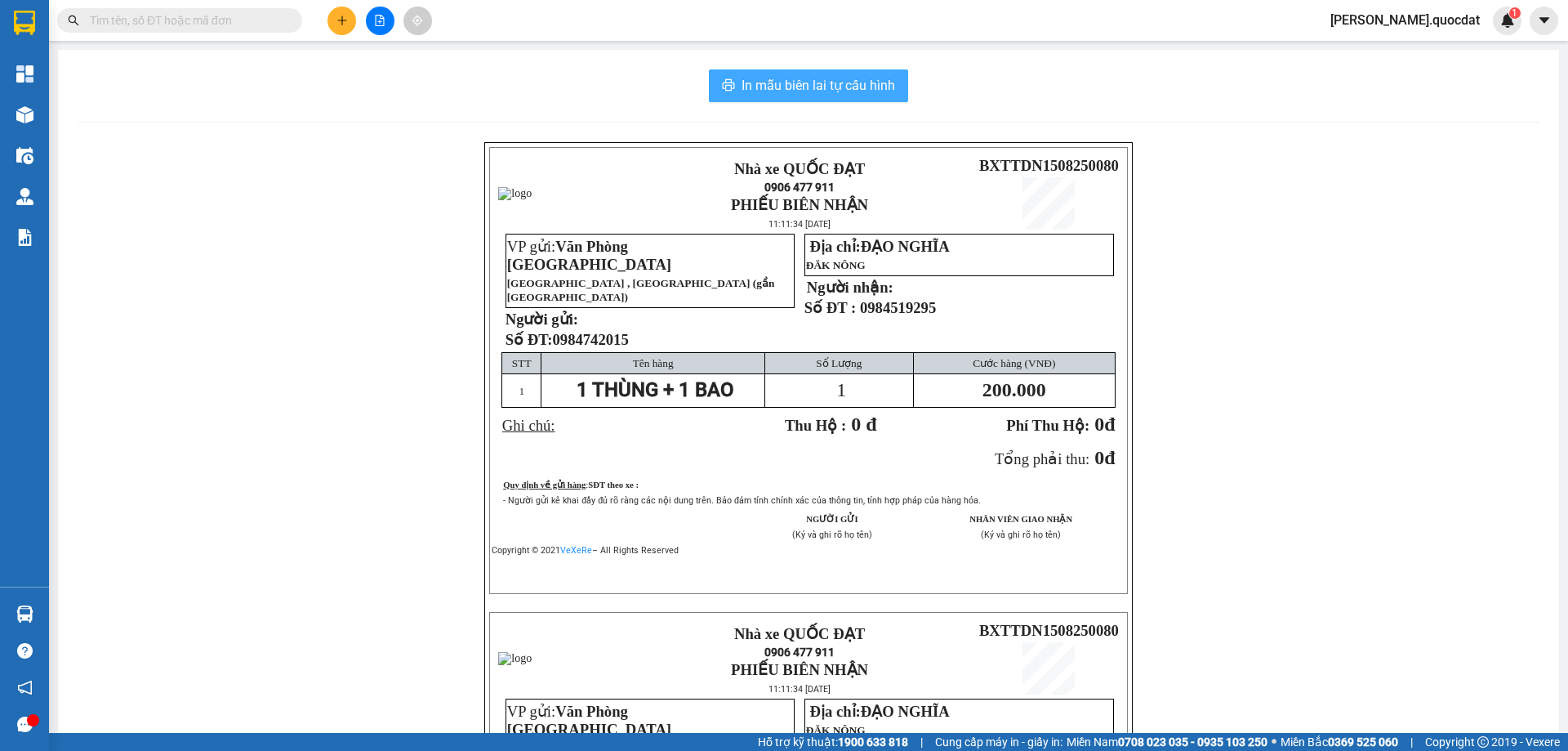
click at [819, 76] on span "In mẫu biên lai tự cấu hình" at bounding box center [818, 85] width 154 height 20
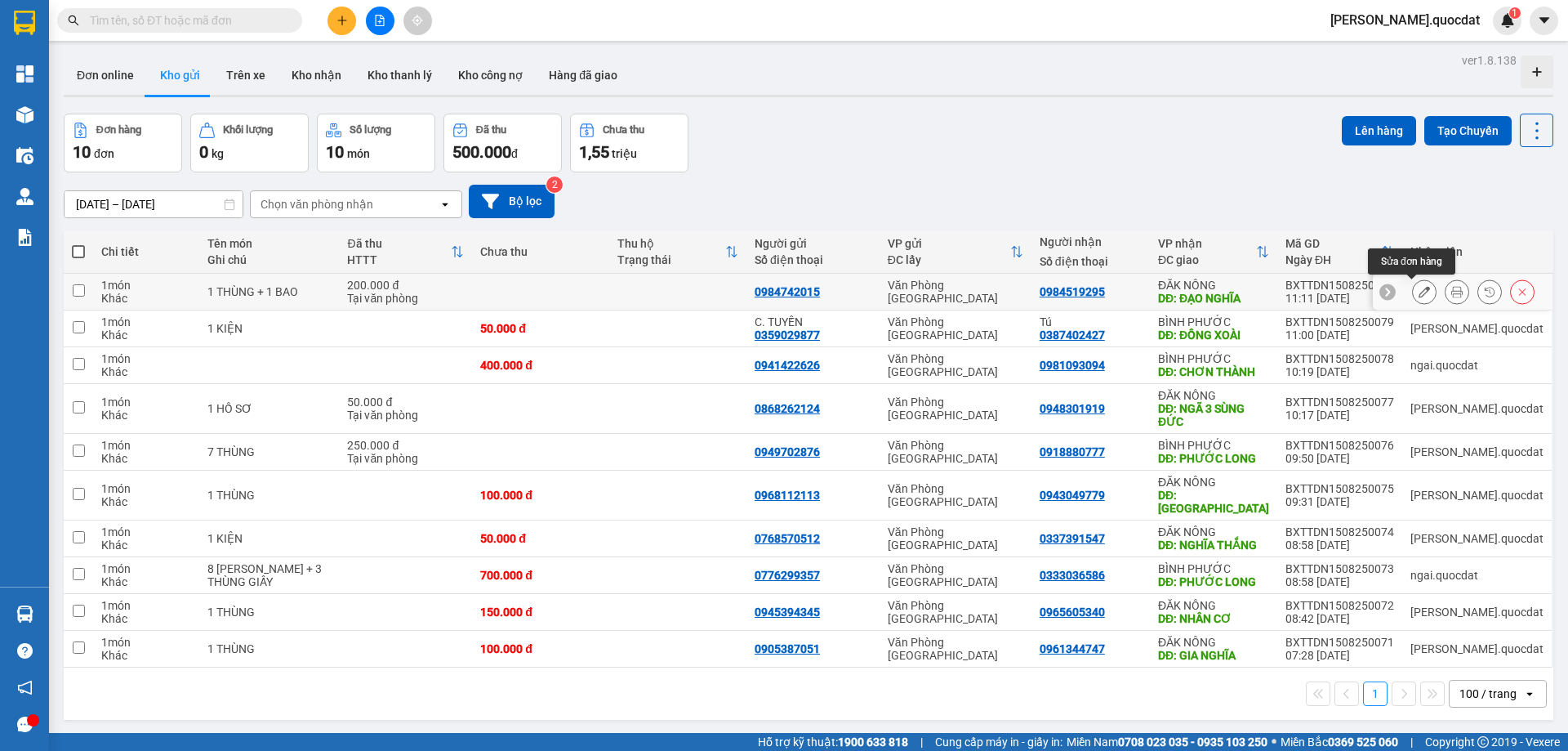
click at [1420, 289] on button at bounding box center [1425, 292] width 23 height 29
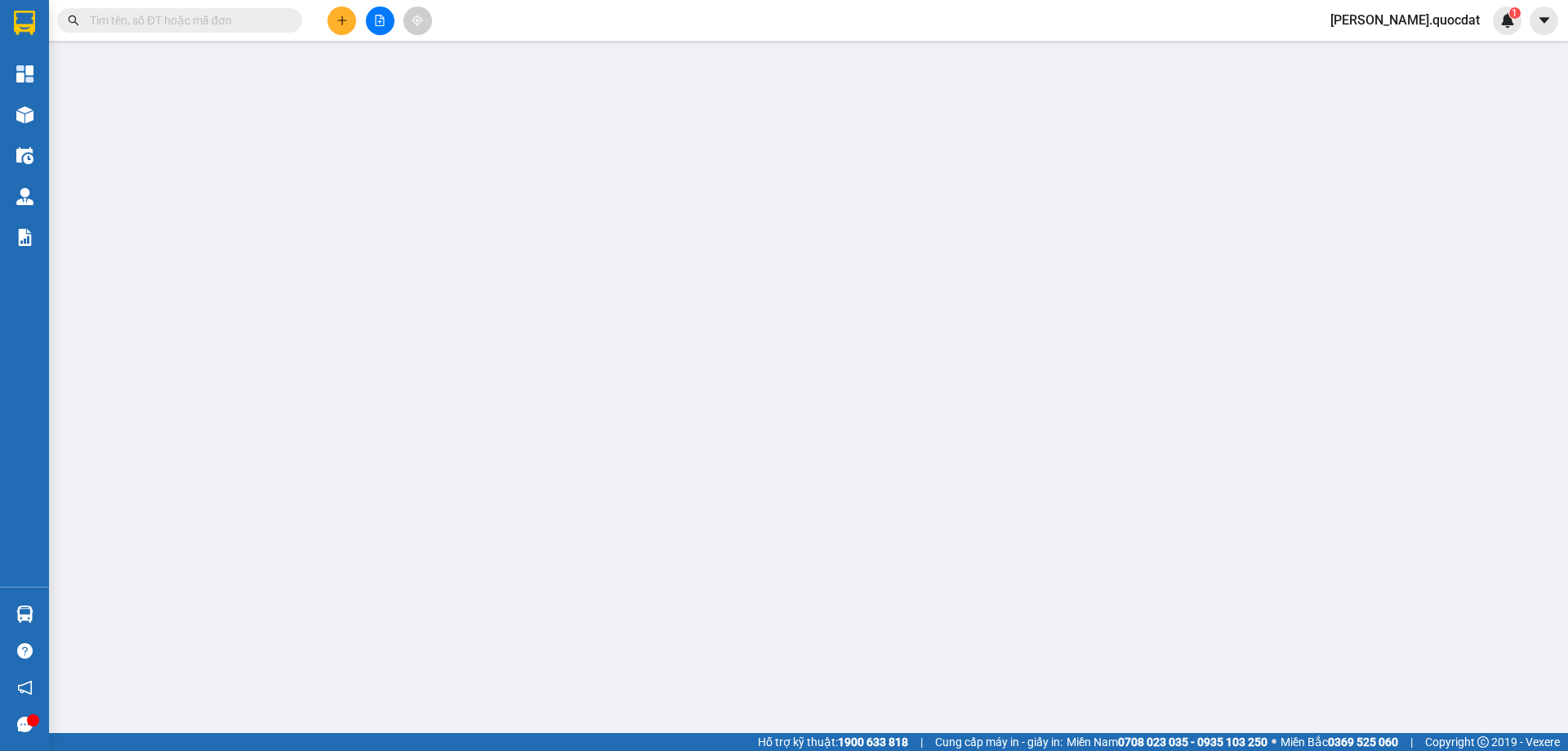
type input "0984742015"
type input "0984519295"
type input "ĐẠO NGHĨA"
type input "200.000"
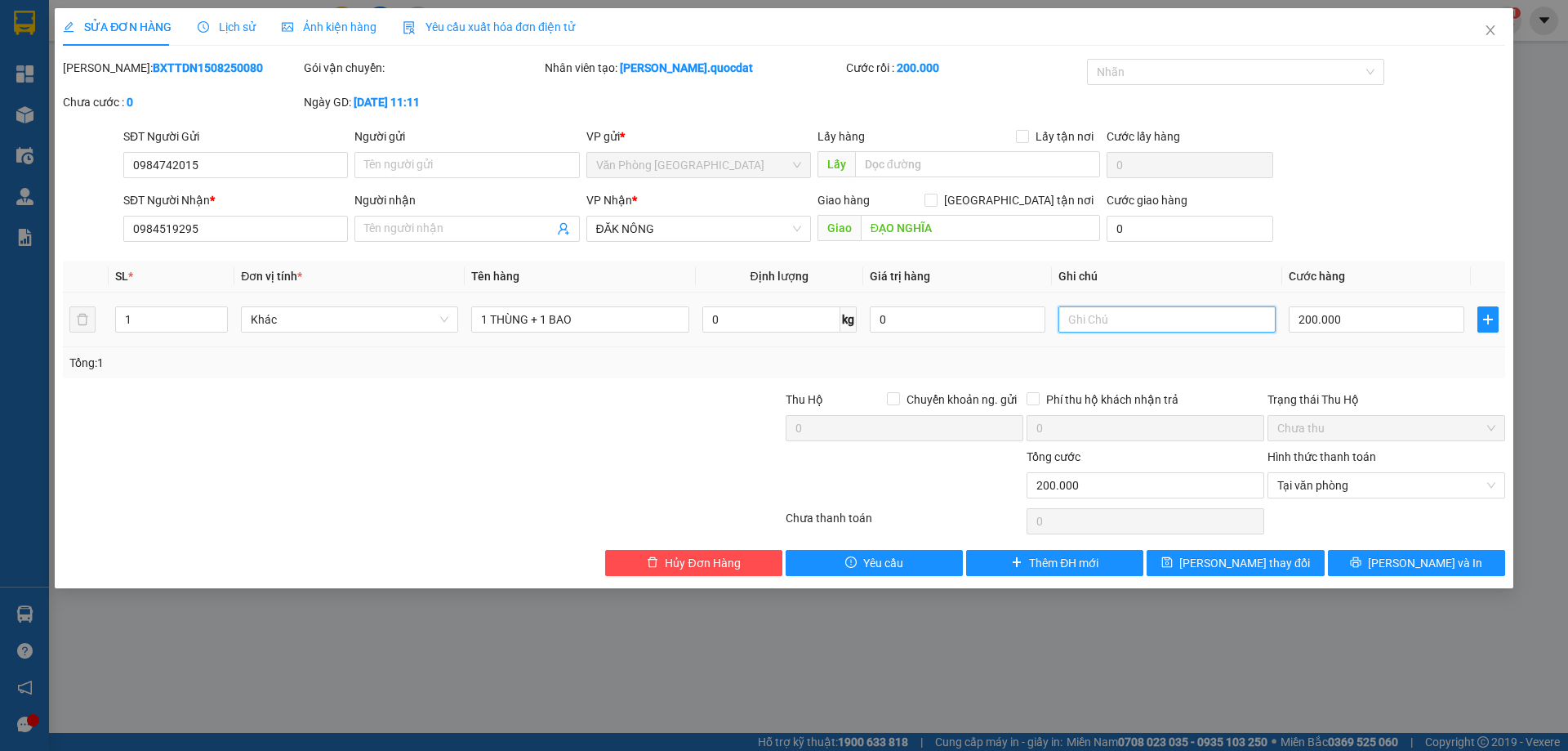
click at [1092, 325] on input "text" at bounding box center [1166, 319] width 217 height 26
type input "CK"
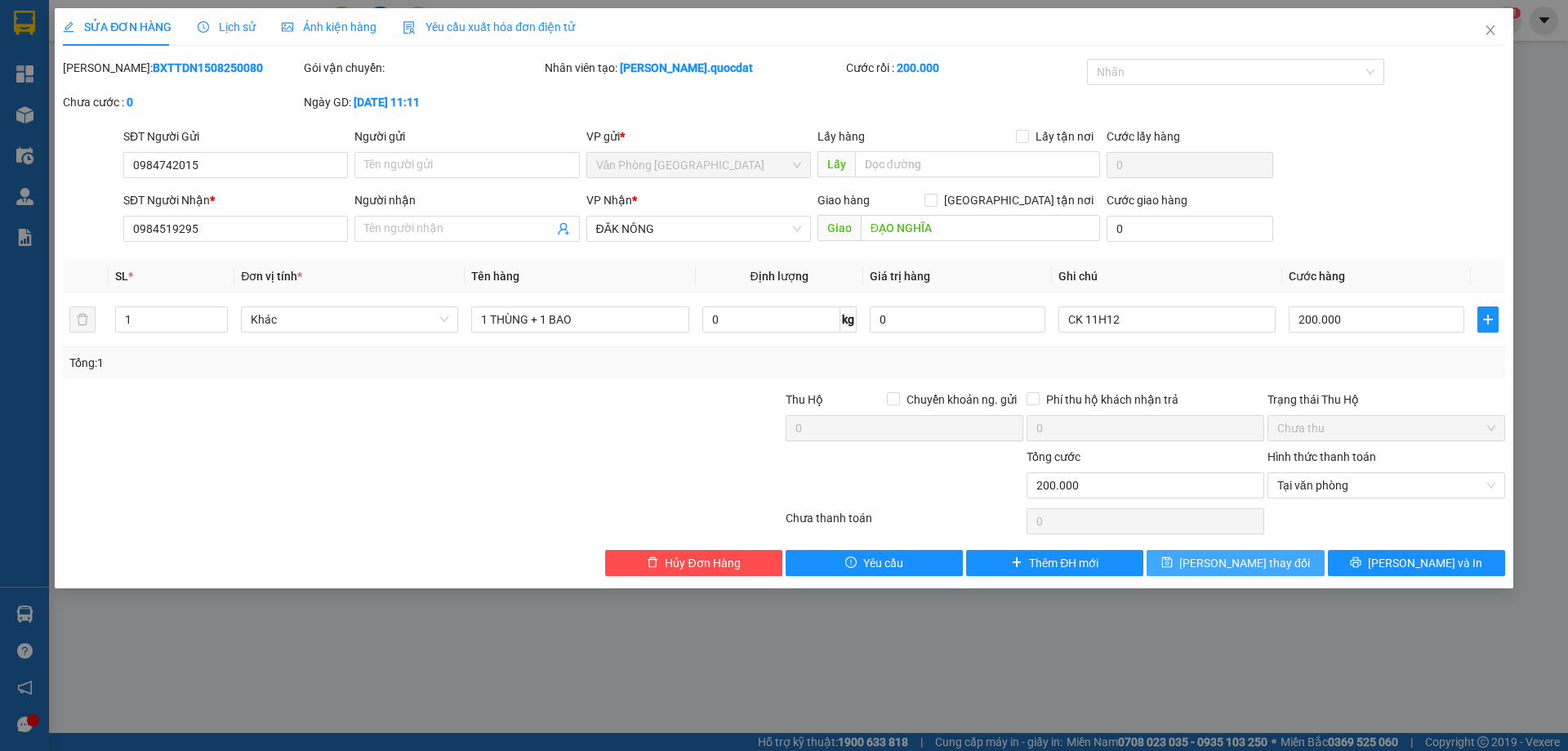
click at [1221, 558] on span "Lưu thay đổi" at bounding box center [1244, 563] width 131 height 18
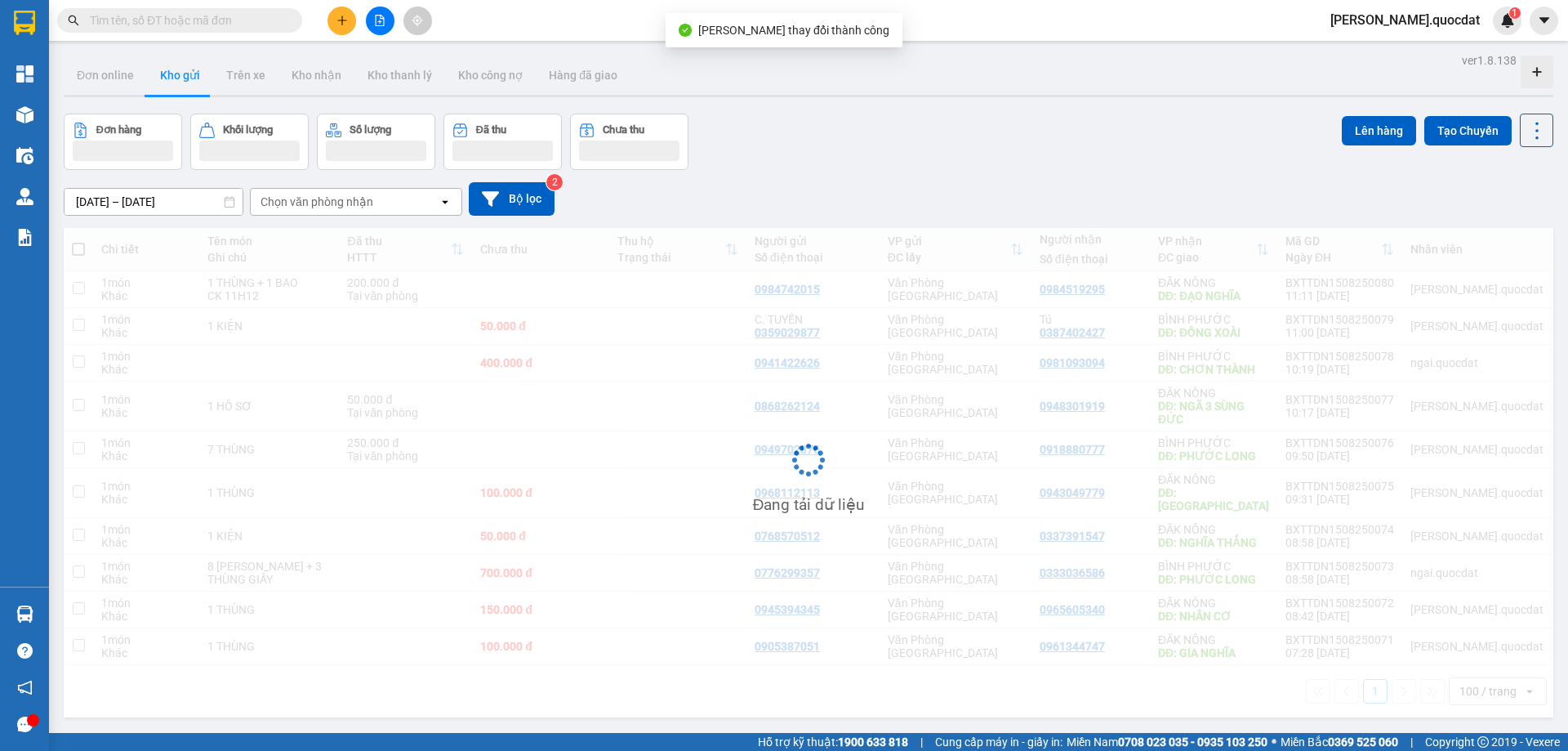
click at [860, 132] on div "Đơn hàng Khối lượng Số lượng Đã thu Chưa thu Lên hàng Tạo Chuyến" at bounding box center [809, 142] width 1490 height 56
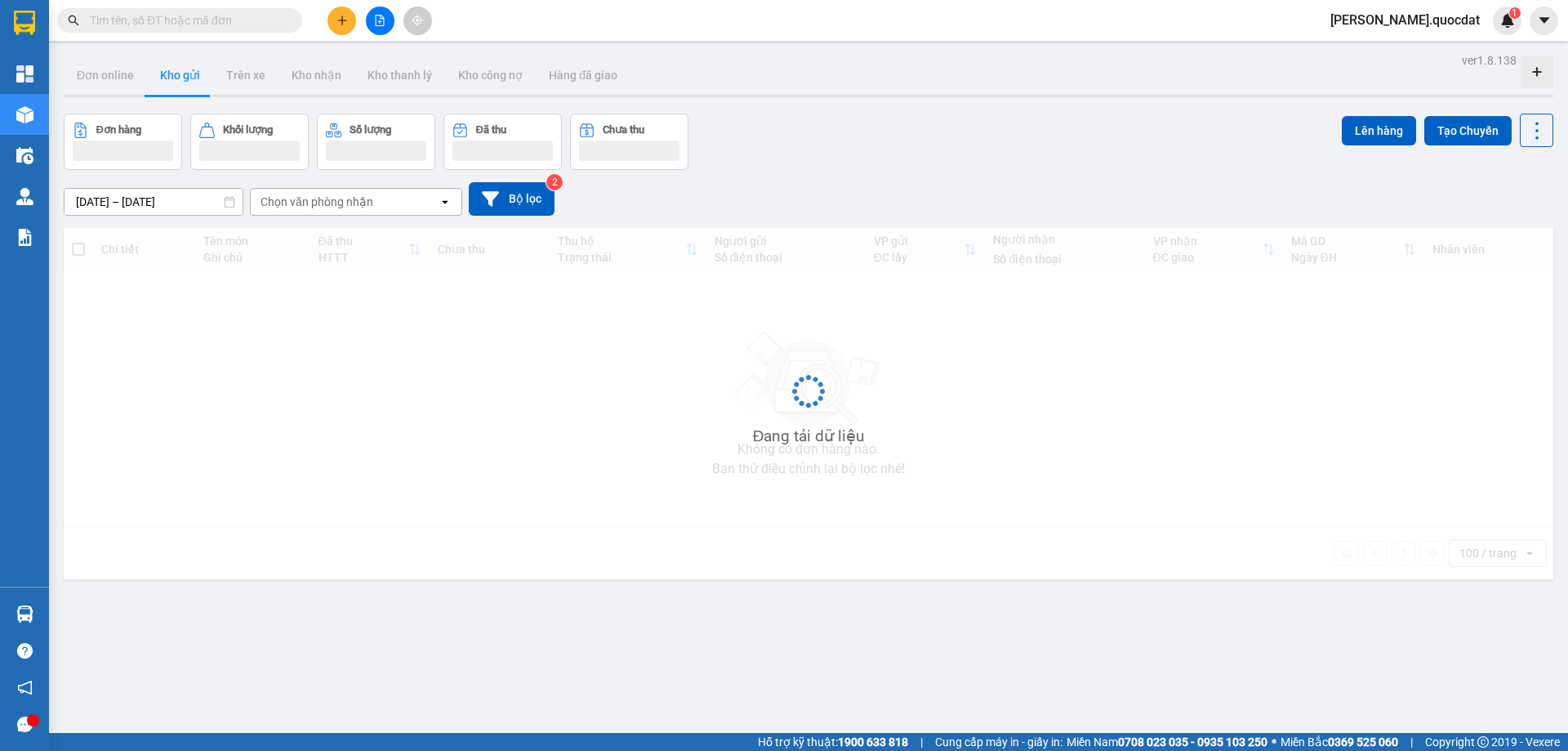
click at [172, 21] on input "text" at bounding box center [186, 20] width 193 height 18
paste input "0978132508"
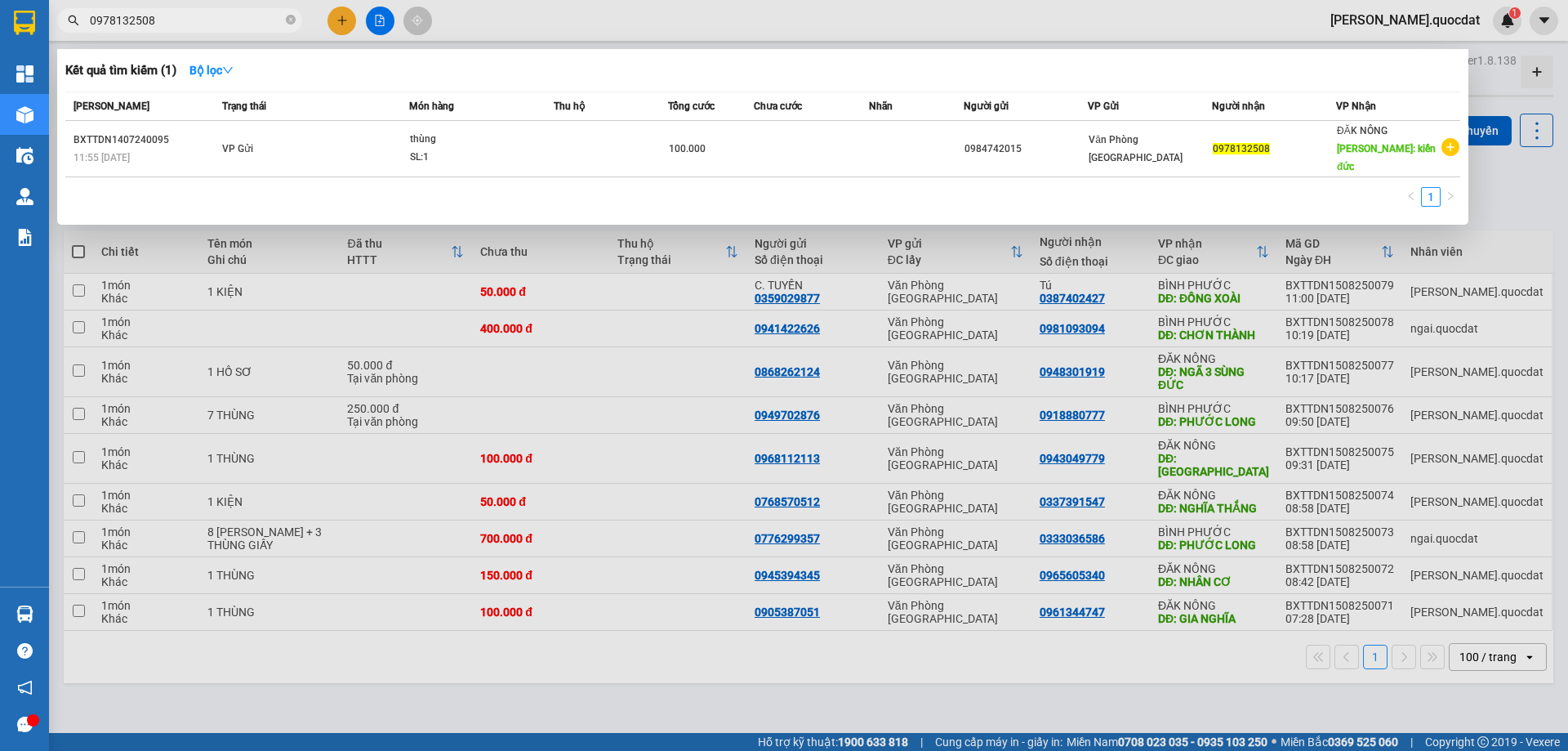
type input "0978132508"
drag, startPoint x: 333, startPoint y: 22, endPoint x: 342, endPoint y: 22, distance: 9.0
click at [342, 22] on div at bounding box center [784, 375] width 1568 height 751
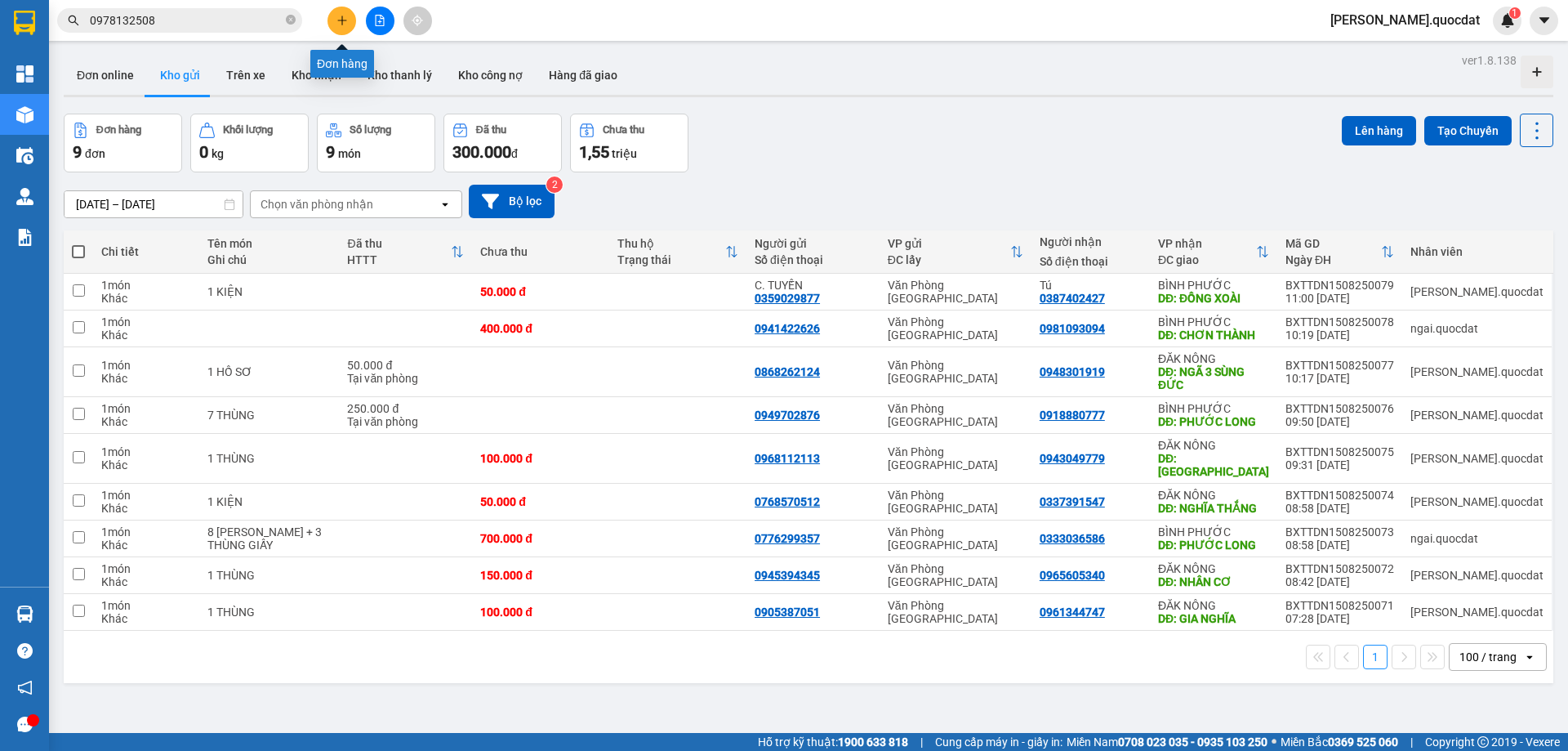
click at [342, 22] on icon "plus" at bounding box center [341, 19] width 1 height 9
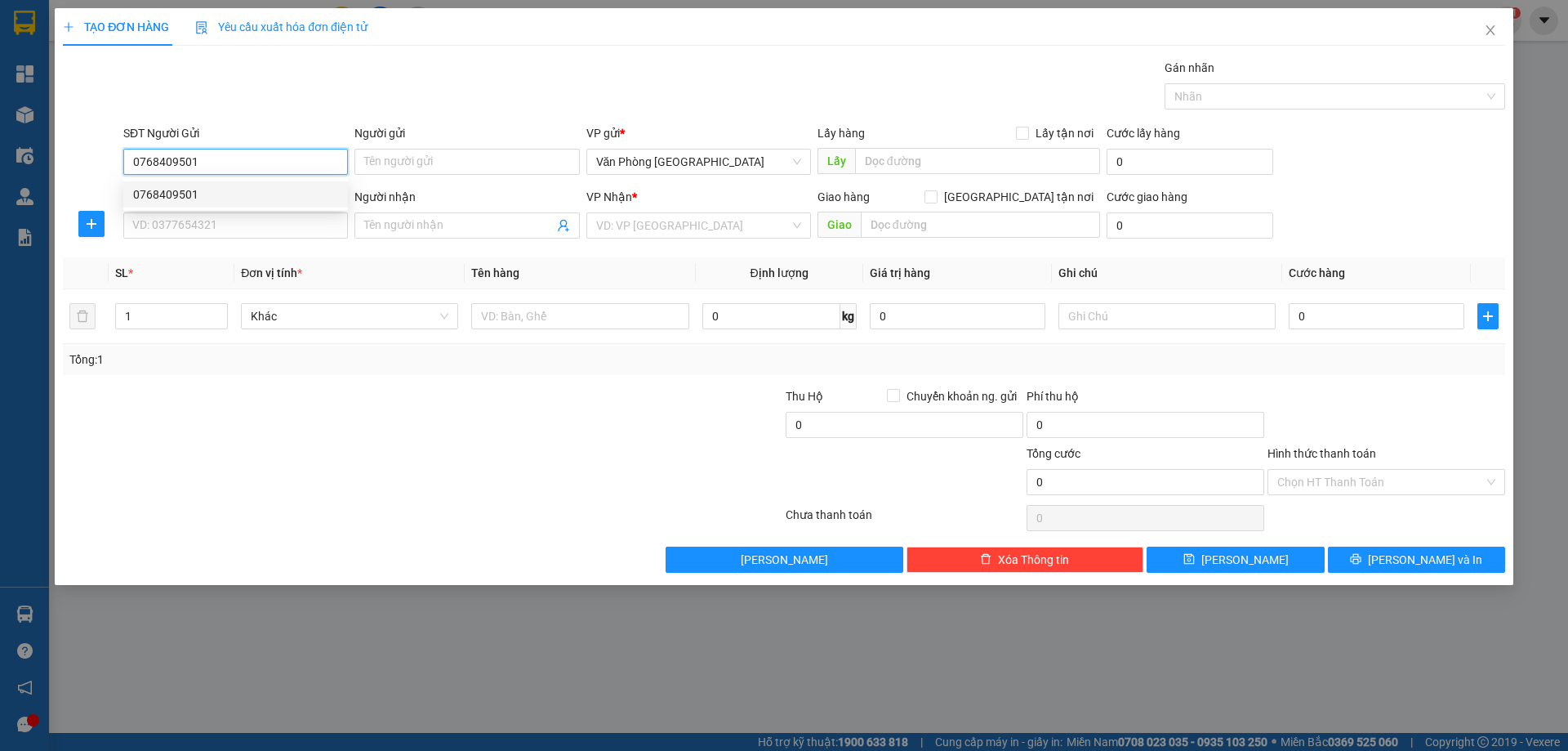
click at [183, 199] on div "0768409501" at bounding box center [235, 194] width 205 height 18
type input "0768409501"
click at [177, 209] on div "SĐT Người Nhận *" at bounding box center [235, 200] width 225 height 25
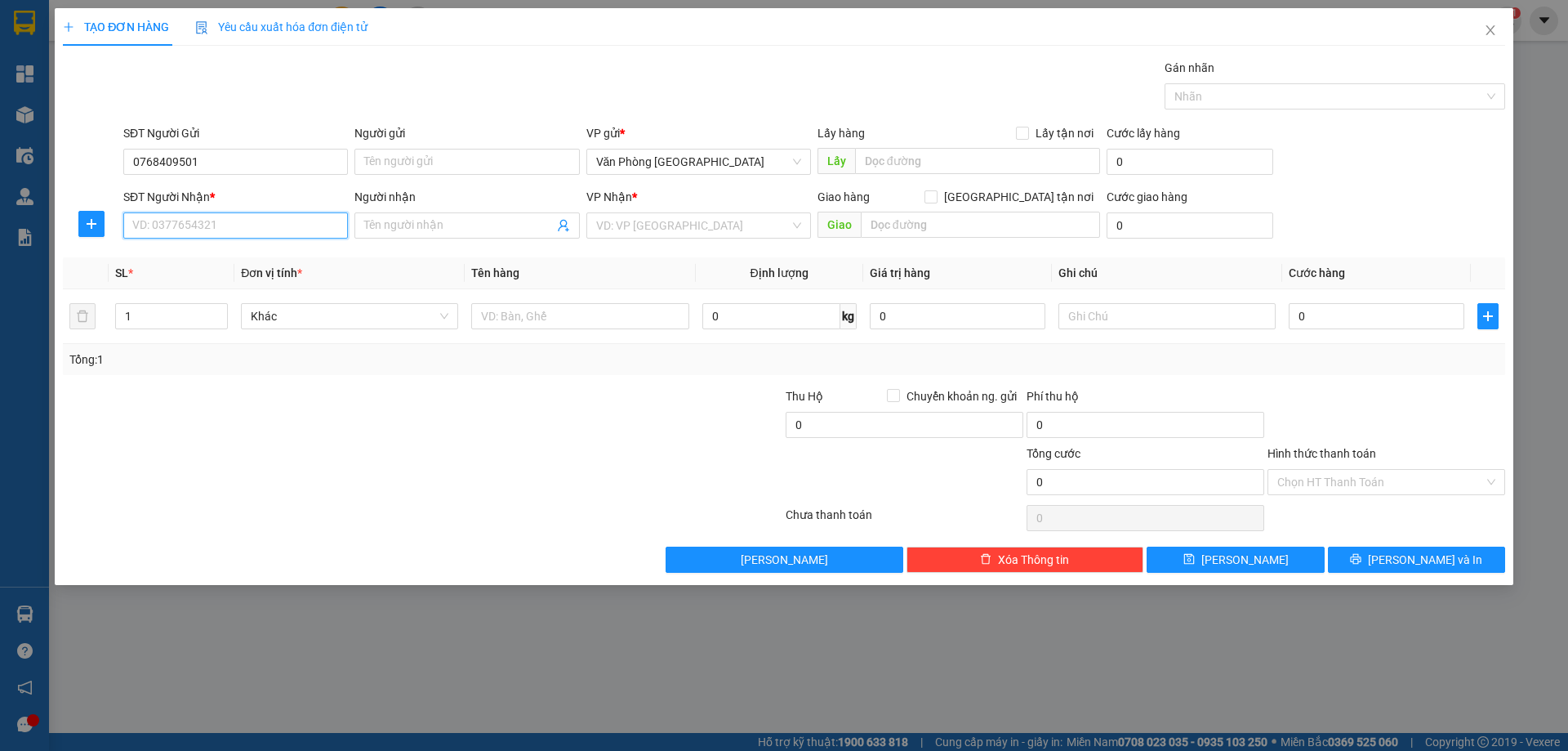
click at [176, 219] on input "SĐT Người Nhận *" at bounding box center [235, 225] width 225 height 26
type input "0964592848"
click at [246, 266] on div "0964592848 - C. HƯƠNG" at bounding box center [235, 257] width 225 height 26
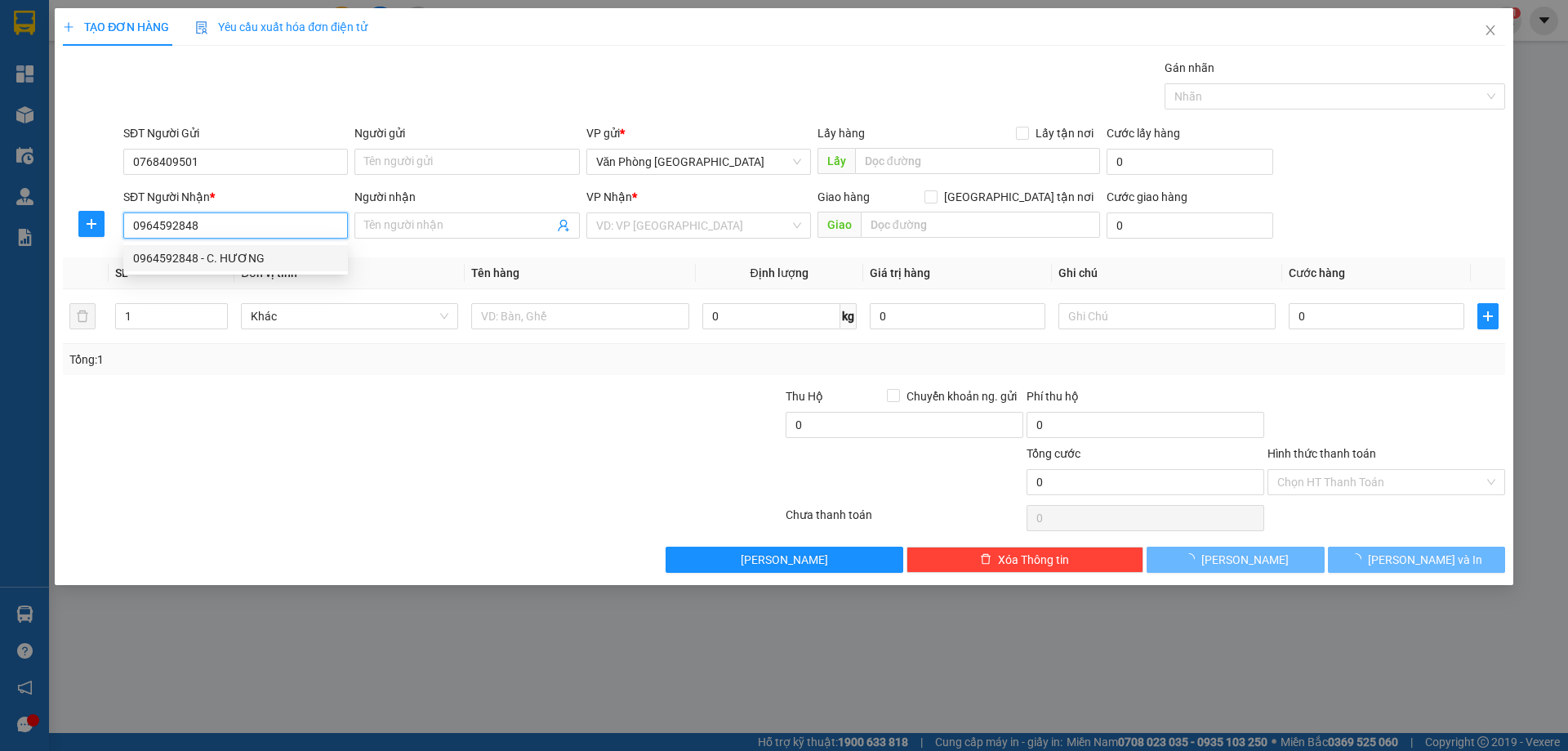
type input "C. HƯƠNG"
type input "KIẾN ĐỨC"
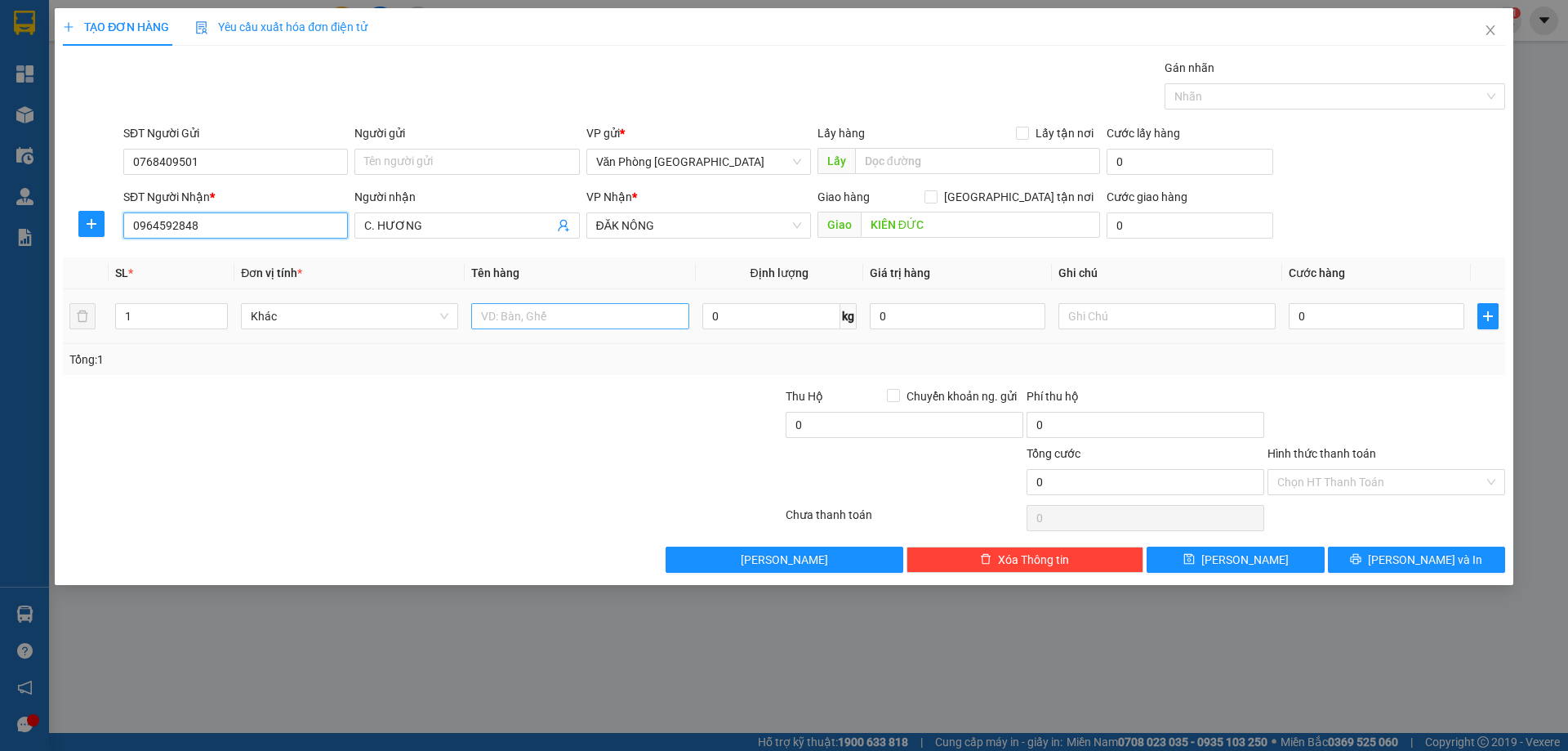
type input "0964592848"
click at [582, 311] on input "text" at bounding box center [579, 316] width 217 height 26
type input "1 THÙNG"
type input "1"
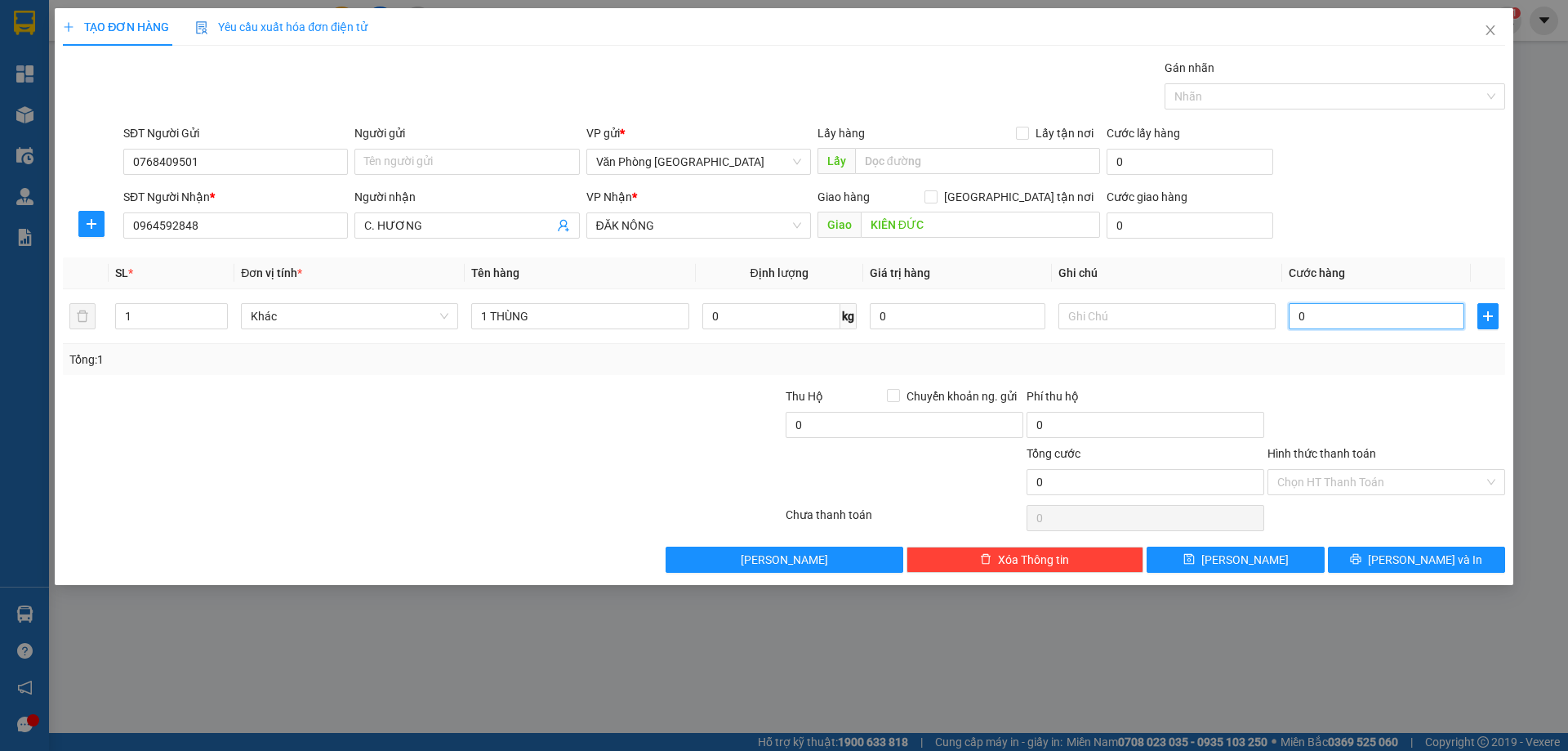
type input "1"
type input "10"
type input "100"
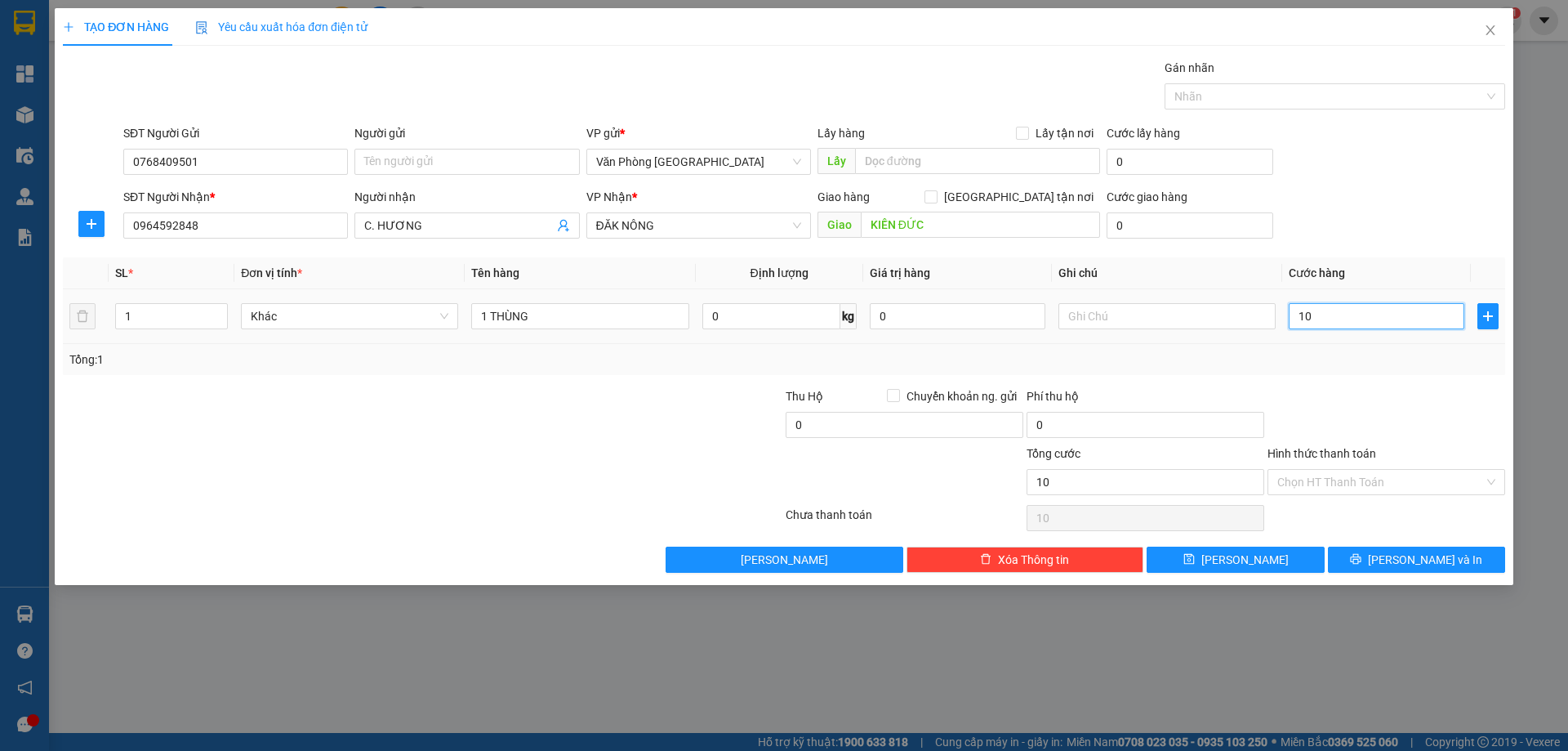
type input "100"
type input "1.000"
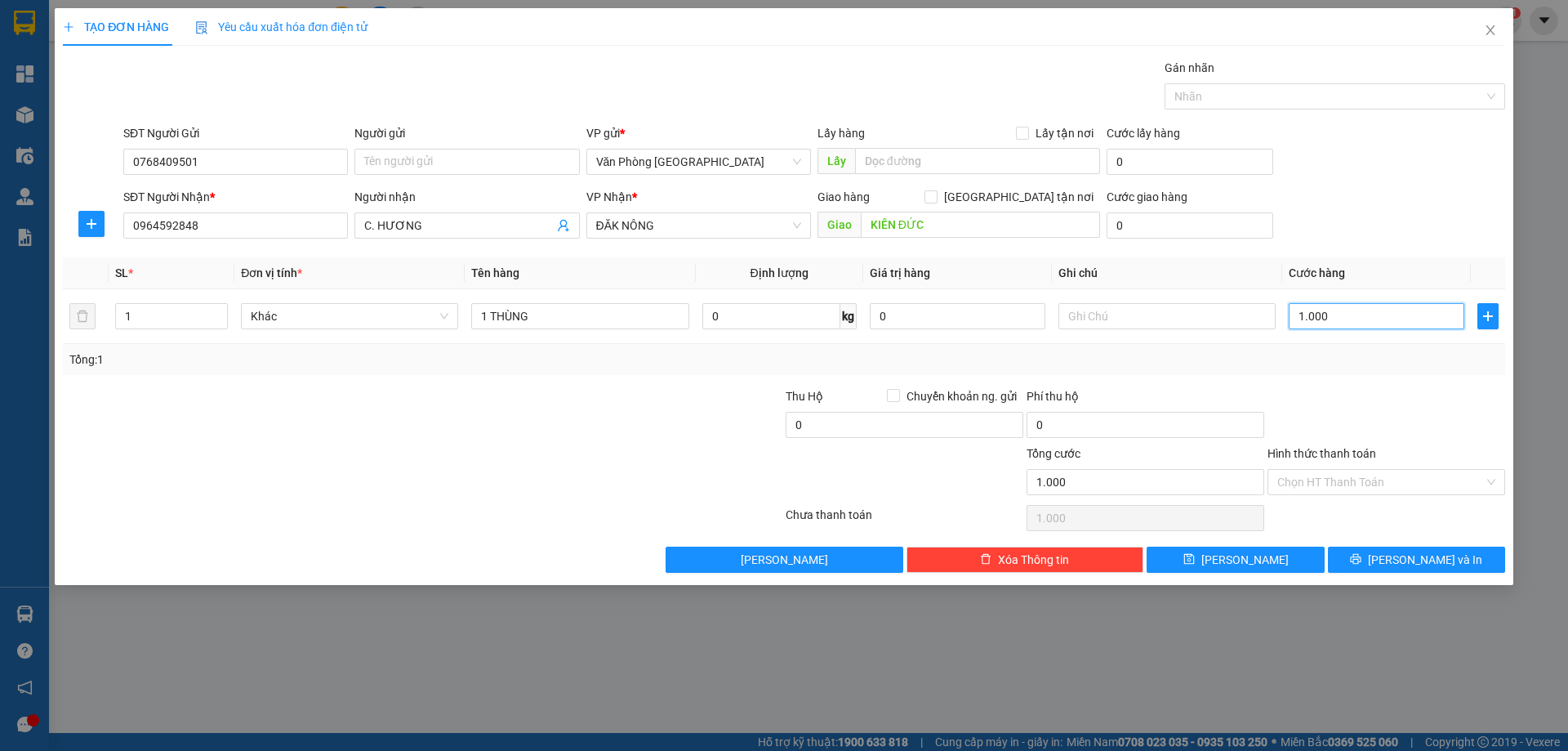
type input "10.000"
type input "100.000"
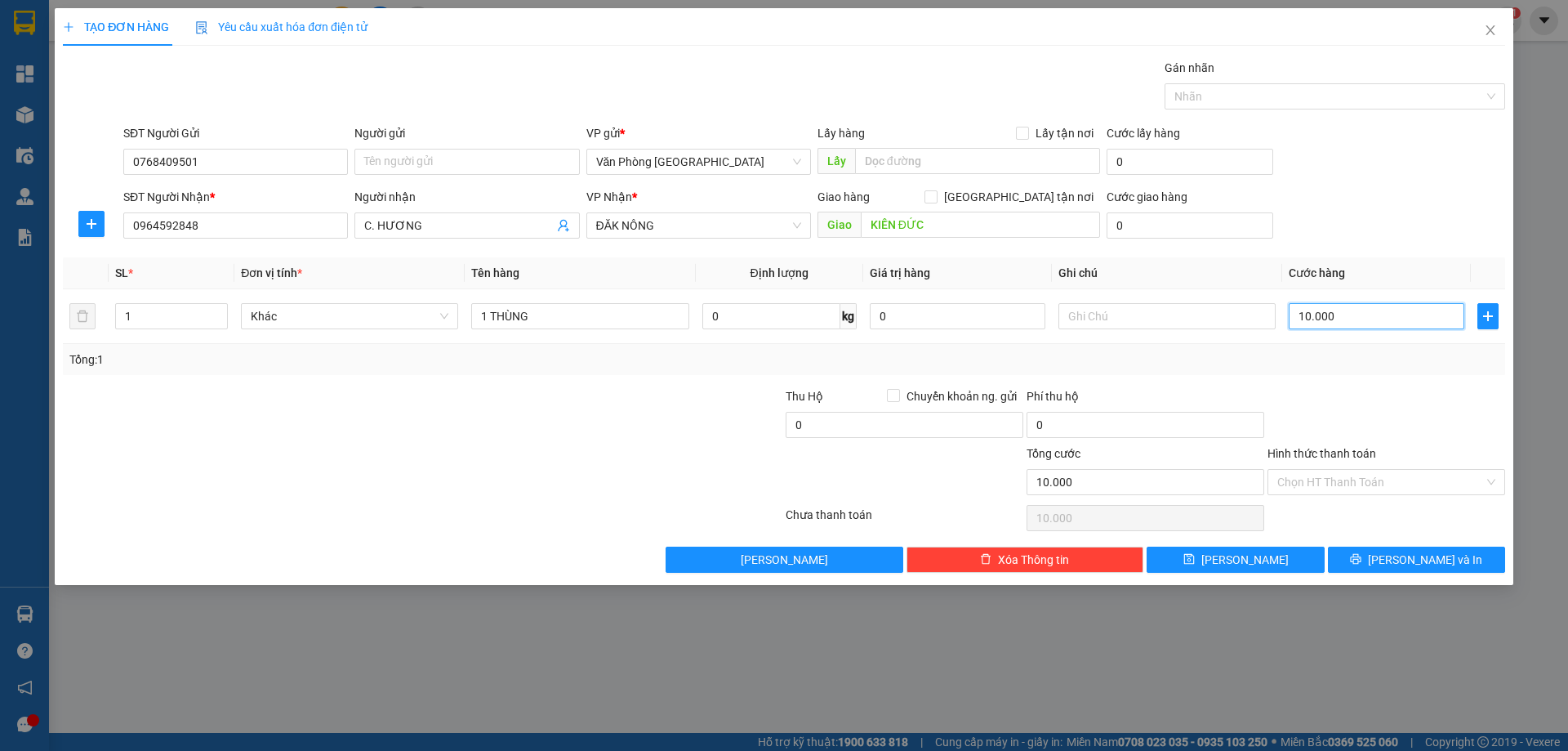
type input "100.000"
drag, startPoint x: 1341, startPoint y: 371, endPoint x: 1332, endPoint y: 423, distance: 52.8
click at [1341, 373] on div "Tổng: 1" at bounding box center [784, 360] width 1443 height 31
click at [1378, 554] on button "Lưu và In" at bounding box center [1416, 559] width 177 height 26
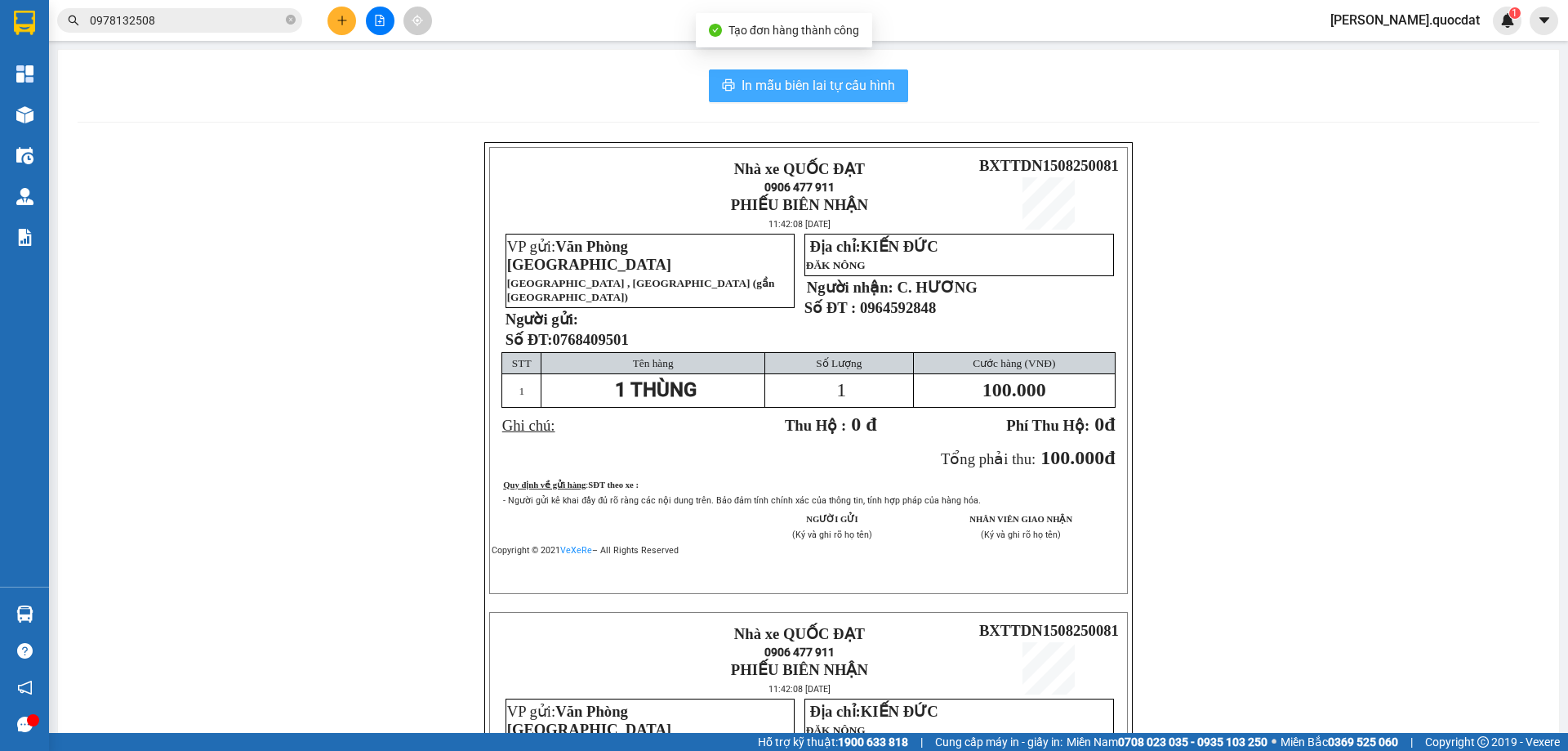
click at [854, 85] on span "In mẫu biên lai tự cấu hình" at bounding box center [818, 85] width 154 height 20
